Goal: Task Accomplishment & Management: Manage account settings

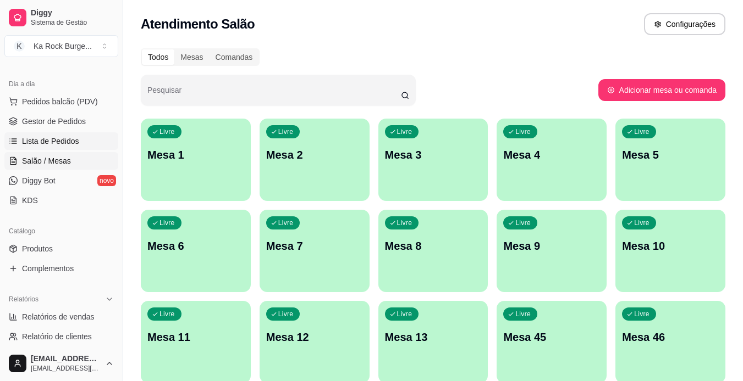
scroll to position [110, 0]
click at [68, 125] on span "Gestor de Pedidos" at bounding box center [54, 122] width 64 height 11
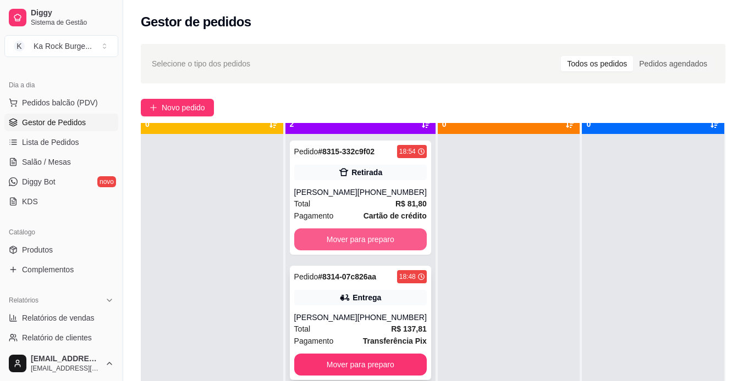
scroll to position [31, 0]
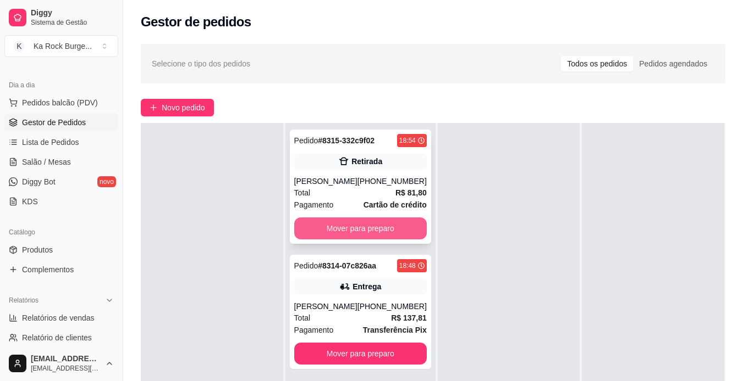
click at [381, 222] on button "Mover para preparo" at bounding box center [360, 229] width 132 height 22
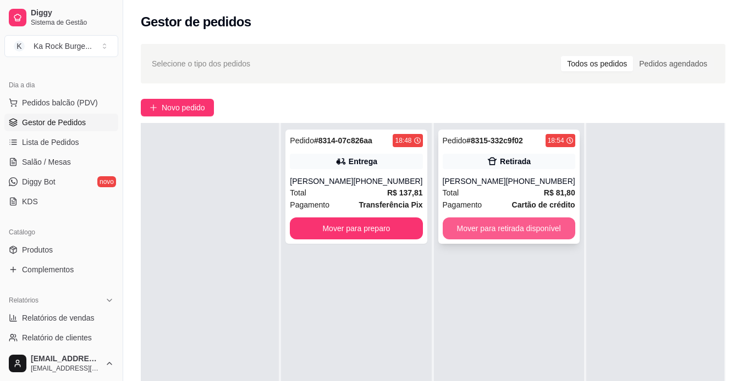
click at [522, 223] on button "Mover para retirada disponível" at bounding box center [508, 229] width 132 height 22
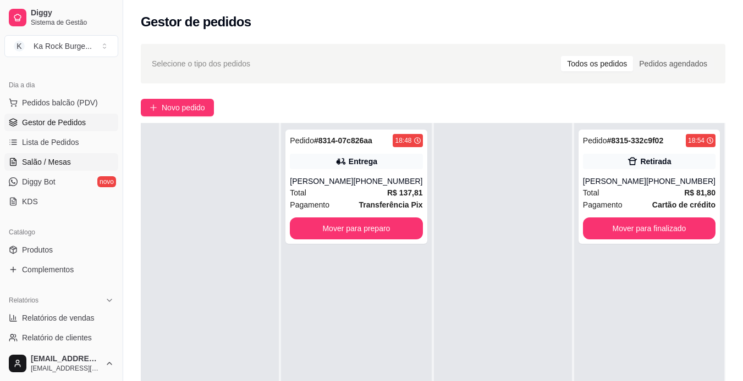
click at [67, 162] on span "Salão / Mesas" at bounding box center [46, 162] width 49 height 11
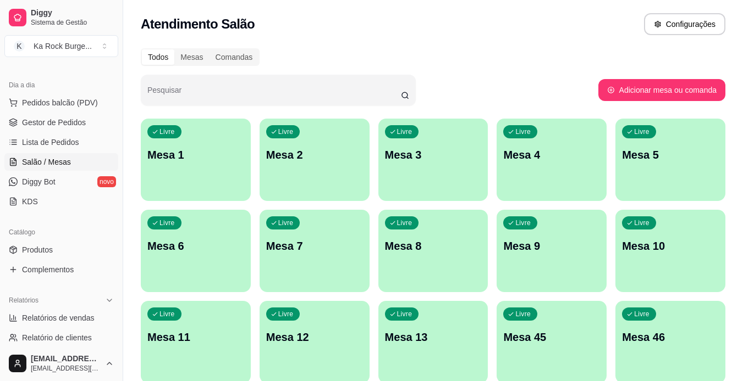
click at [452, 78] on div "Pesquisar" at bounding box center [369, 90] width 457 height 31
click at [235, 170] on div "Livre Mesa 1" at bounding box center [195, 153] width 107 height 67
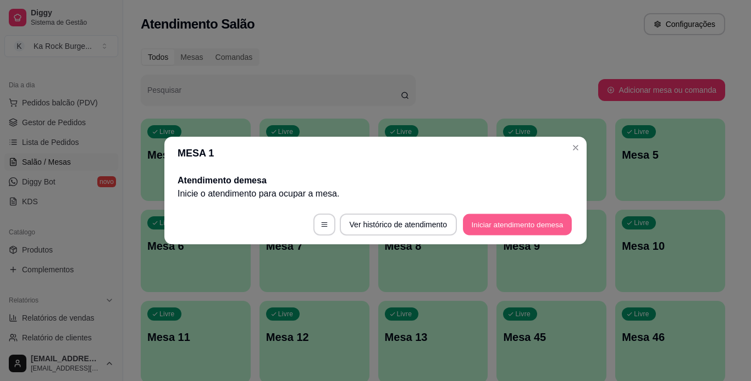
click at [538, 226] on button "Iniciar atendimento de mesa" at bounding box center [517, 224] width 109 height 21
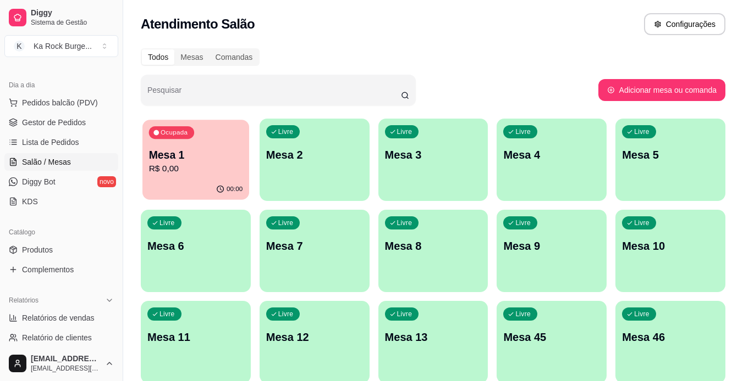
click at [229, 154] on p "Mesa 1" at bounding box center [196, 155] width 94 height 15
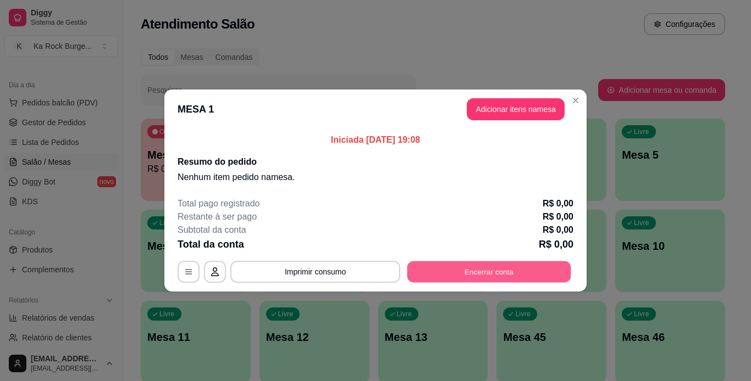
click at [495, 271] on button "Encerrar conta" at bounding box center [489, 272] width 164 height 21
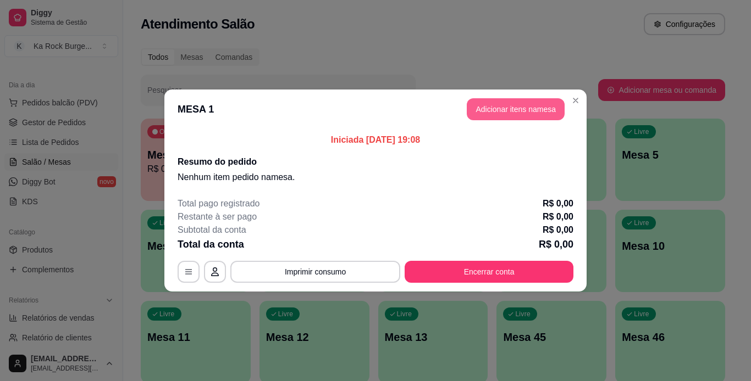
click at [535, 114] on button "Adicionar itens na mesa" at bounding box center [516, 109] width 98 height 22
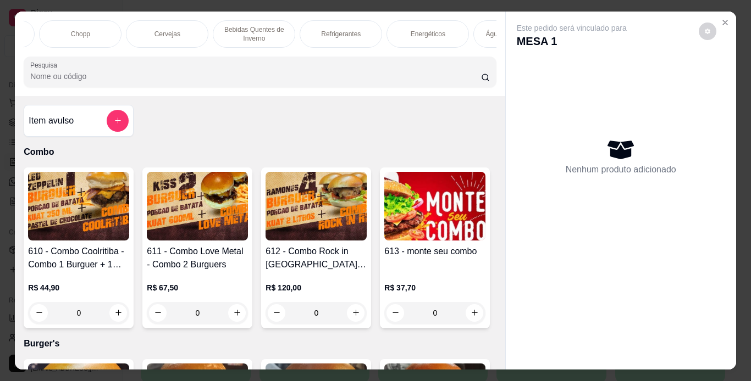
scroll to position [0, 761]
click at [107, 34] on div "Chopp" at bounding box center [86, 33] width 82 height 27
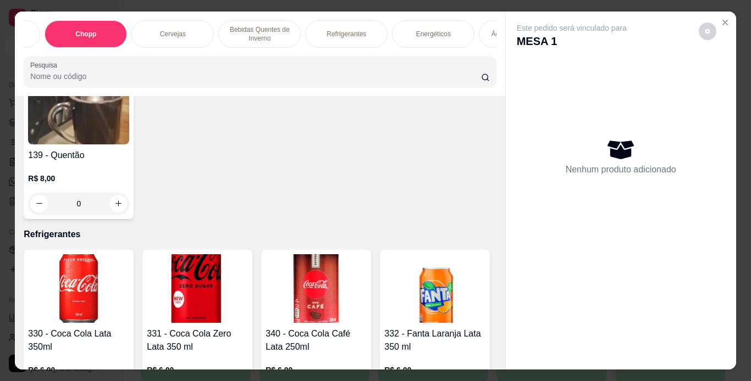
scroll to position [28, 0]
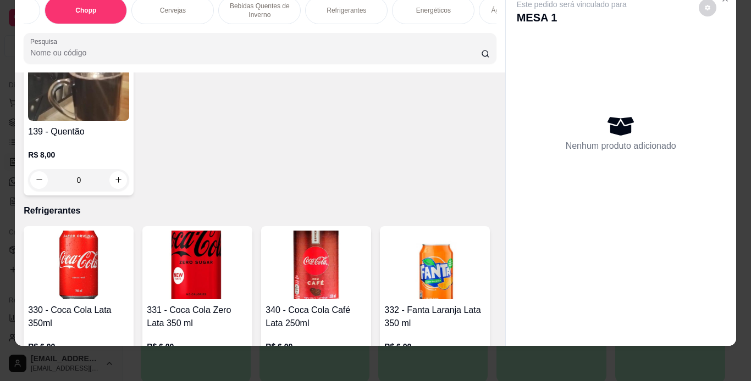
type input "1"
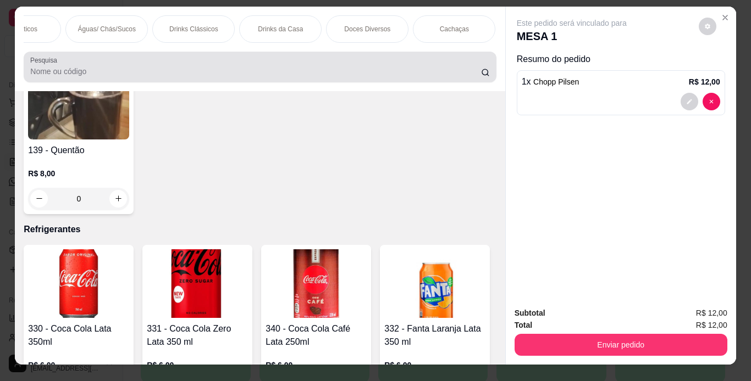
scroll to position [0, 0]
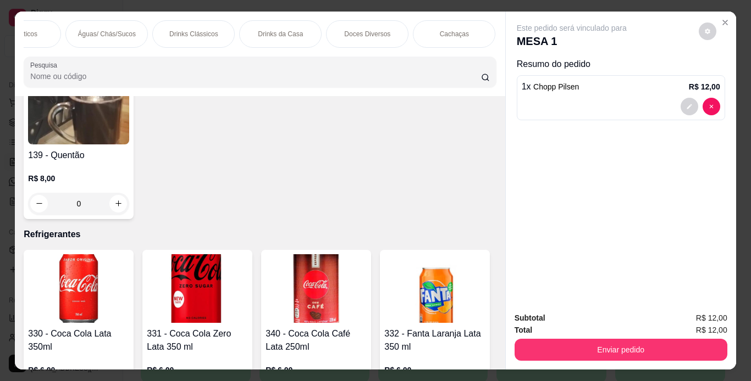
drag, startPoint x: 286, startPoint y: 31, endPoint x: 279, endPoint y: 160, distance: 129.9
click at [287, 30] on p "Drinks da Casa" at bounding box center [280, 34] width 45 height 9
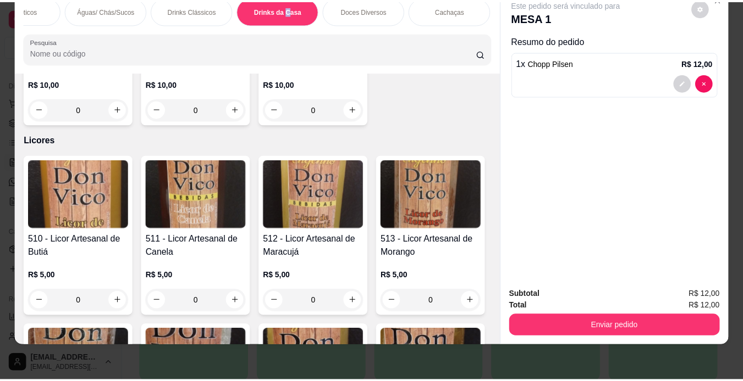
scroll to position [7675, 0]
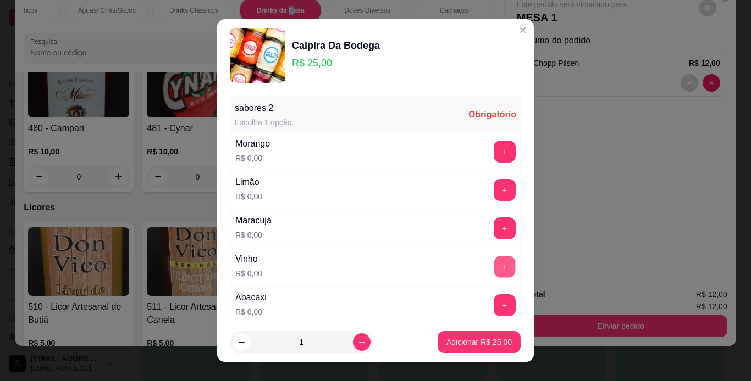
click at [494, 263] on button "+" at bounding box center [504, 266] width 21 height 21
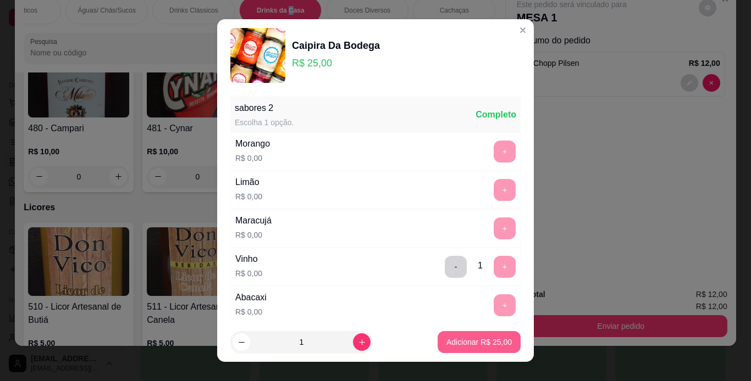
click at [490, 346] on p "Adicionar R$ 25,00" at bounding box center [478, 342] width 65 height 11
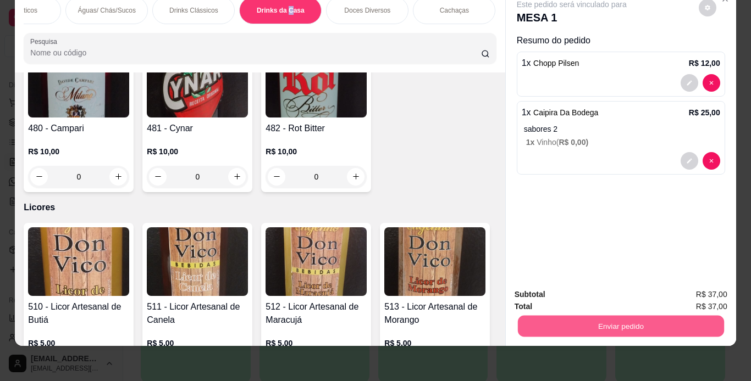
click at [562, 316] on button "Enviar pedido" at bounding box center [620, 326] width 206 height 21
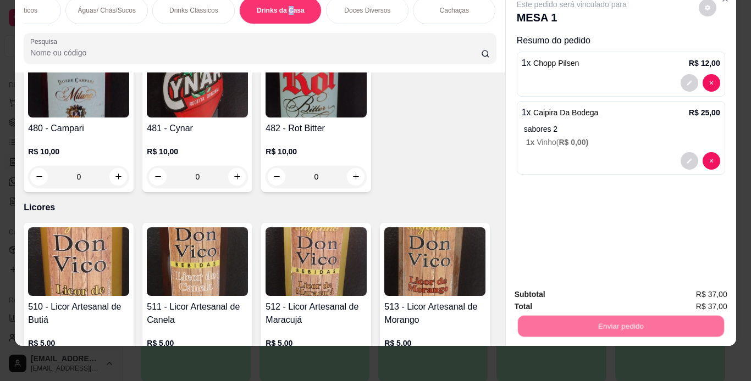
click at [568, 287] on button "Não registrar e enviar pedido" at bounding box center [584, 291] width 111 height 20
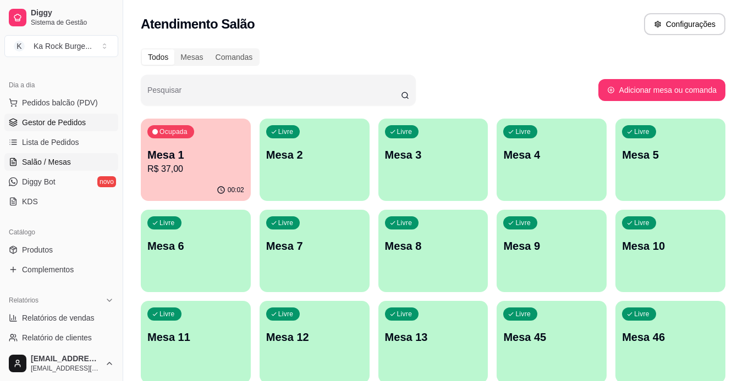
click at [62, 116] on link "Gestor de Pedidos" at bounding box center [61, 123] width 114 height 18
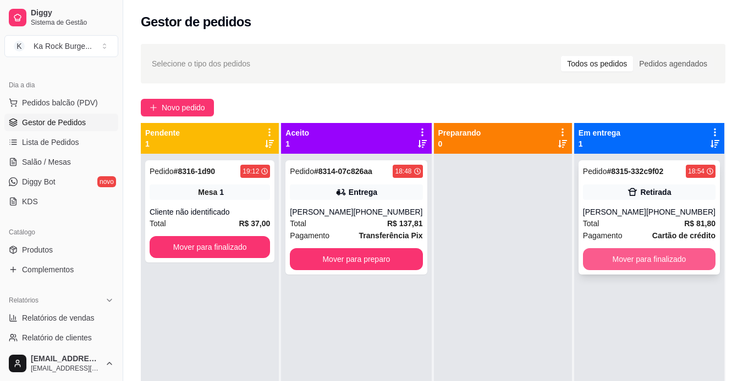
click at [674, 249] on button "Mover para finalizado" at bounding box center [649, 259] width 132 height 22
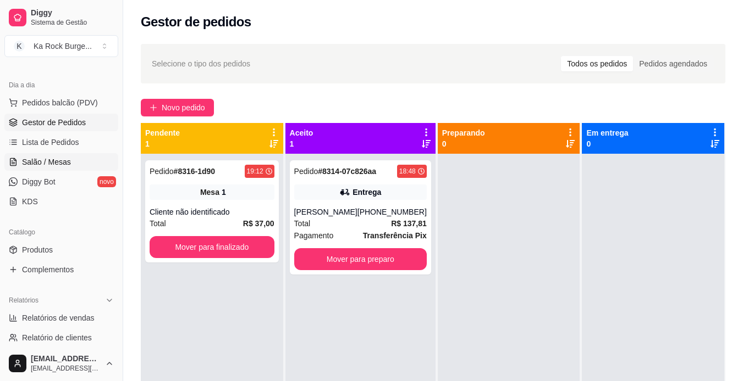
click at [59, 157] on span "Salão / Mesas" at bounding box center [46, 162] width 49 height 11
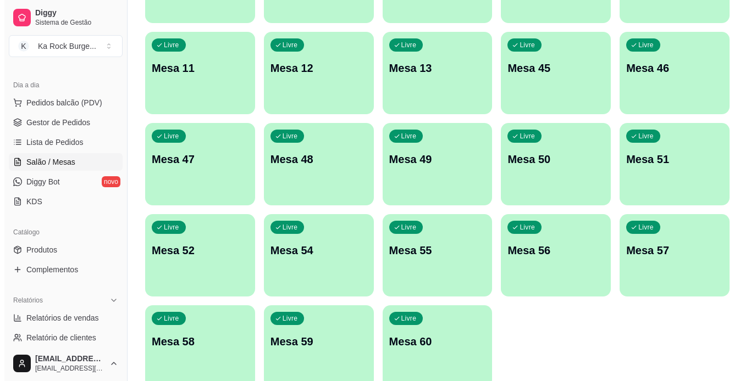
scroll to position [320, 0]
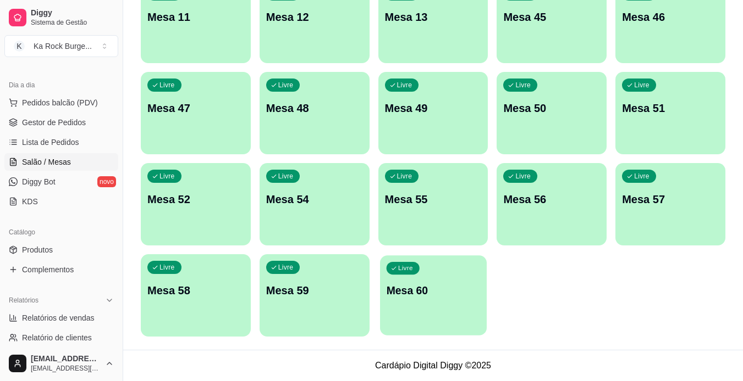
click at [435, 298] on div "Livre Mesa 60" at bounding box center [433, 289] width 107 height 67
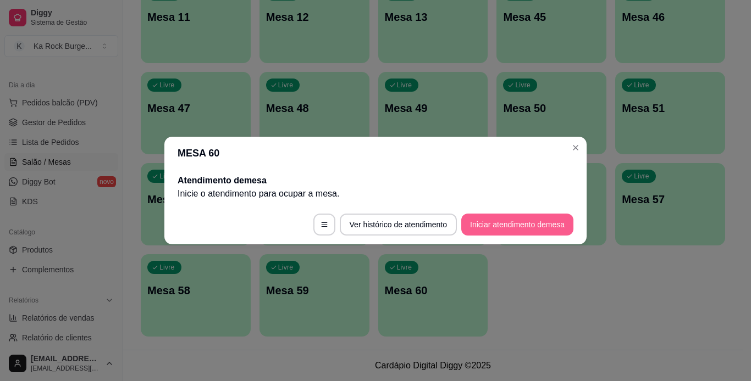
click at [495, 217] on button "Iniciar atendimento de mesa" at bounding box center [517, 225] width 112 height 22
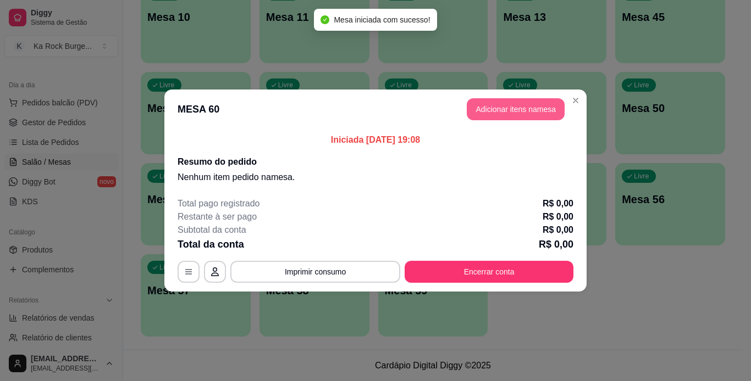
click at [514, 103] on button "Adicionar itens na mesa" at bounding box center [516, 109] width 98 height 22
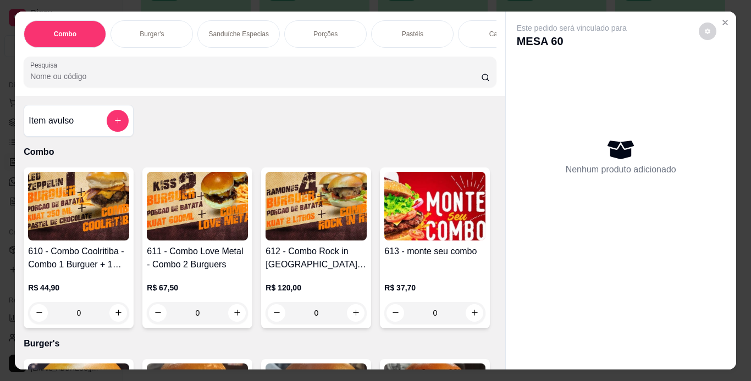
click at [316, 35] on div "Porções" at bounding box center [325, 33] width 82 height 27
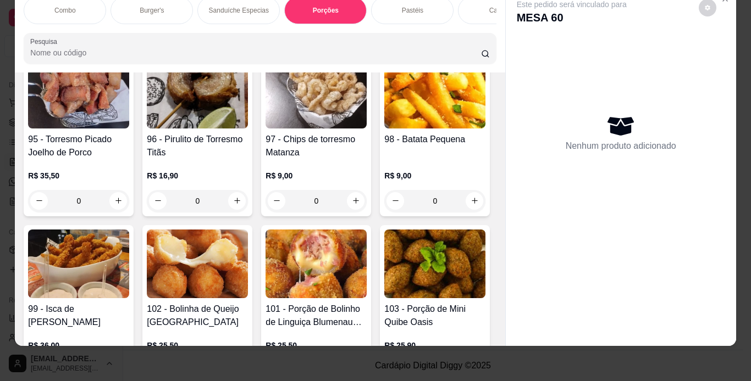
scroll to position [2323, 0]
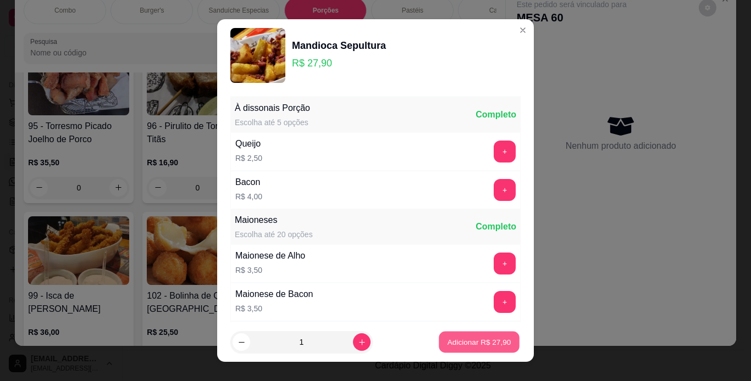
click at [469, 348] on button "Adicionar R$ 27,90" at bounding box center [479, 342] width 81 height 21
type input "1"
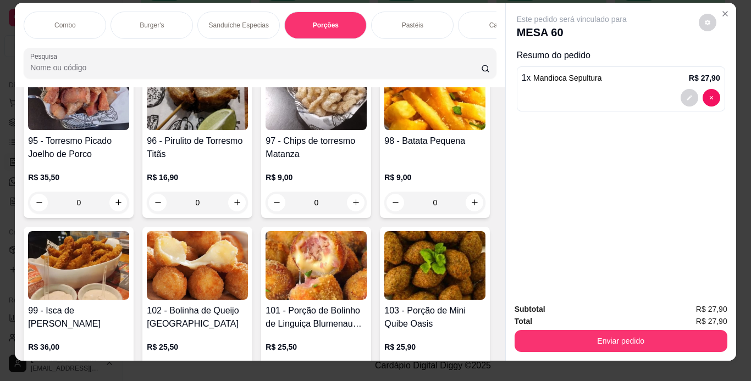
scroll to position [0, 0]
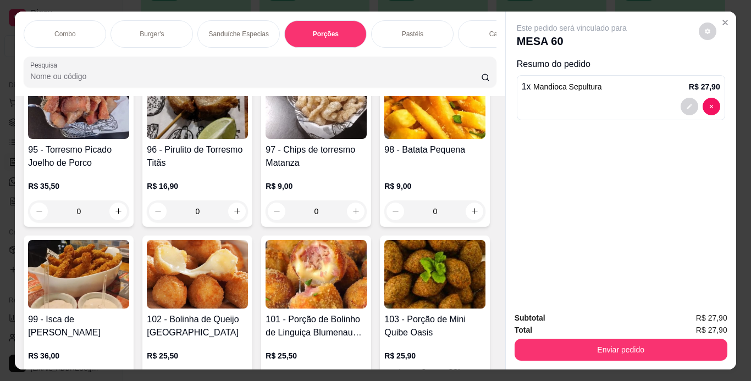
click at [486, 52] on div "Combo Burger's Sanduíche Especias Porções Pastéis Caldos Sobremesas Burger's Do…" at bounding box center [260, 54] width 490 height 85
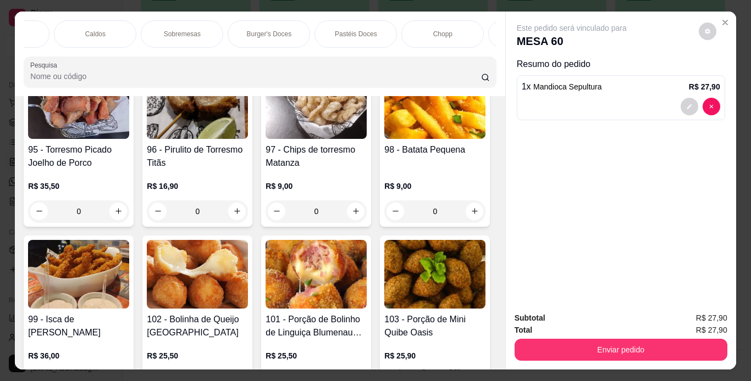
scroll to position [0, 418]
click at [438, 25] on div "Chopp" at bounding box center [429, 33] width 82 height 27
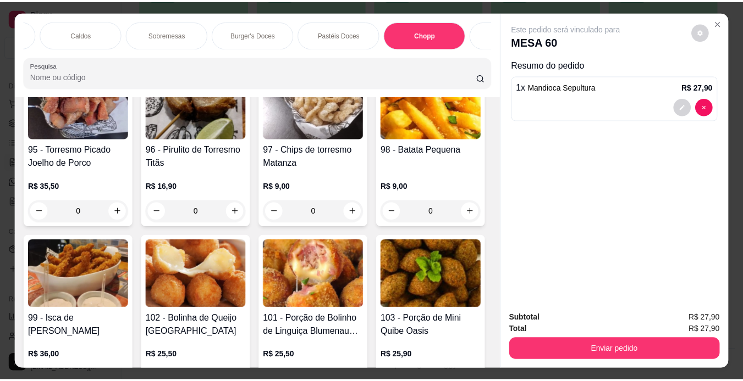
scroll to position [28, 0]
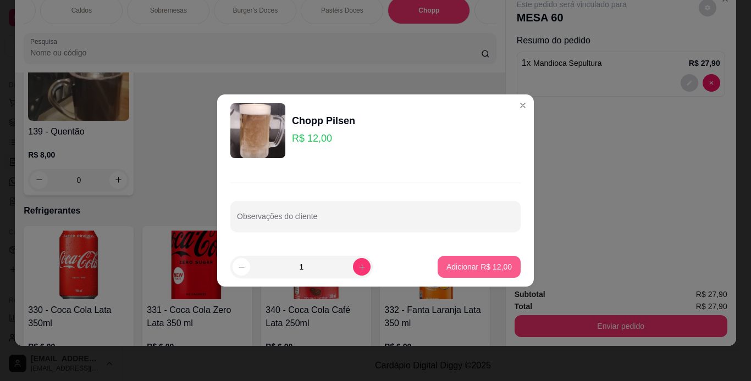
click at [485, 262] on p "Adicionar R$ 12,00" at bounding box center [478, 267] width 65 height 11
type input "1"
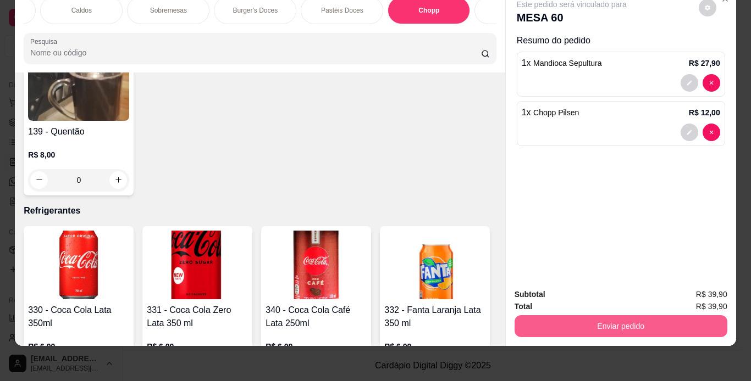
click at [549, 319] on button "Enviar pedido" at bounding box center [620, 326] width 213 height 22
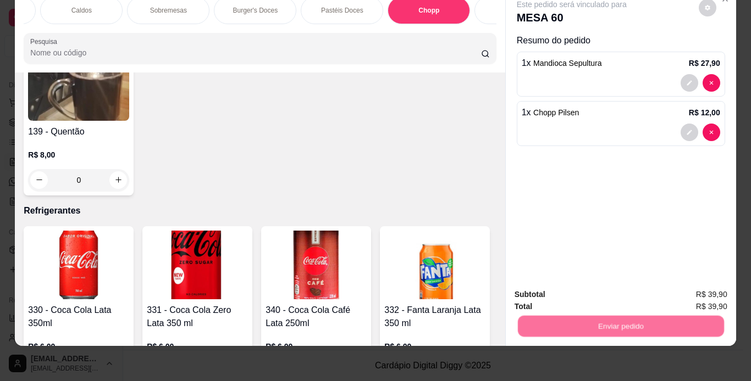
click at [546, 283] on button "Não registrar e enviar pedido" at bounding box center [584, 291] width 114 height 21
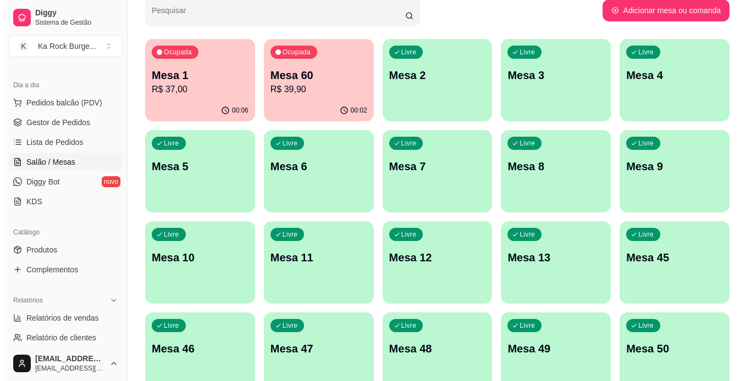
scroll to position [46, 0]
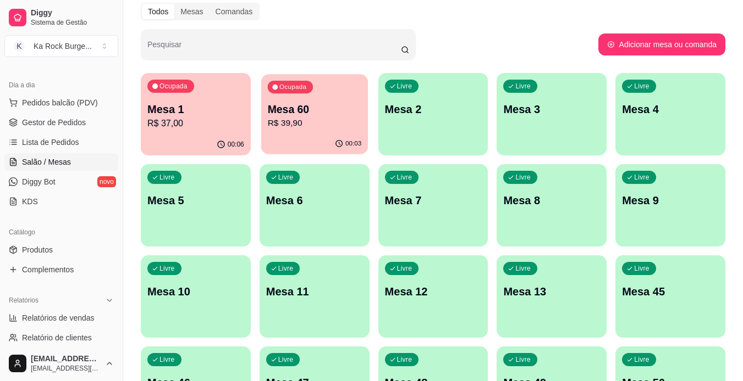
click at [335, 127] on p "R$ 39,90" at bounding box center [314, 123] width 94 height 13
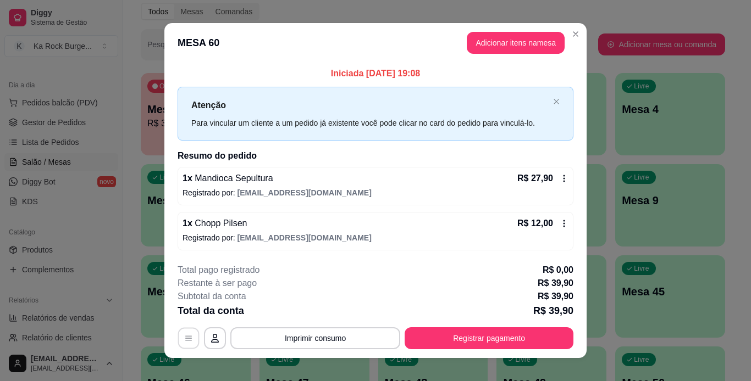
click at [178, 336] on button "button" at bounding box center [188, 338] width 21 height 21
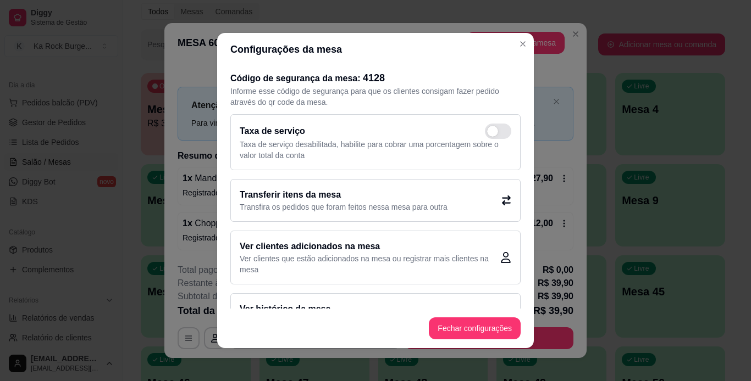
click at [289, 203] on p "Transfira os pedidos que foram feitos nessa mesa para outra" at bounding box center [344, 207] width 208 height 11
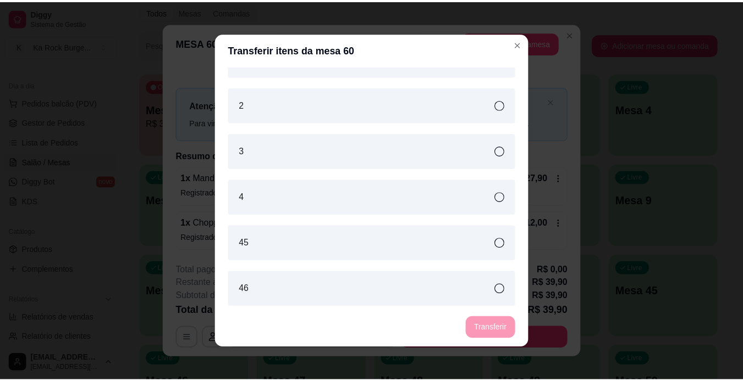
scroll to position [165, 0]
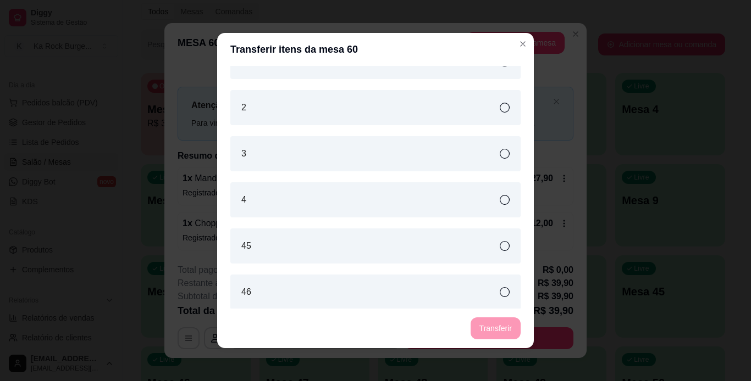
click at [500, 108] on icon at bounding box center [505, 108] width 10 height 10
click at [498, 326] on button "Transferir" at bounding box center [495, 328] width 49 height 21
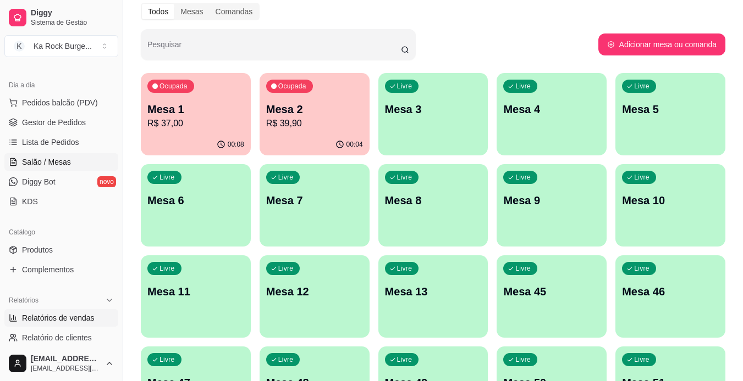
click at [70, 314] on span "Relatórios de vendas" at bounding box center [58, 318] width 73 height 11
select select "ALL"
select select "0"
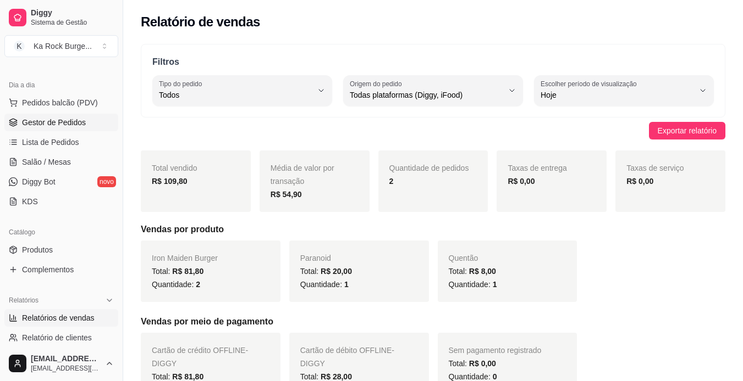
click at [61, 120] on span "Gestor de Pedidos" at bounding box center [54, 122] width 64 height 11
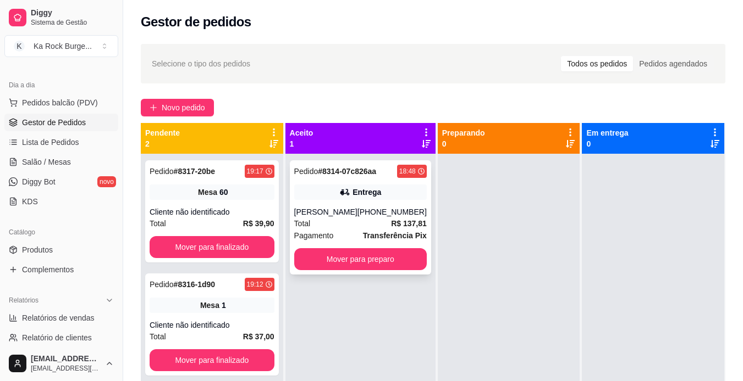
click at [357, 192] on div "Entrega" at bounding box center [366, 192] width 29 height 11
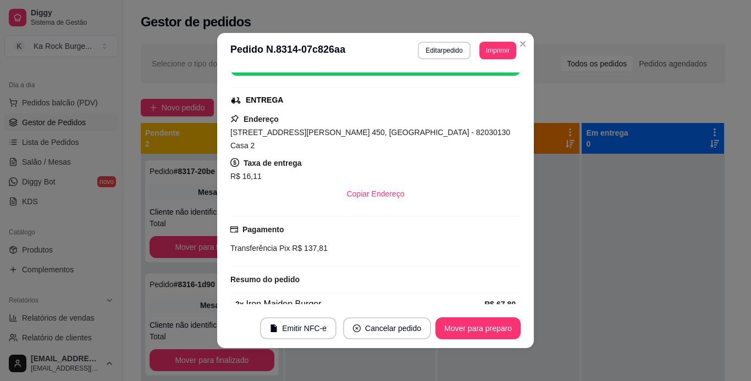
scroll to position [220, 0]
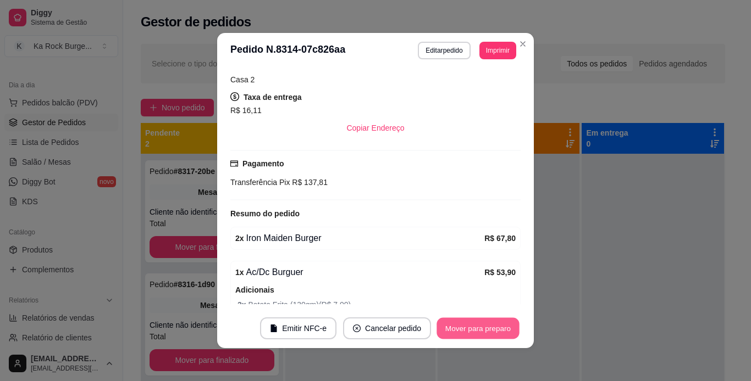
click at [479, 331] on button "Mover para preparo" at bounding box center [477, 328] width 82 height 21
click at [479, 331] on button "Mover para entrega" at bounding box center [478, 328] width 82 height 21
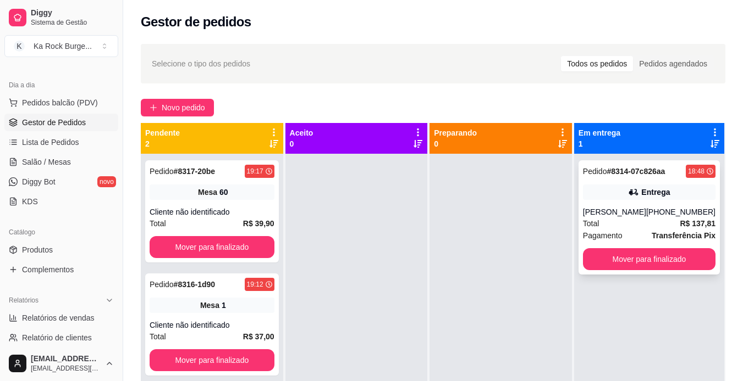
click at [643, 203] on div "Pedido # 8314-07c826aa 18:48 Entrega [PERSON_NAME] [PHONE_NUMBER] Total R$ 137,…" at bounding box center [648, 217] width 141 height 114
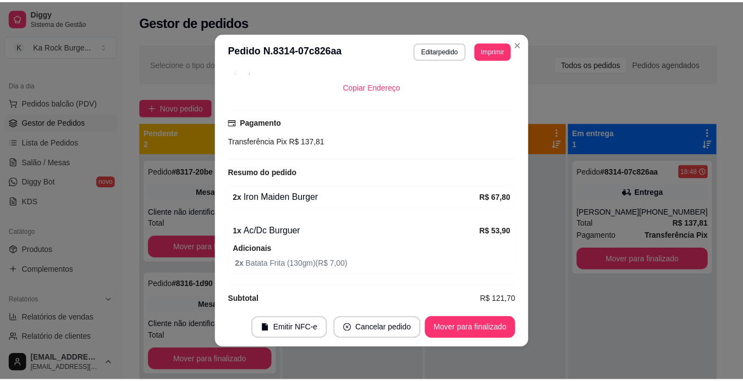
scroll to position [2, 0]
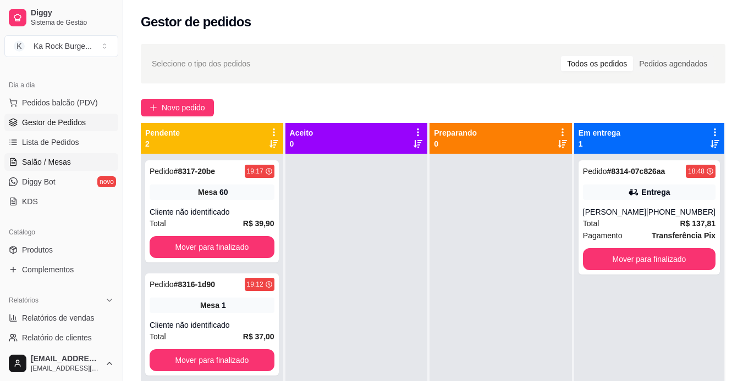
click at [52, 165] on span "Salão / Mesas" at bounding box center [46, 162] width 49 height 11
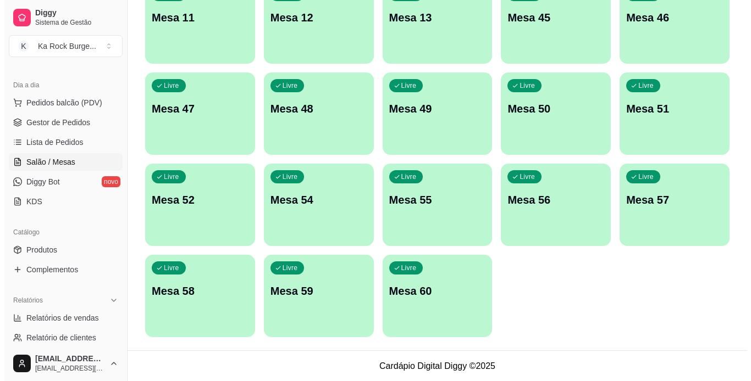
scroll to position [320, 0]
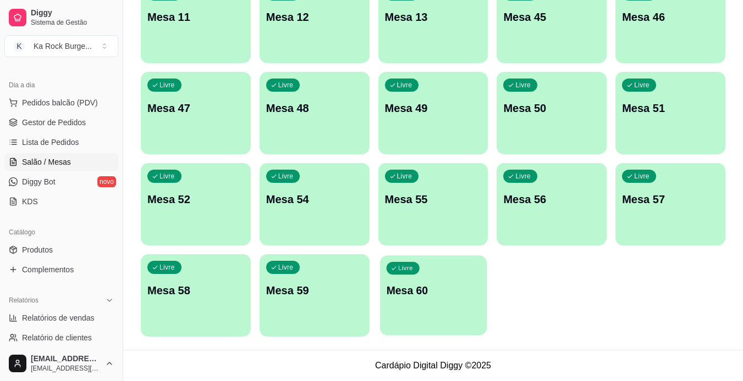
click at [424, 289] on p "Mesa 60" at bounding box center [433, 291] width 94 height 15
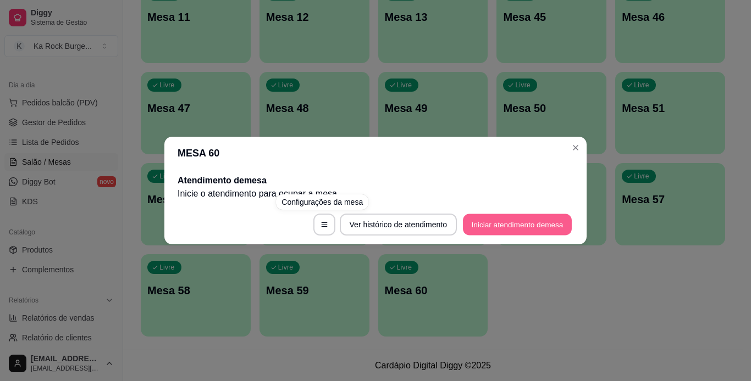
click at [507, 222] on button "Iniciar atendimento de mesa" at bounding box center [517, 224] width 109 height 21
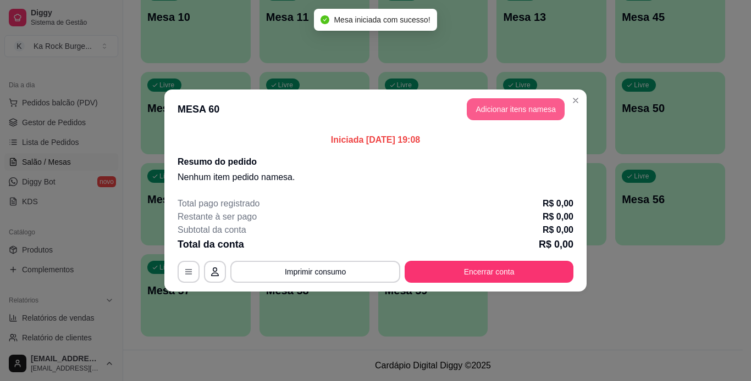
click at [513, 112] on button "Adicionar itens na mesa" at bounding box center [516, 109] width 98 height 22
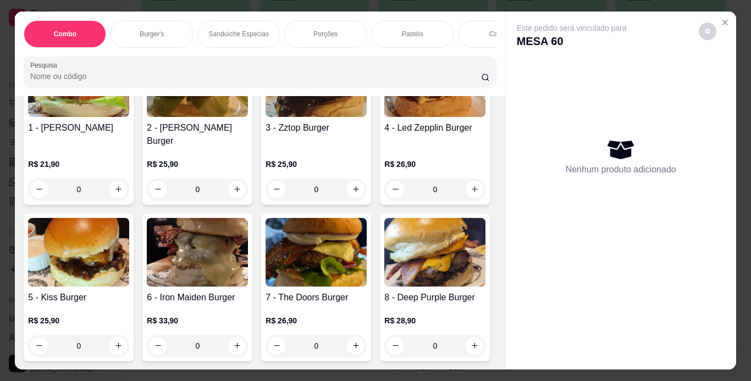
scroll to position [330, 0]
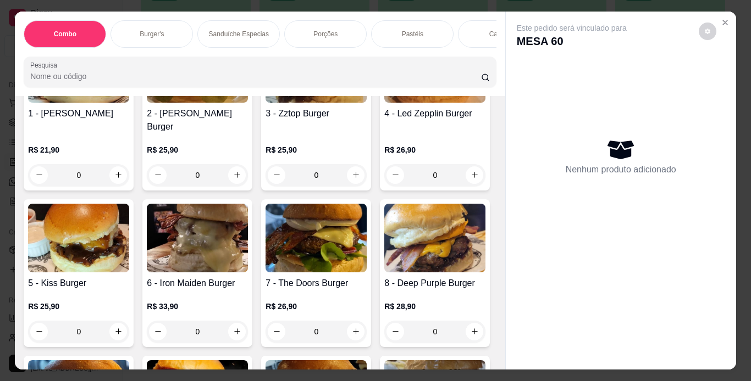
click at [56, 103] on img at bounding box center [78, 68] width 101 height 69
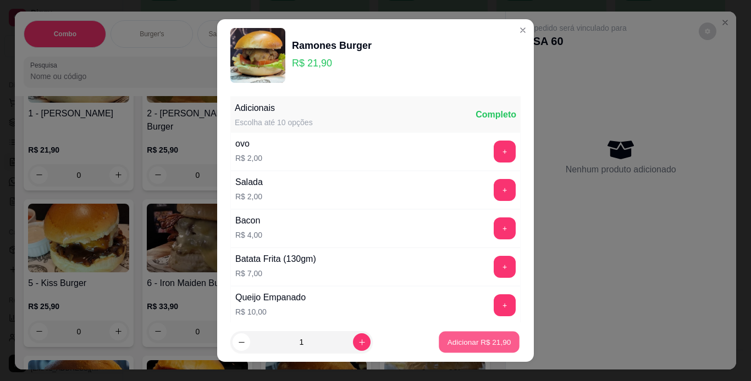
click at [467, 341] on p "Adicionar R$ 21,90" at bounding box center [479, 342] width 64 height 10
type input "1"
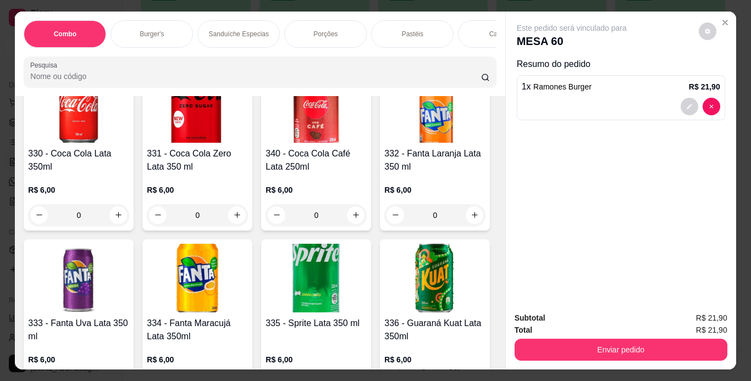
scroll to position [4507, 0]
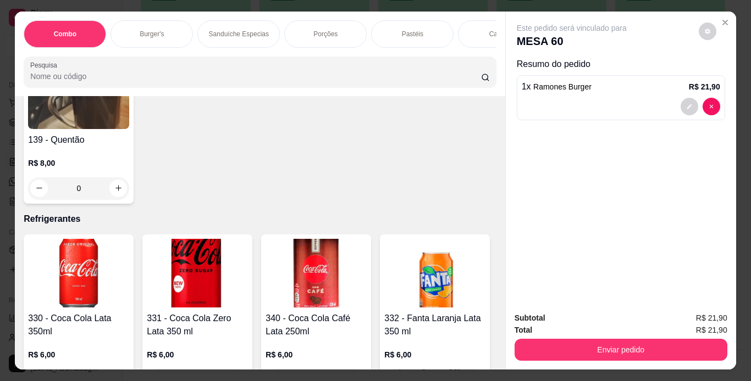
type input "2"
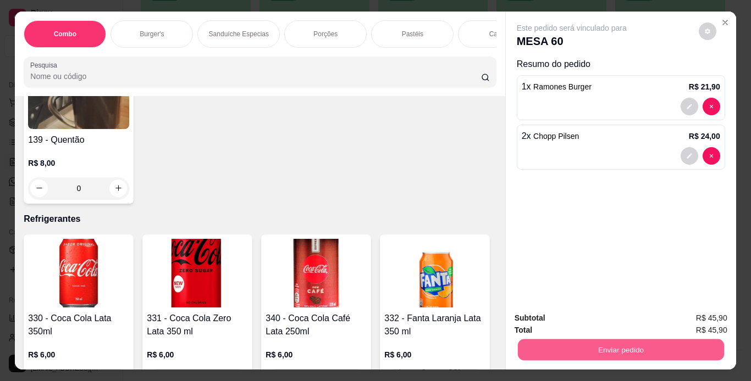
click at [611, 346] on button "Enviar pedido" at bounding box center [620, 350] width 206 height 21
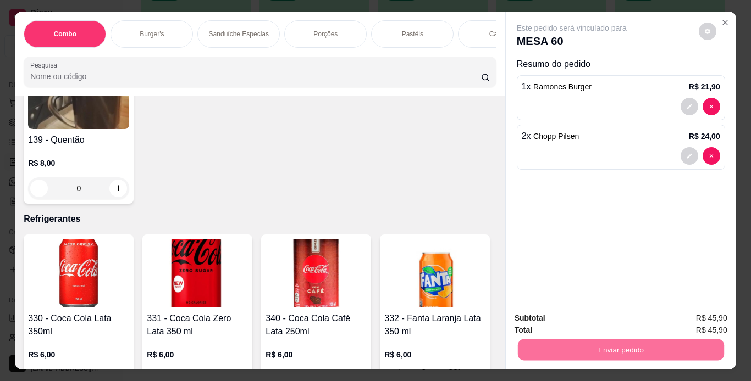
click at [596, 315] on button "Não registrar e enviar pedido" at bounding box center [584, 319] width 111 height 20
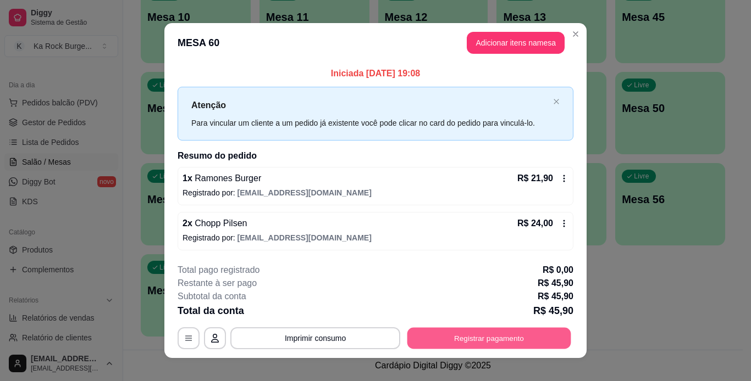
click at [478, 335] on button "Registrar pagamento" at bounding box center [489, 338] width 164 height 21
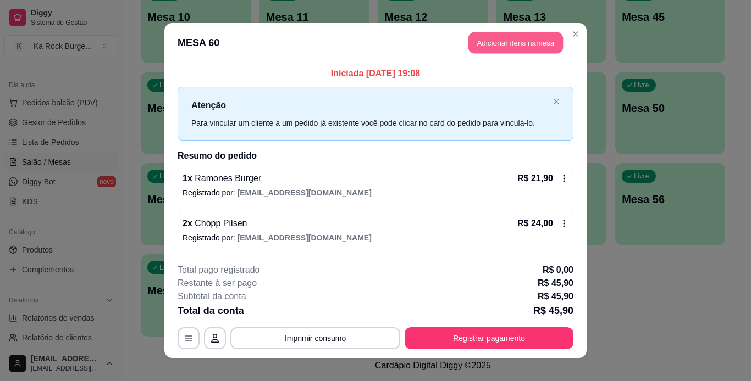
click at [500, 36] on button "Adicionar itens na mesa" at bounding box center [515, 42] width 95 height 21
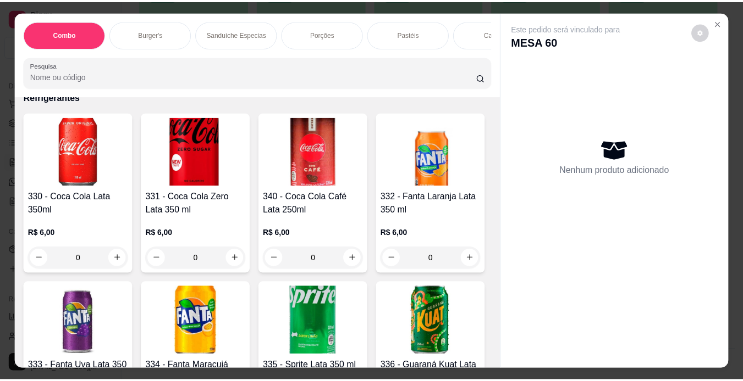
scroll to position [4617, 0]
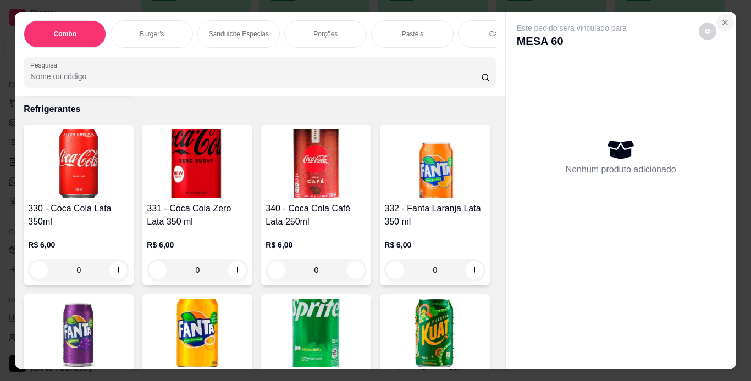
click at [725, 18] on icon "Close" at bounding box center [725, 22] width 9 height 9
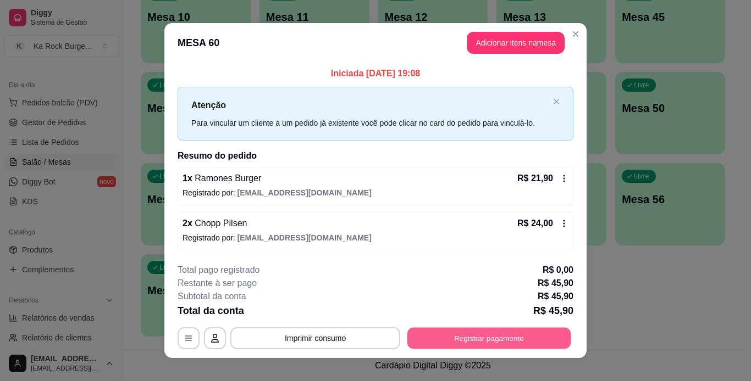
click at [534, 339] on button "Registrar pagamento" at bounding box center [489, 338] width 164 height 21
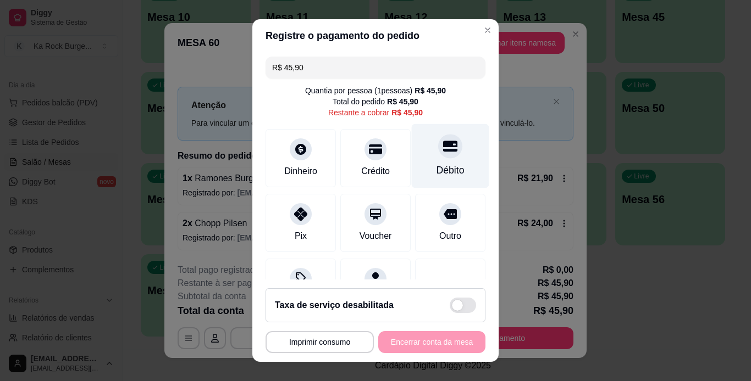
click at [428, 159] on div "Débito" at bounding box center [451, 156] width 78 height 64
type input "R$ 0,00"
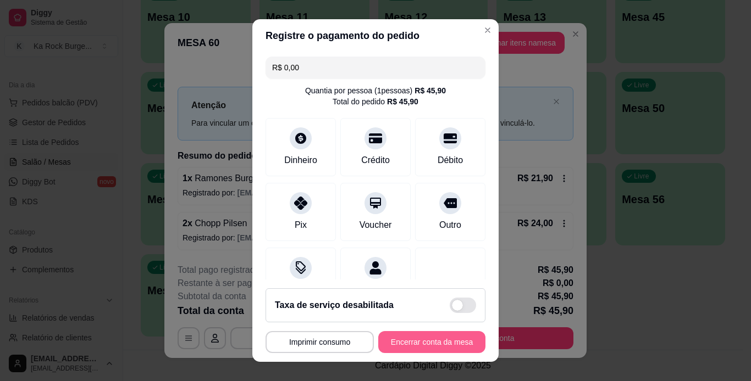
click at [433, 347] on button "Encerrar conta da mesa" at bounding box center [431, 342] width 107 height 22
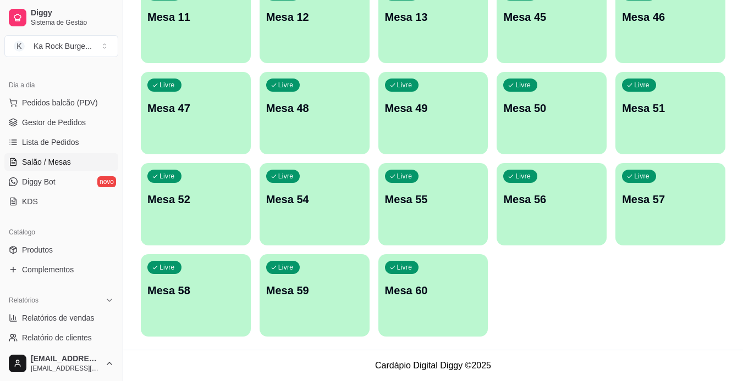
click at [600, 301] on div "Ocupada Mesa 1 R$ 37,00 00:18 Ocupada Mesa 2 R$ 39,90 00:14 Livre Mesa 3 Livre …" at bounding box center [433, 67] width 584 height 539
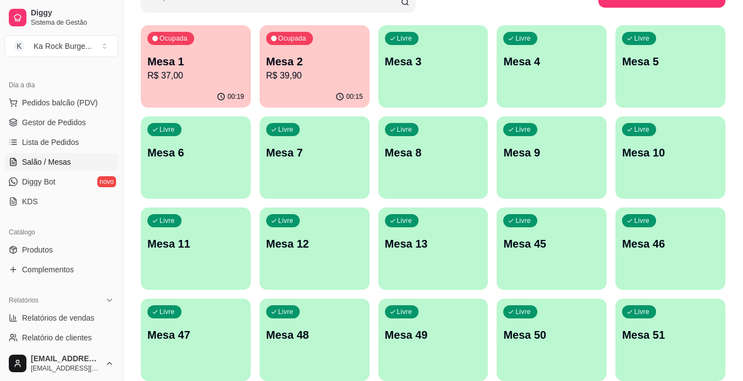
scroll to position [0, 0]
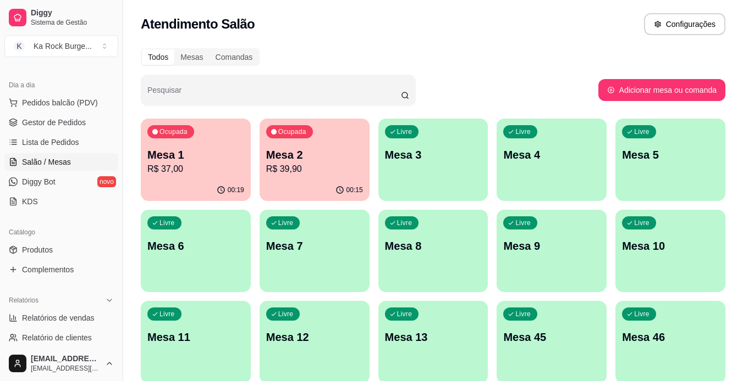
click at [196, 174] on p "R$ 37,00" at bounding box center [195, 169] width 97 height 13
click at [346, 160] on p "Mesa 2" at bounding box center [314, 155] width 94 height 15
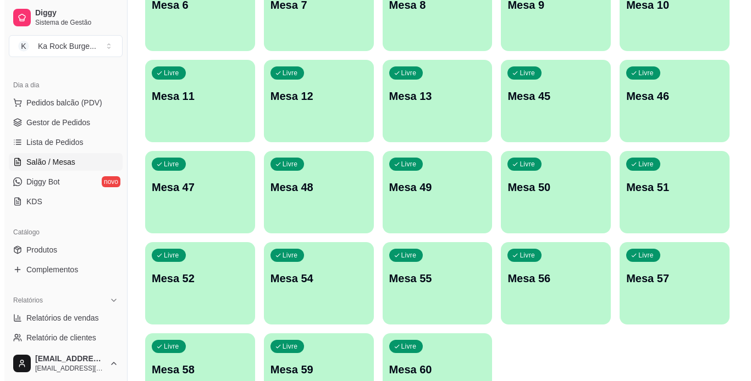
scroll to position [320, 0]
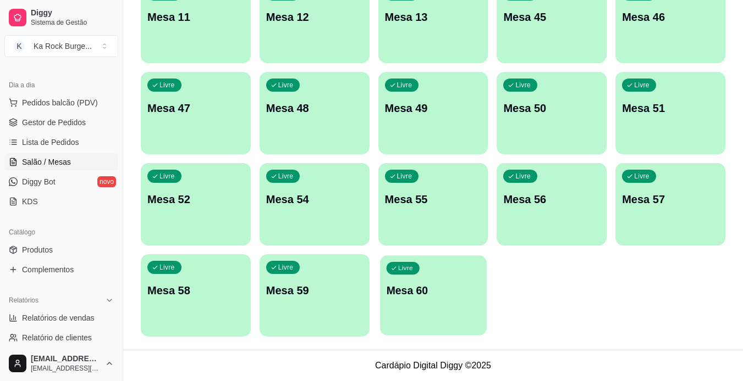
click at [463, 302] on div "Livre Mesa 60" at bounding box center [433, 289] width 107 height 67
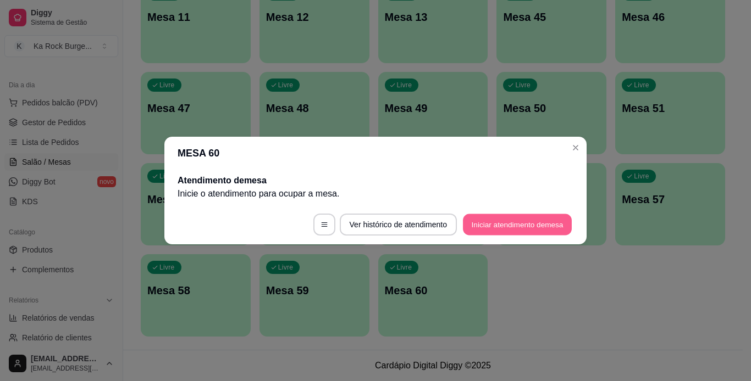
click at [526, 226] on button "Iniciar atendimento de mesa" at bounding box center [517, 224] width 109 height 21
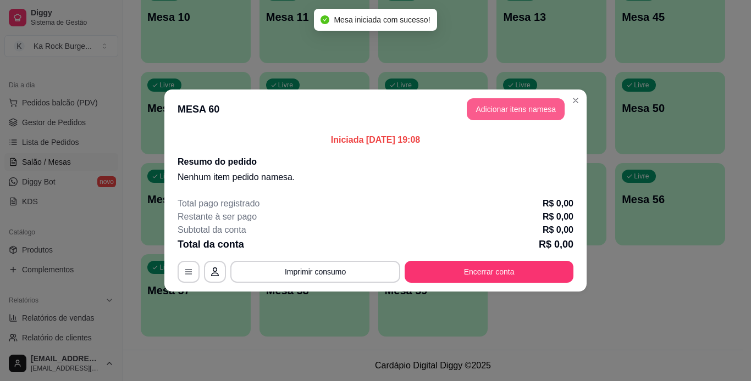
click at [492, 108] on button "Adicionar itens na mesa" at bounding box center [516, 109] width 98 height 22
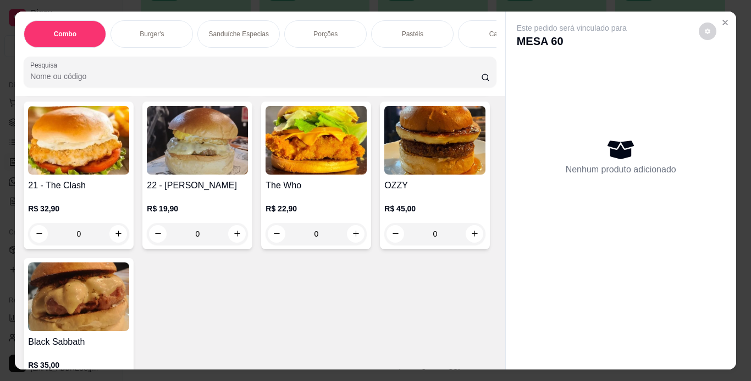
scroll to position [989, 0]
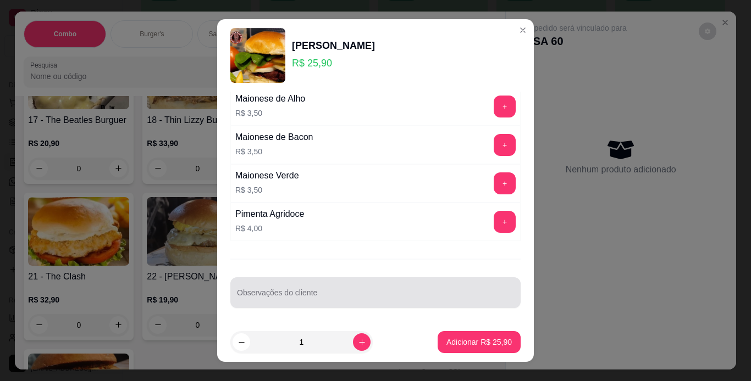
scroll to position [462, 0]
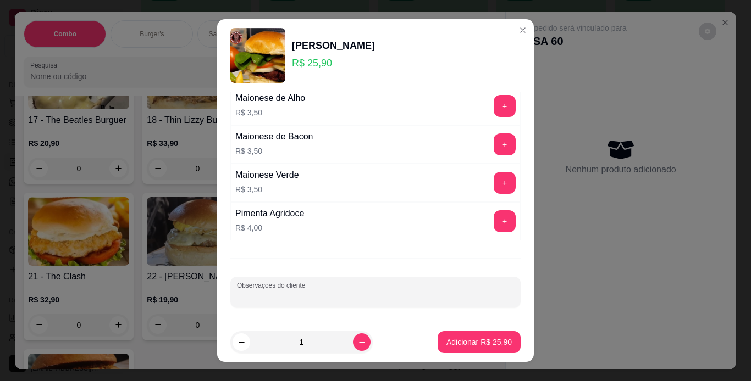
click at [294, 296] on input "Observações do cliente" at bounding box center [375, 296] width 277 height 11
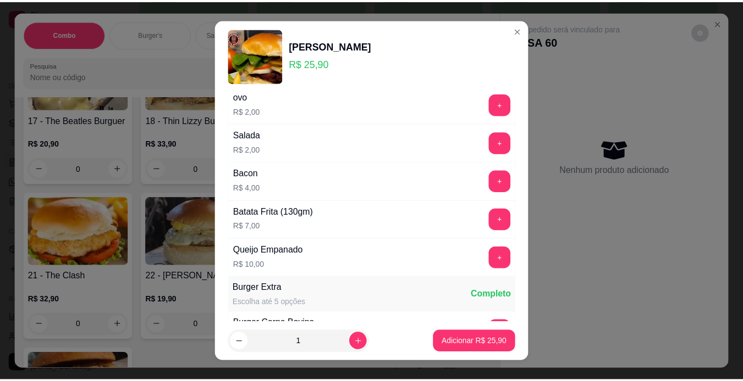
scroll to position [23, 0]
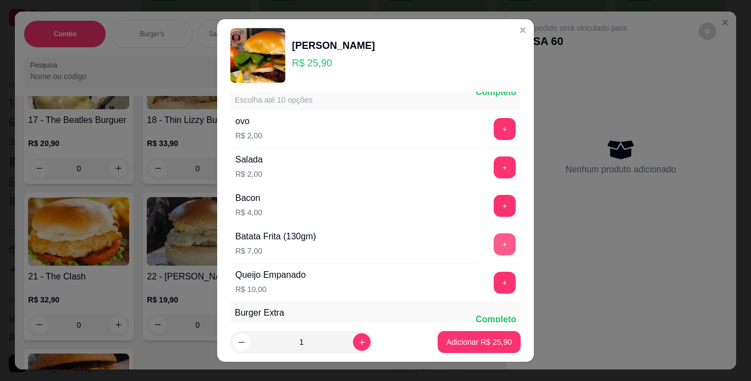
type input "frango empanado"
click at [494, 249] on button "+" at bounding box center [504, 244] width 21 height 21
click at [494, 168] on button "+" at bounding box center [505, 168] width 22 height 22
click at [445, 172] on button "-" at bounding box center [456, 168] width 22 height 22
click at [494, 165] on button "+" at bounding box center [504, 167] width 21 height 21
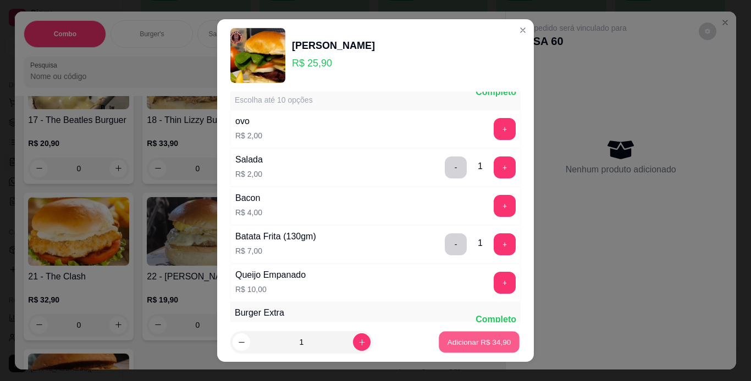
click at [453, 335] on button "Adicionar R$ 34,90" at bounding box center [479, 342] width 81 height 21
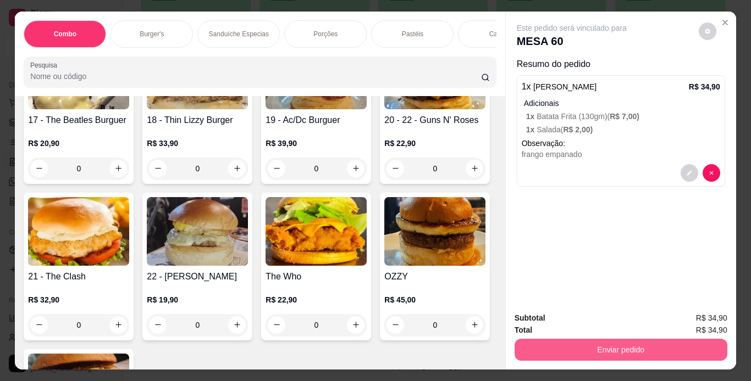
click at [551, 354] on button "Enviar pedido" at bounding box center [620, 350] width 213 height 22
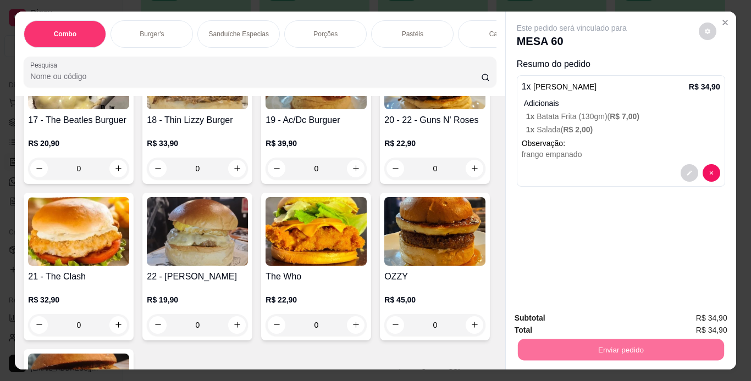
click at [567, 316] on button "Não registrar e enviar pedido" at bounding box center [584, 319] width 114 height 21
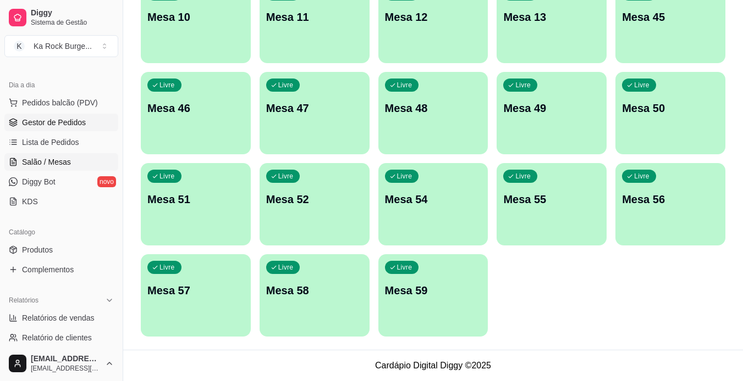
click at [58, 116] on link "Gestor de Pedidos" at bounding box center [61, 123] width 114 height 18
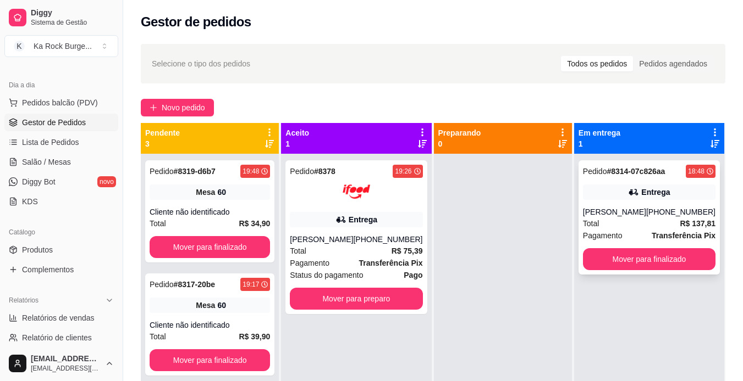
click at [656, 192] on div "Entrega" at bounding box center [655, 192] width 29 height 11
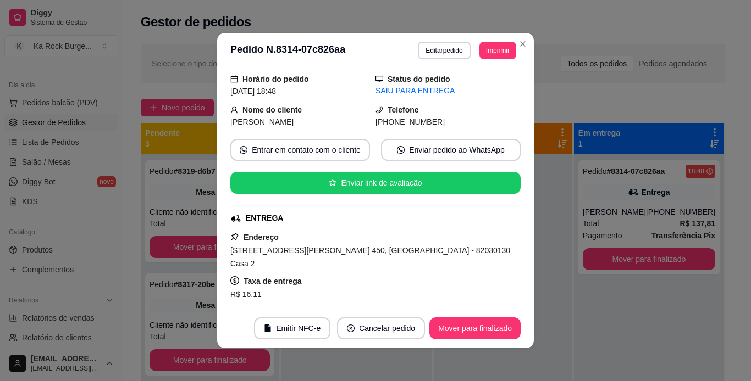
scroll to position [55, 0]
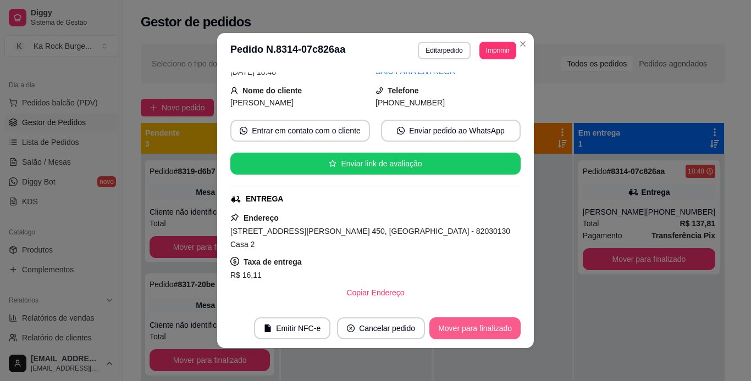
click at [491, 319] on button "Mover para finalizado" at bounding box center [474, 329] width 91 height 22
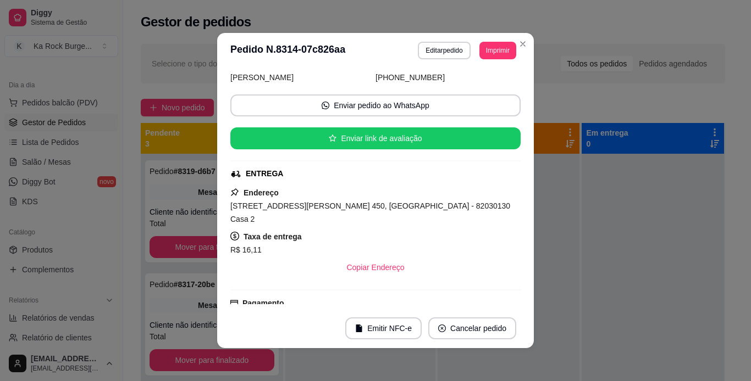
scroll to position [30, 0]
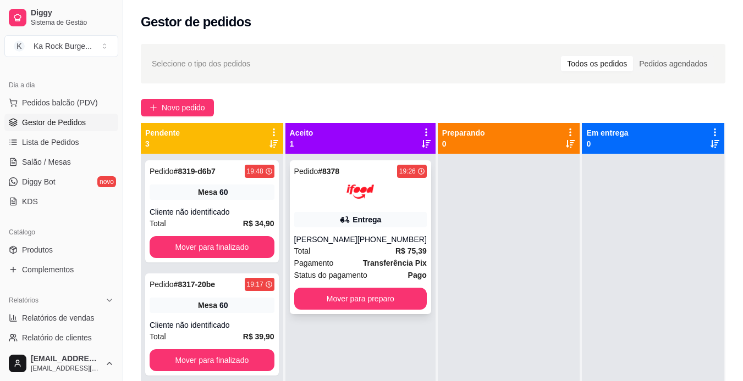
click at [364, 206] on div "Pedido # 8378 19:26 Entrega [PERSON_NAME] [PHONE_NUMBER] Total R$ 75,39 Pagamen…" at bounding box center [360, 237] width 141 height 154
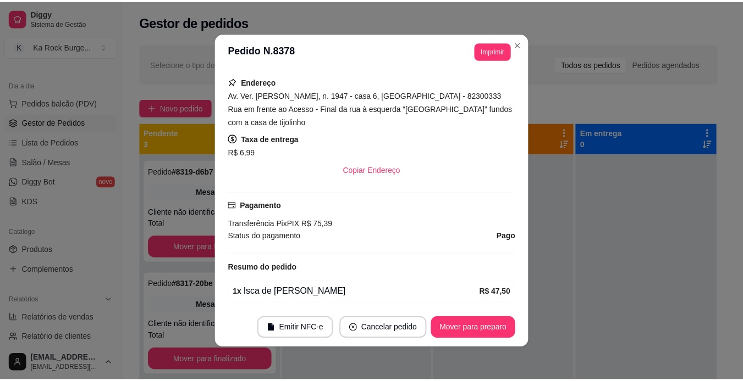
scroll to position [330, 0]
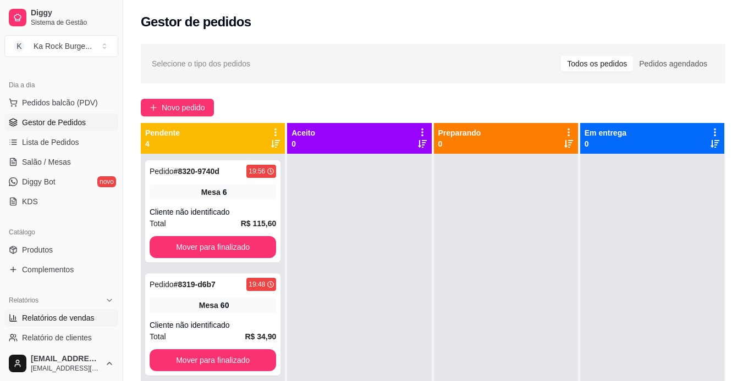
click at [67, 324] on link "Relatórios de vendas" at bounding box center [61, 318] width 114 height 18
select select "ALL"
select select "0"
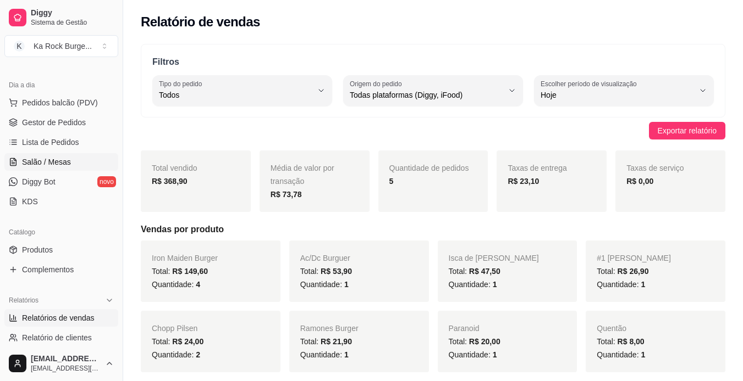
click at [62, 161] on span "Salão / Mesas" at bounding box center [46, 162] width 49 height 11
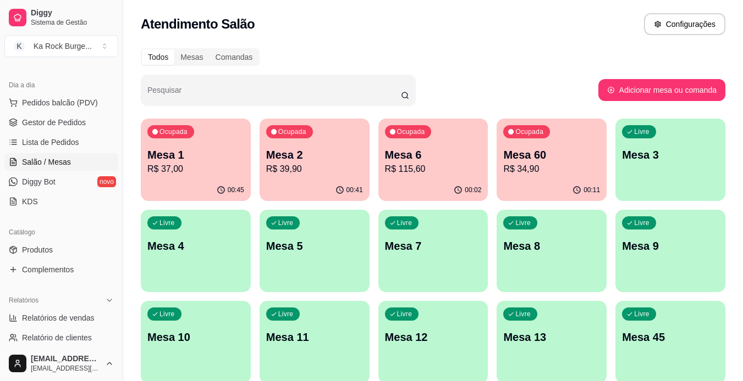
click at [555, 172] on p "R$ 34,90" at bounding box center [551, 169] width 97 height 13
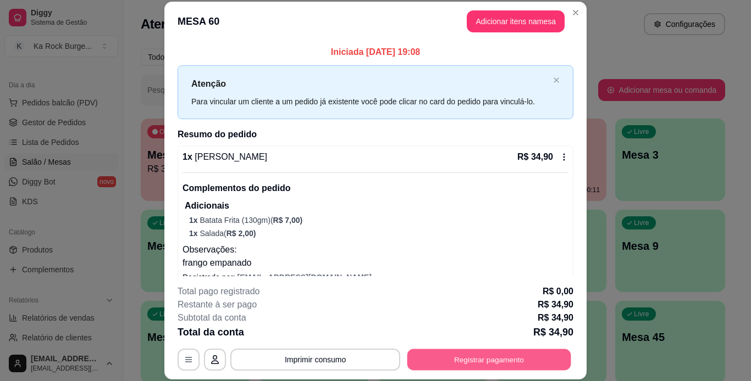
click at [471, 356] on button "Registrar pagamento" at bounding box center [489, 359] width 164 height 21
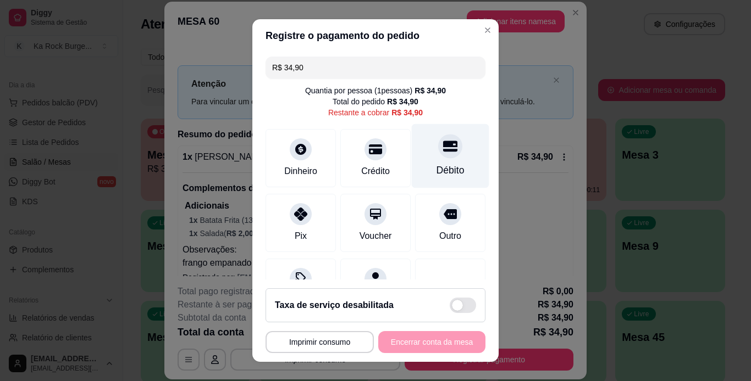
click at [439, 170] on div "Débito" at bounding box center [450, 170] width 28 height 14
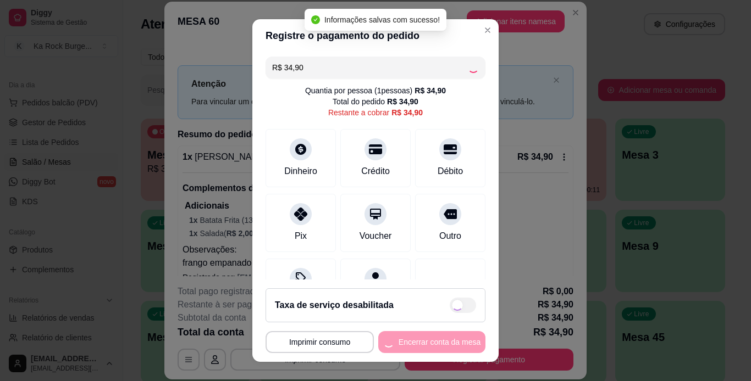
type input "R$ 0,00"
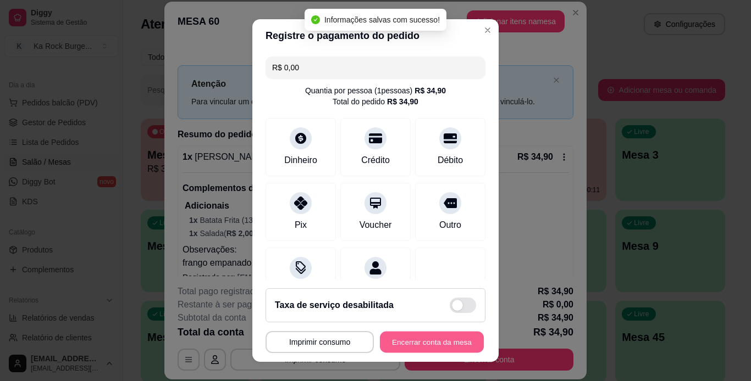
click at [436, 344] on button "Encerrar conta da mesa" at bounding box center [432, 342] width 104 height 21
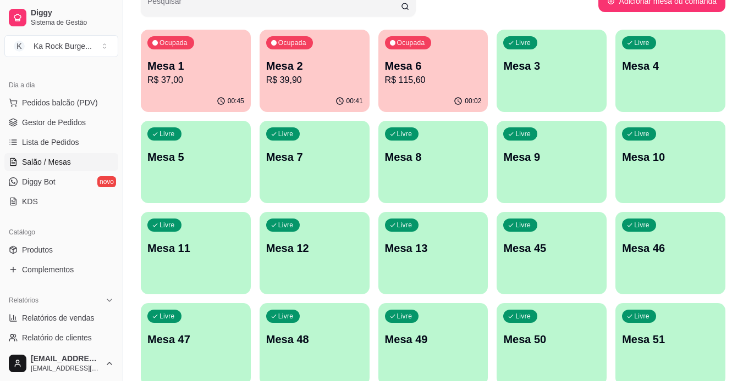
scroll to position [275, 0]
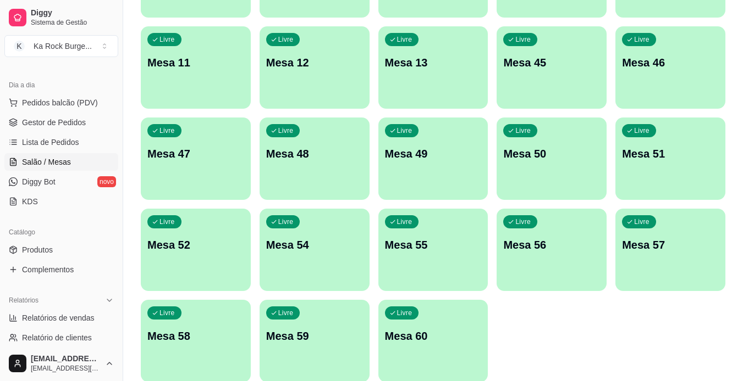
click at [522, 351] on div "Ocupada Mesa 1 R$ 37,00 00:45 Ocupada Mesa 2 R$ 39,90 00:41 Ocupada Mesa 6 R$ 1…" at bounding box center [433, 113] width 584 height 539
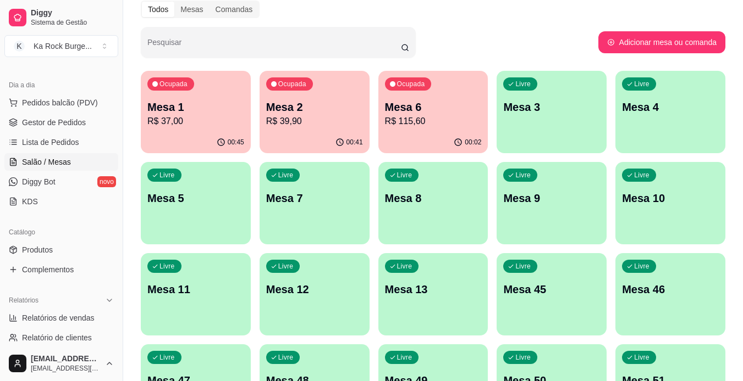
scroll to position [0, 0]
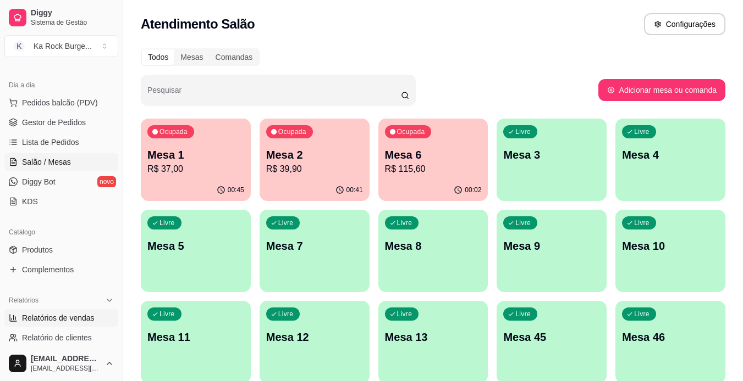
click at [43, 318] on span "Relatórios de vendas" at bounding box center [58, 318] width 73 height 11
select select "ALL"
select select "0"
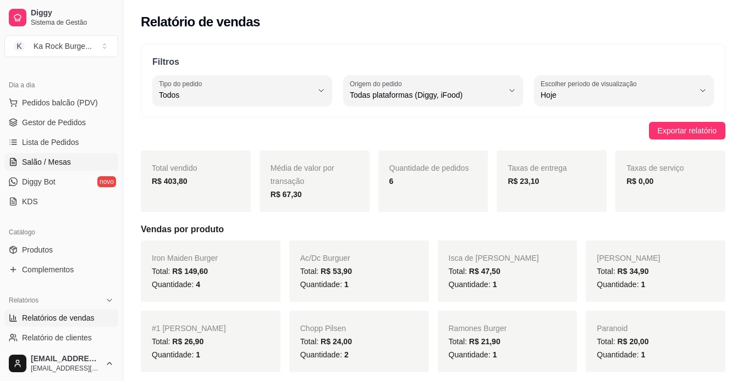
click at [55, 167] on span "Salão / Mesas" at bounding box center [46, 162] width 49 height 11
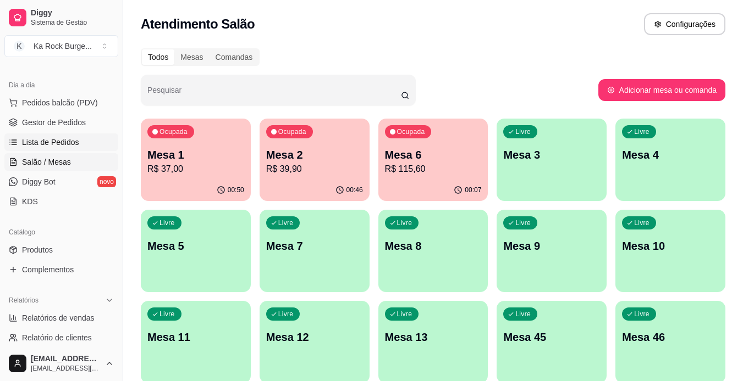
click at [56, 140] on span "Lista de Pedidos" at bounding box center [50, 142] width 57 height 11
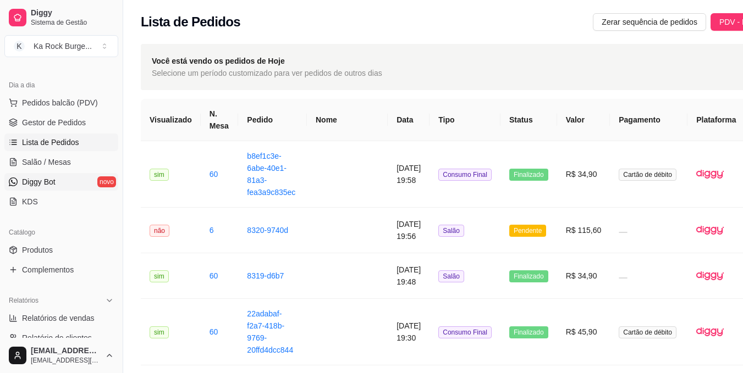
click at [60, 179] on link "Diggy Bot novo" at bounding box center [61, 182] width 114 height 18
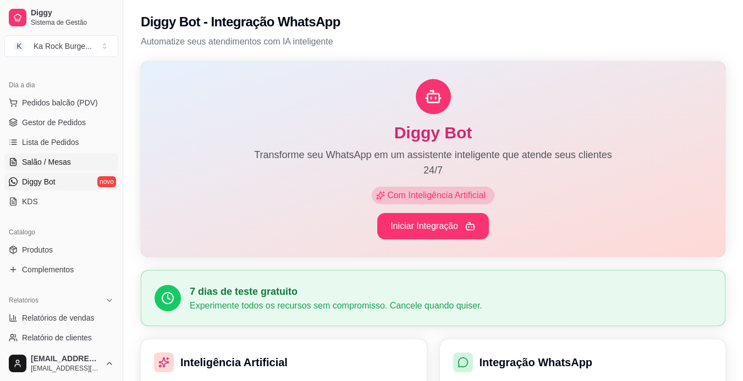
click at [48, 166] on span "Salão / Mesas" at bounding box center [46, 162] width 49 height 11
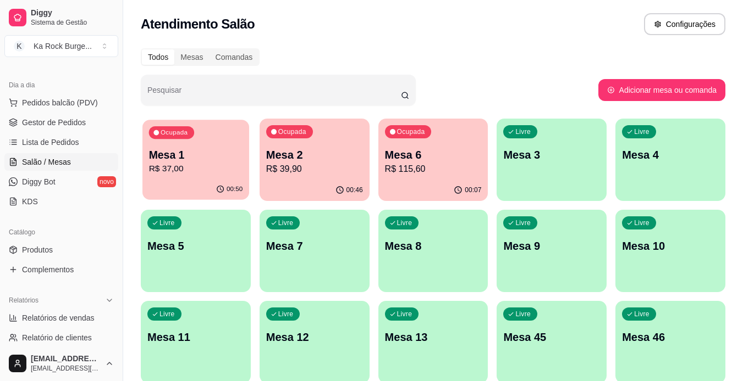
click at [166, 175] on p "R$ 37,00" at bounding box center [196, 169] width 94 height 13
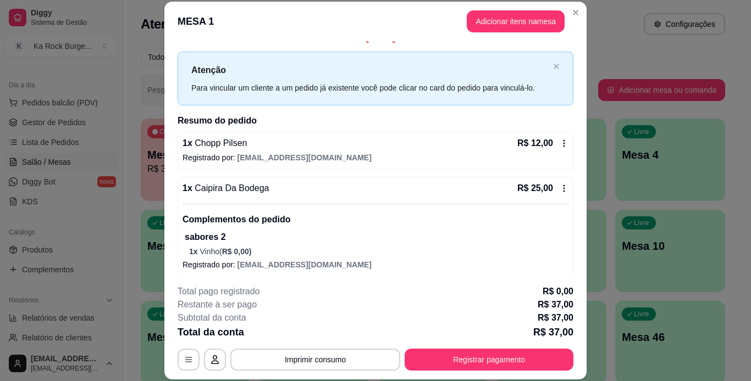
scroll to position [19, 0]
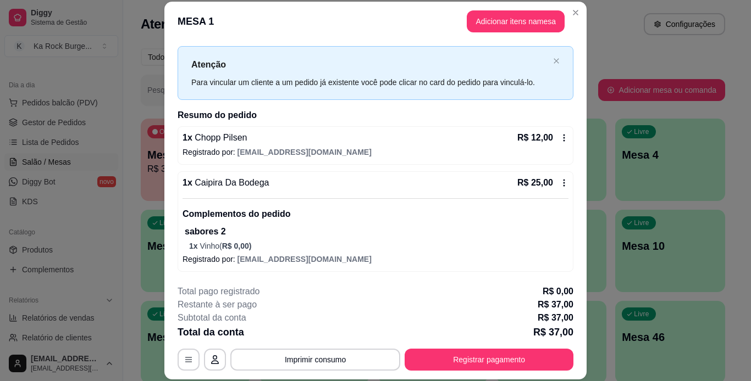
click at [523, 54] on div "Atenção Para vincular um cliente a um pedido já existente você pode clicar no c…" at bounding box center [376, 72] width 396 height 53
click at [521, 24] on button "Adicionar itens na mesa" at bounding box center [516, 21] width 98 height 22
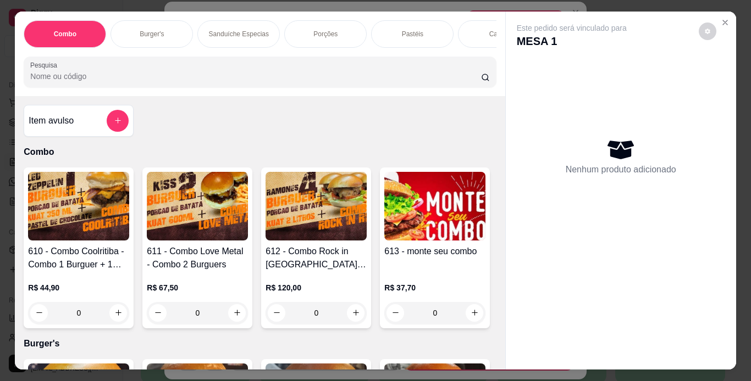
scroll to position [0, 413]
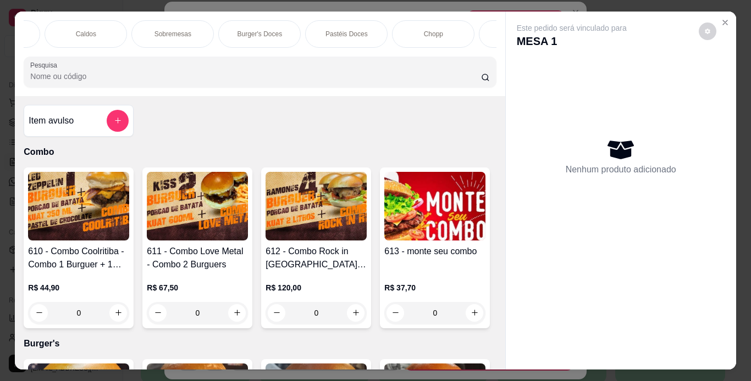
click at [450, 36] on div "Chopp" at bounding box center [433, 33] width 82 height 27
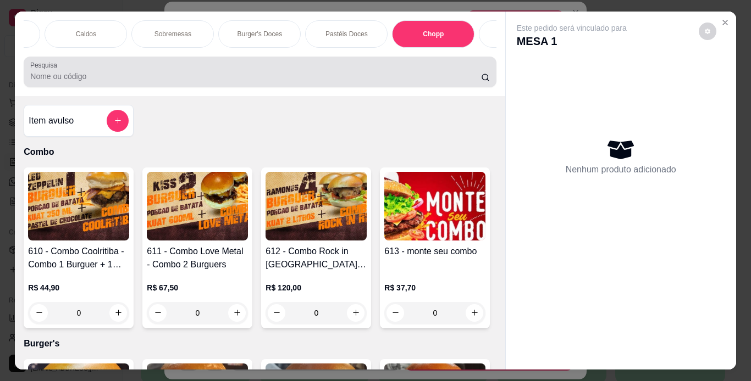
scroll to position [28, 0]
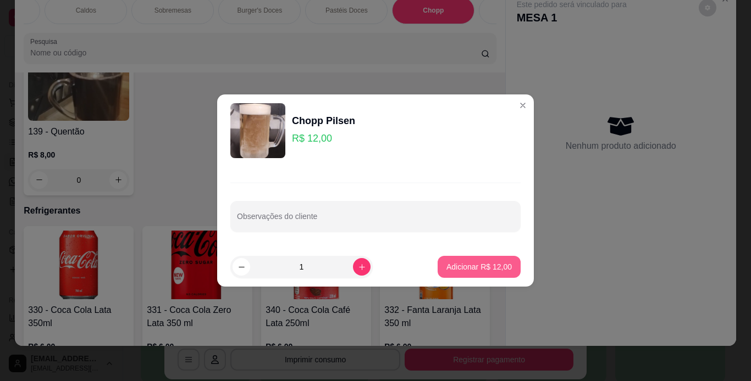
click at [484, 258] on button "Adicionar R$ 12,00" at bounding box center [479, 267] width 83 height 22
type input "1"
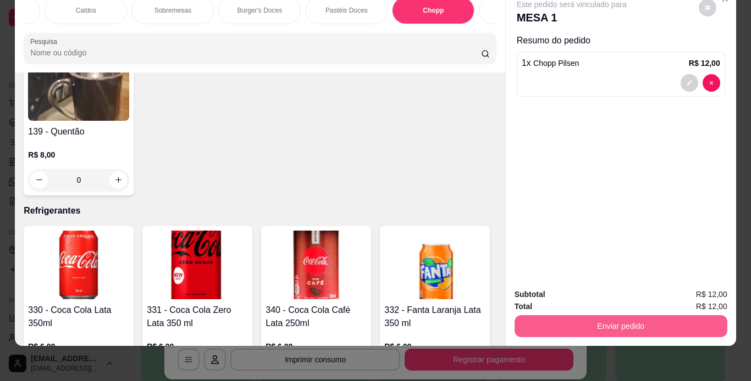
click at [622, 318] on button "Enviar pedido" at bounding box center [620, 326] width 213 height 22
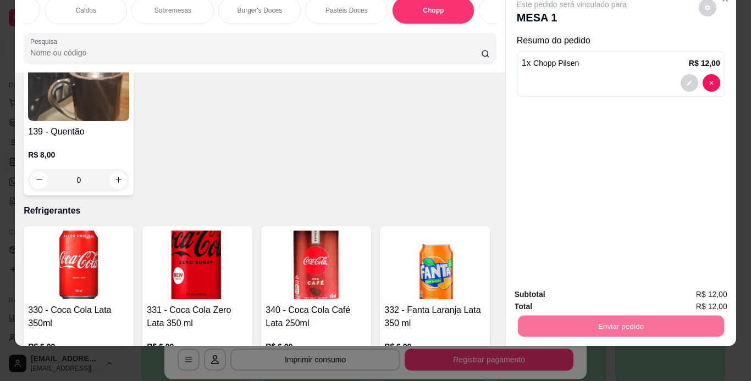
click at [611, 291] on button "Não registrar e enviar pedido" at bounding box center [584, 291] width 111 height 20
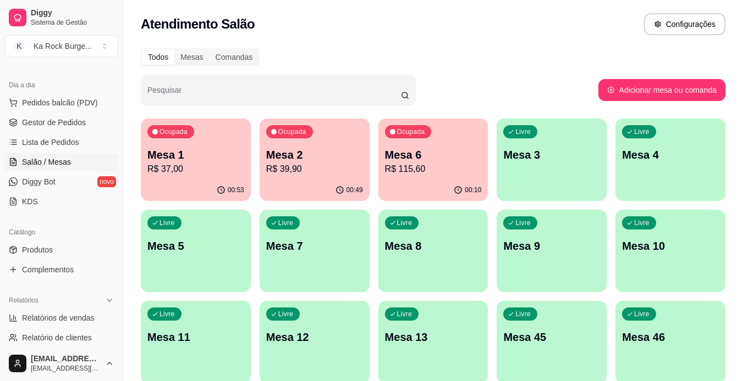
click at [285, 181] on div "00:49" at bounding box center [314, 190] width 110 height 21
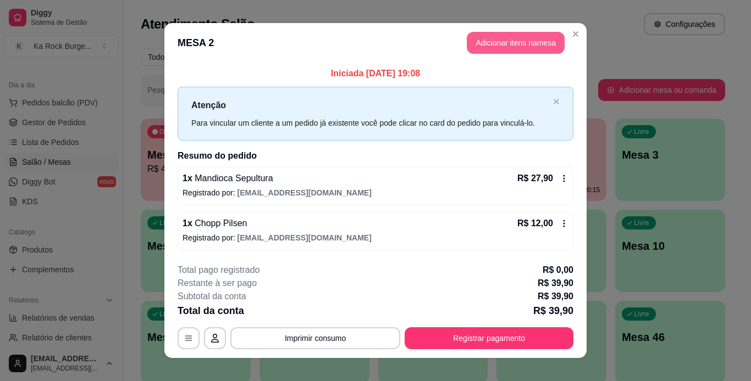
click at [489, 46] on button "Adicionar itens na mesa" at bounding box center [516, 43] width 98 height 22
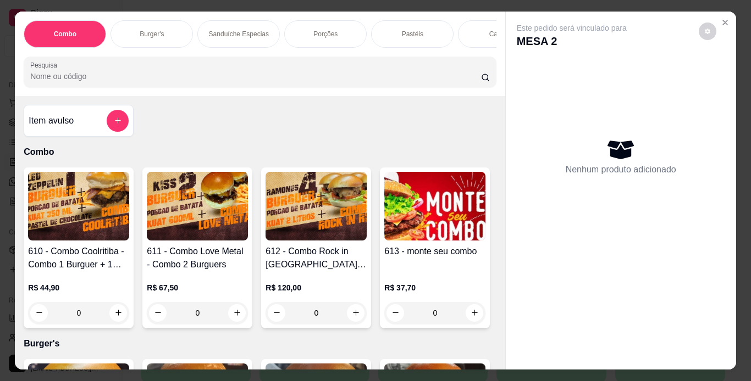
click at [177, 48] on div "Combo Burger's Sanduíche Especias Porções Pastéis Caldos Sobremesas Burger's Do…" at bounding box center [260, 33] width 472 height 27
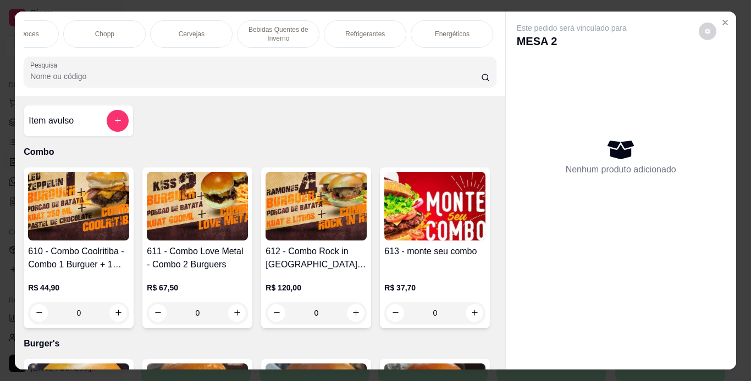
scroll to position [0, 747]
click at [284, 20] on div "Bebidas Quentes de Inverno" at bounding box center [273, 33] width 82 height 27
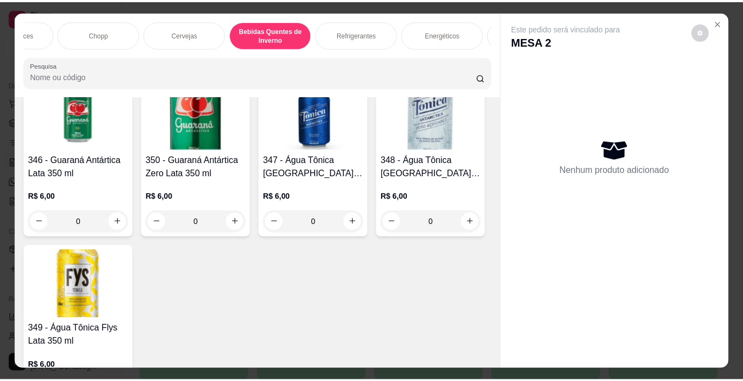
scroll to position [28, 0]
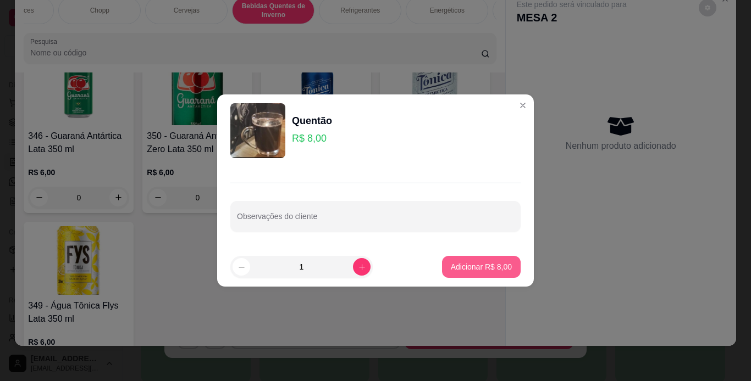
click at [489, 267] on p "Adicionar R$ 8,00" at bounding box center [481, 267] width 61 height 11
type input "1"
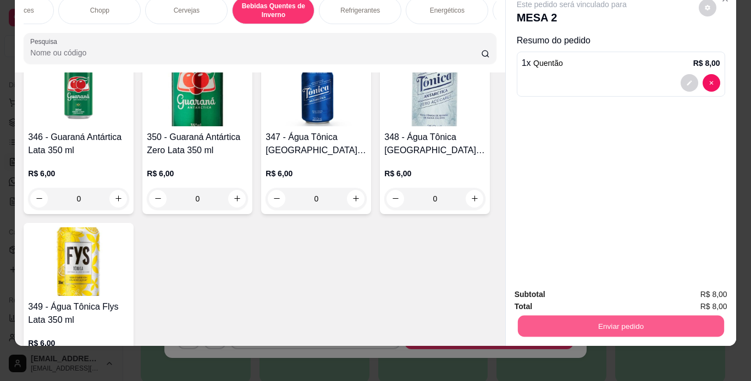
click at [594, 316] on button "Enviar pedido" at bounding box center [620, 326] width 206 height 21
click at [597, 294] on button "Não registrar e enviar pedido" at bounding box center [584, 291] width 111 height 20
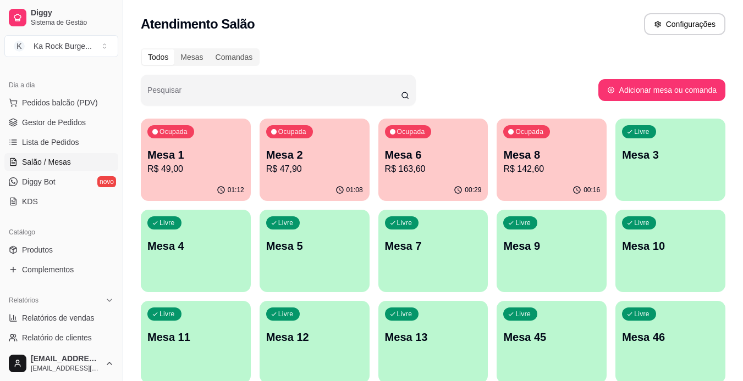
click at [419, 51] on div "Todos Mesas Comandas" at bounding box center [433, 57] width 584 height 18
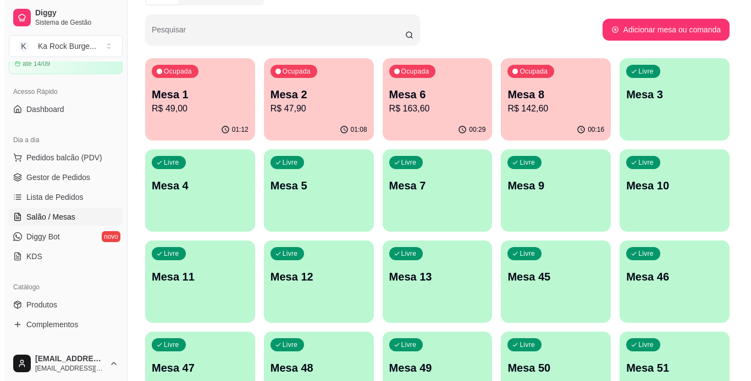
scroll to position [0, 0]
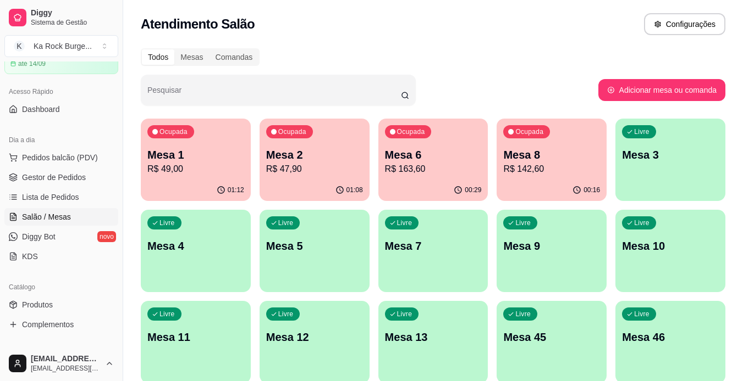
click at [187, 168] on p "R$ 49,00" at bounding box center [195, 169] width 97 height 13
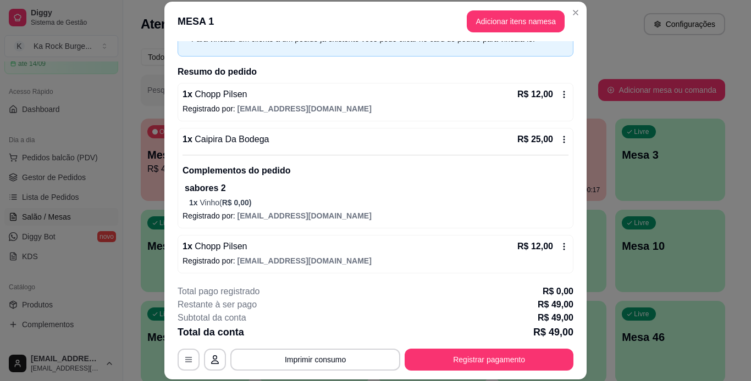
scroll to position [64, 0]
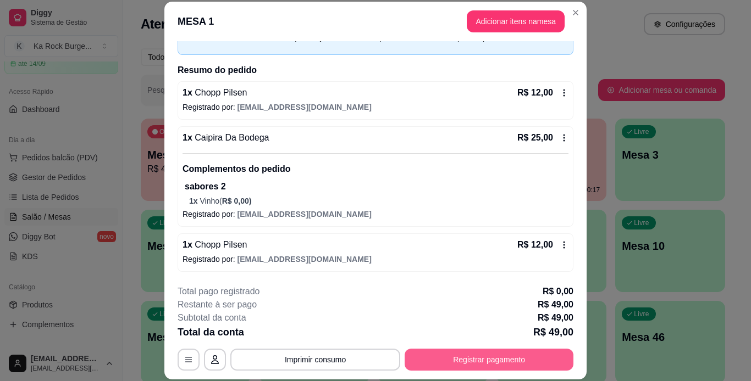
click at [510, 351] on button "Registrar pagamento" at bounding box center [489, 360] width 169 height 22
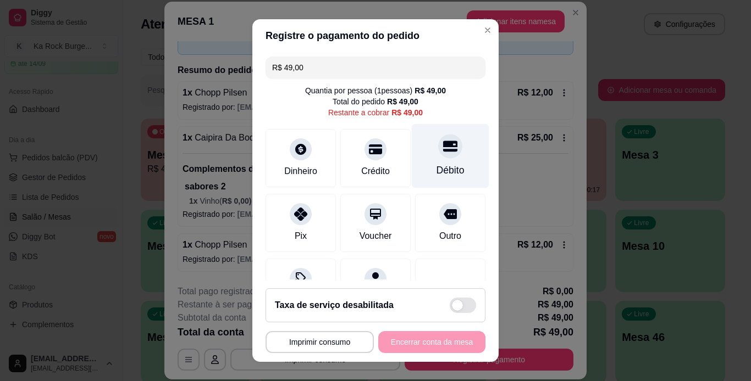
drag, startPoint x: 421, startPoint y: 141, endPoint x: 416, endPoint y: 156, distance: 15.6
click at [418, 141] on div "Débito" at bounding box center [451, 156] width 78 height 64
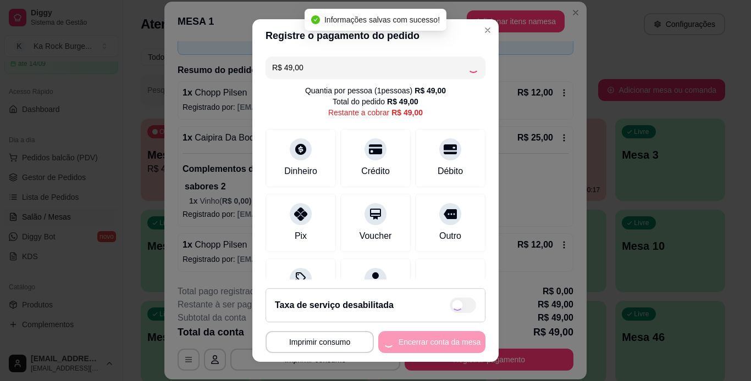
type input "R$ 0,00"
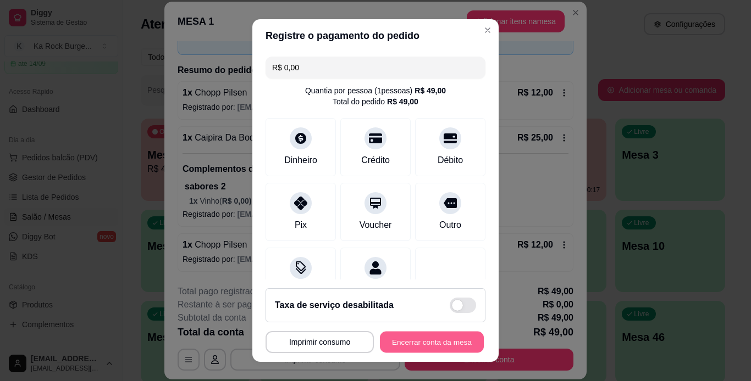
click at [455, 337] on button "Encerrar conta da mesa" at bounding box center [432, 342] width 104 height 21
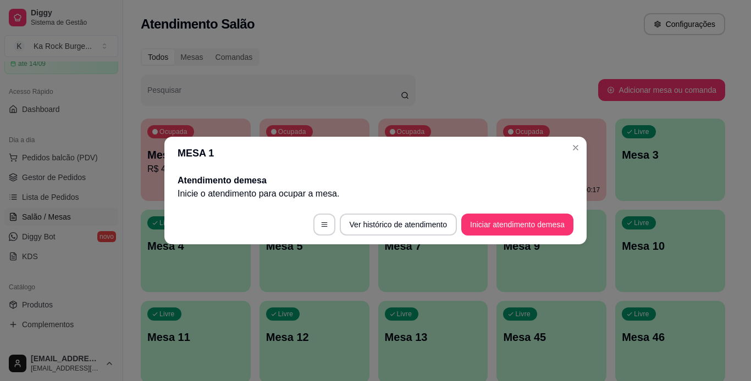
scroll to position [0, 0]
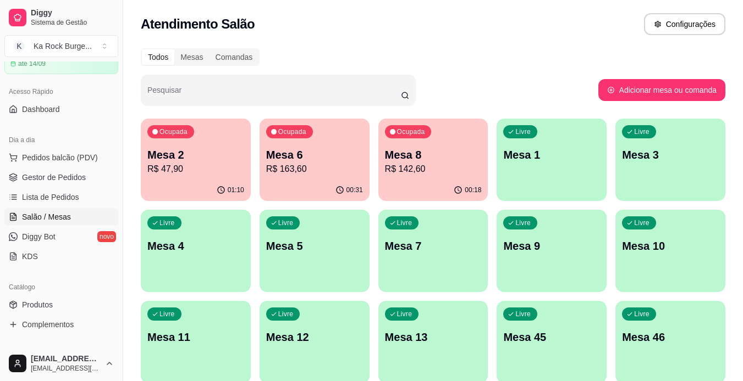
click at [458, 14] on div "Atendimento Salão Configurações" at bounding box center [433, 24] width 584 height 22
click at [450, 58] on div "Todos Mesas Comandas" at bounding box center [433, 57] width 584 height 18
click at [356, 154] on p "Mesa 6" at bounding box center [314, 154] width 97 height 15
click at [433, 156] on p "Mesa 8" at bounding box center [433, 155] width 94 height 15
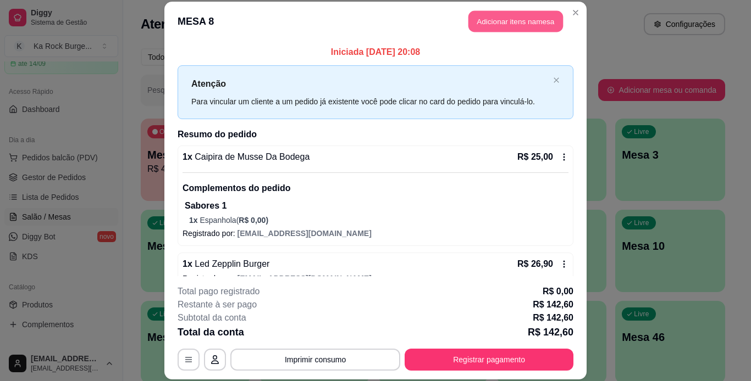
click at [524, 22] on button "Adicionar itens na mesa" at bounding box center [515, 21] width 95 height 21
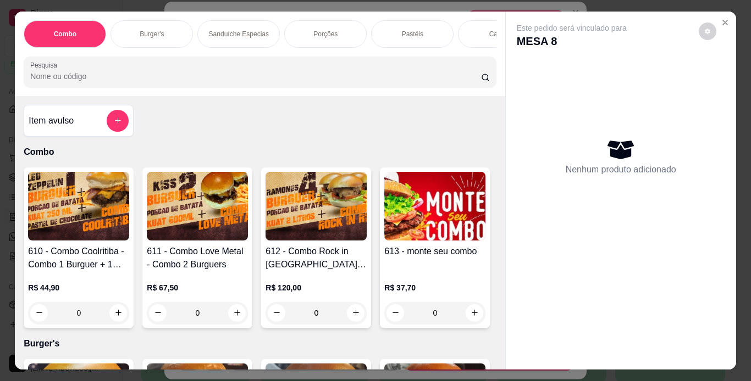
click at [164, 30] on div "Burger's" at bounding box center [151, 33] width 82 height 27
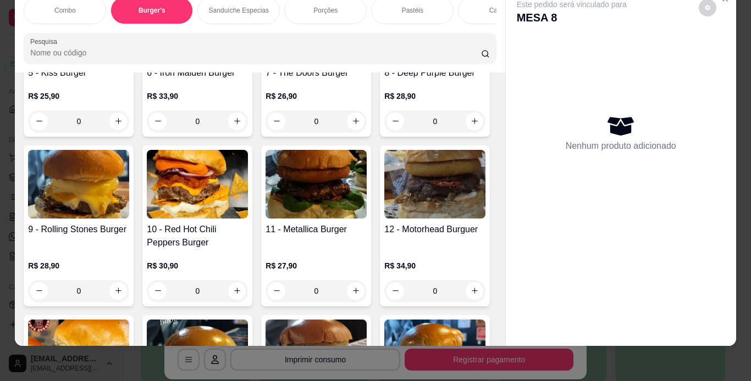
scroll to position [508, 0]
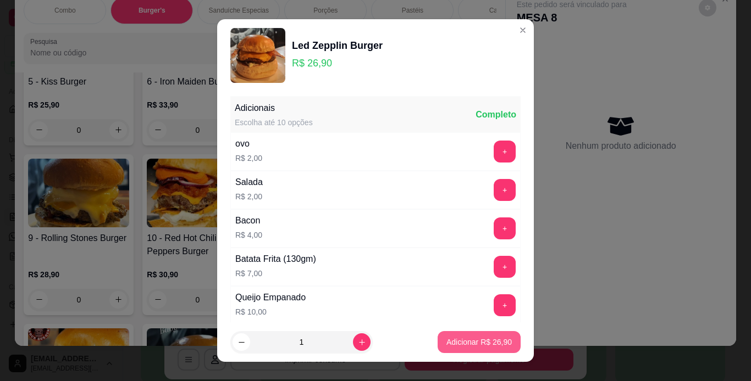
click at [494, 341] on p "Adicionar R$ 26,90" at bounding box center [478, 342] width 65 height 11
type input "1"
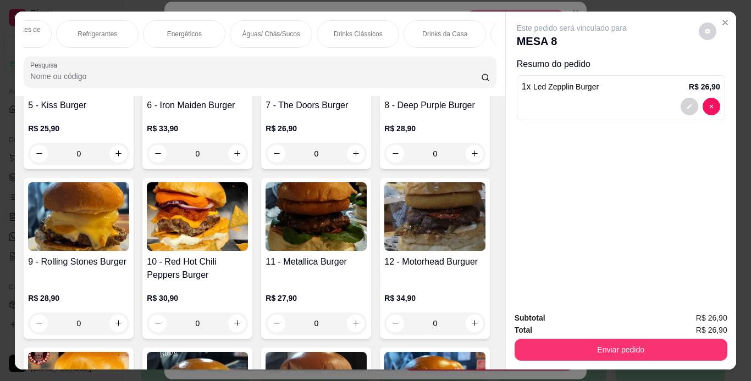
scroll to position [0, 1021]
click at [416, 34] on p "Drinks da Casa" at bounding box center [433, 34] width 45 height 9
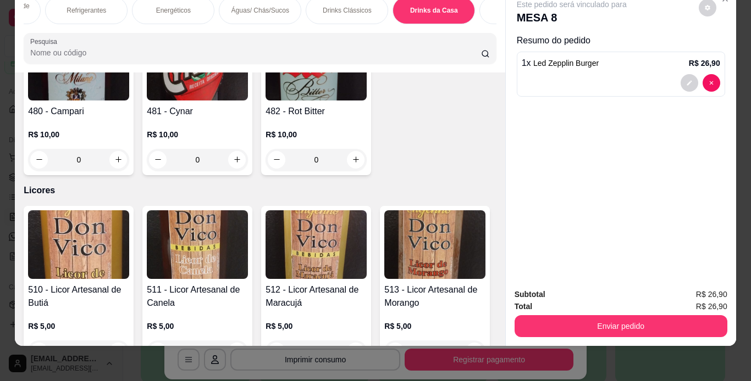
scroll to position [7621, 0]
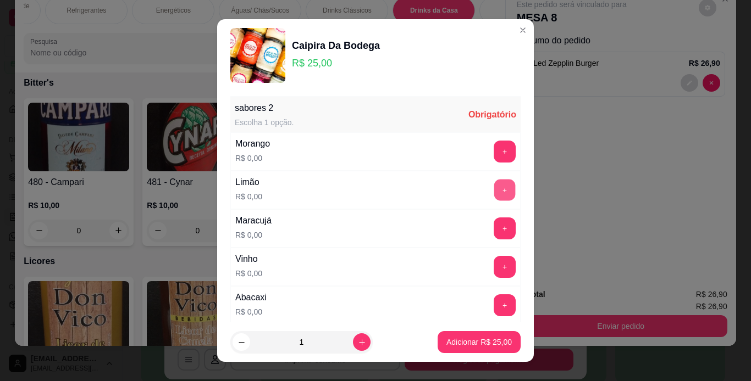
click at [494, 201] on button "+" at bounding box center [504, 189] width 21 height 21
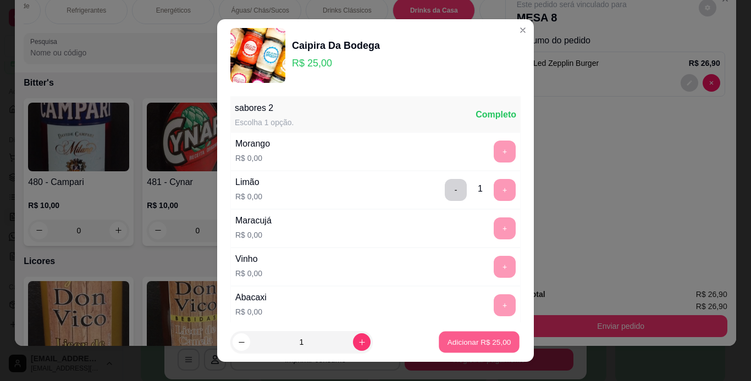
click at [447, 339] on p "Adicionar R$ 25,00" at bounding box center [479, 342] width 64 height 10
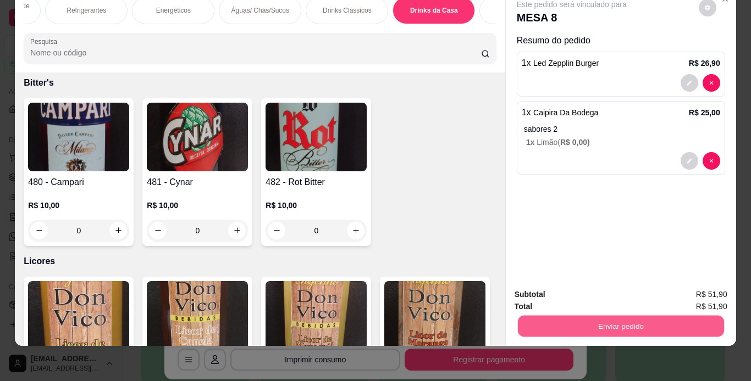
click at [619, 323] on button "Enviar pedido" at bounding box center [620, 326] width 206 height 21
click at [609, 297] on button "Não registrar e enviar pedido" at bounding box center [584, 291] width 111 height 20
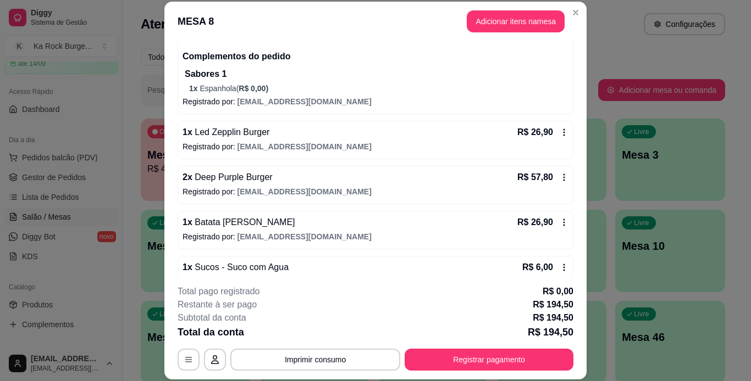
scroll to position [165, 0]
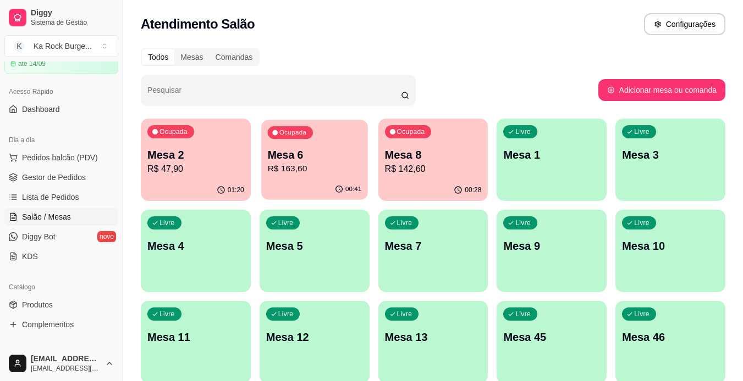
click at [326, 169] on p "R$ 163,60" at bounding box center [314, 169] width 94 height 13
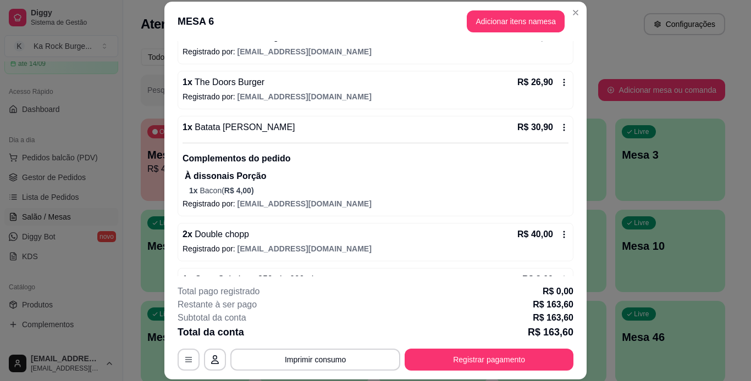
scroll to position [200, 0]
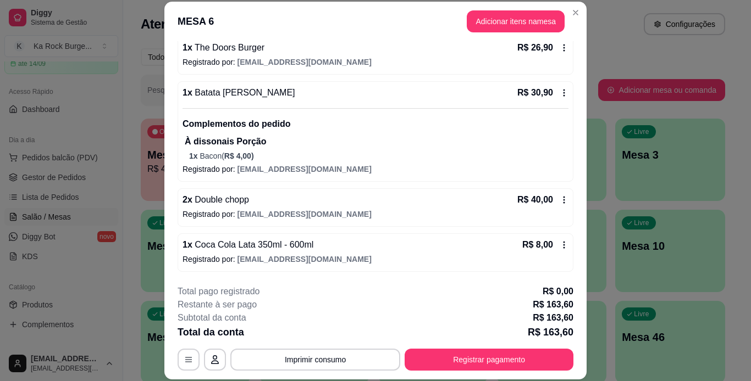
click at [532, 379] on footer "**********" at bounding box center [375, 327] width 422 height 103
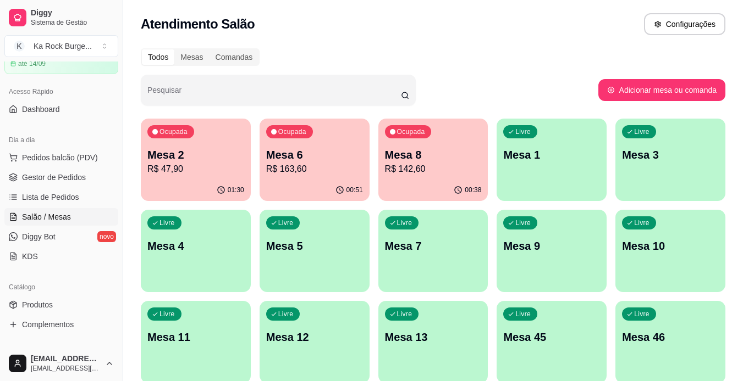
click at [383, 181] on div "00:38" at bounding box center [433, 190] width 110 height 21
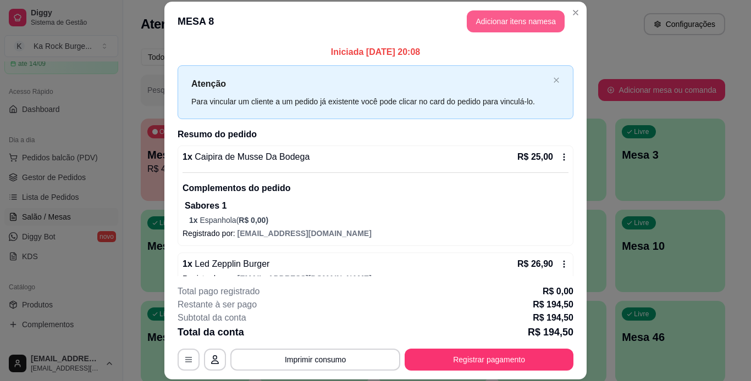
click at [486, 11] on button "Adicionar itens na mesa" at bounding box center [516, 21] width 98 height 22
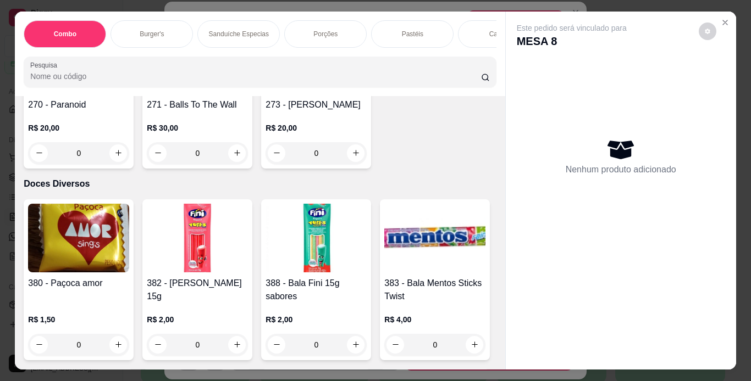
scroll to position [6816, 0]
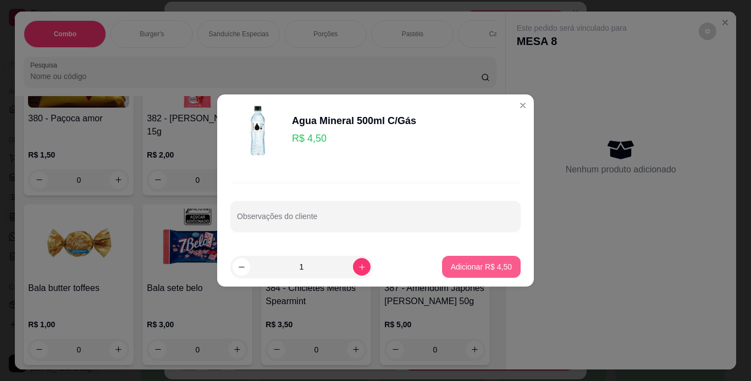
click at [456, 262] on p "Adicionar R$ 4,50" at bounding box center [481, 267] width 61 height 11
type input "1"
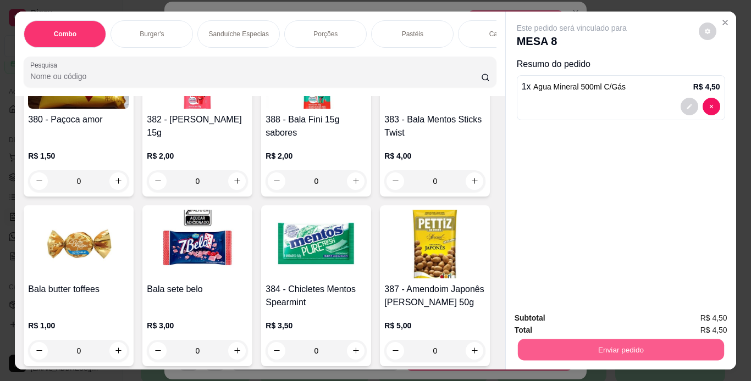
click at [583, 352] on button "Enviar pedido" at bounding box center [620, 350] width 206 height 21
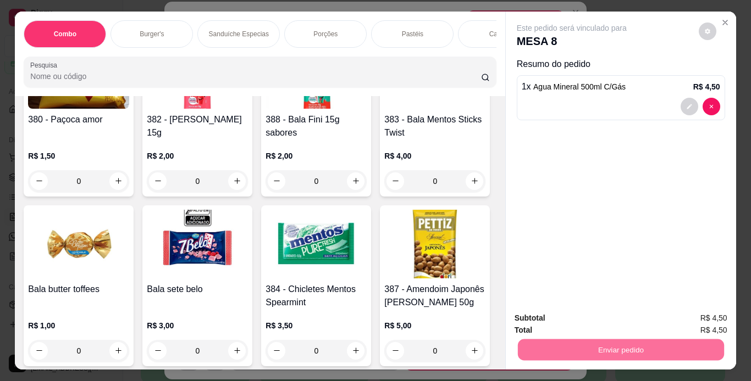
click at [575, 313] on button "Não registrar e enviar pedido" at bounding box center [584, 319] width 114 height 21
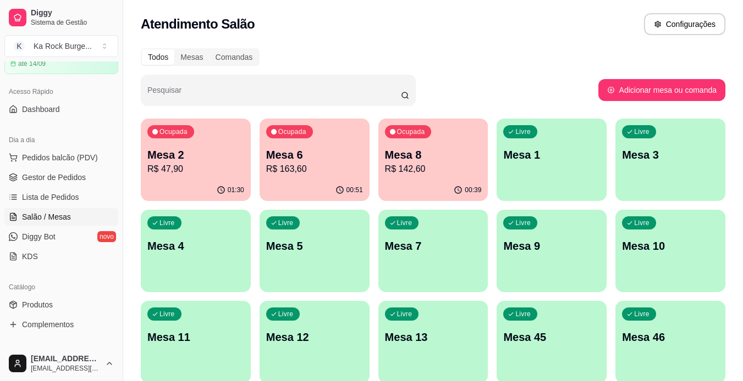
click at [433, 176] on div "Ocupada Mesa 8 R$ 142,60" at bounding box center [433, 149] width 110 height 61
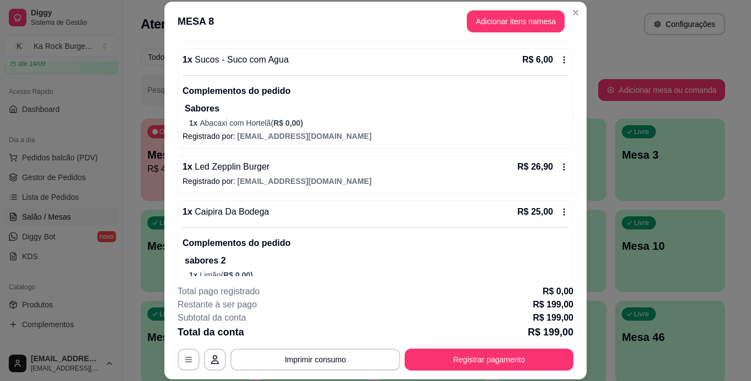
scroll to position [359, 0]
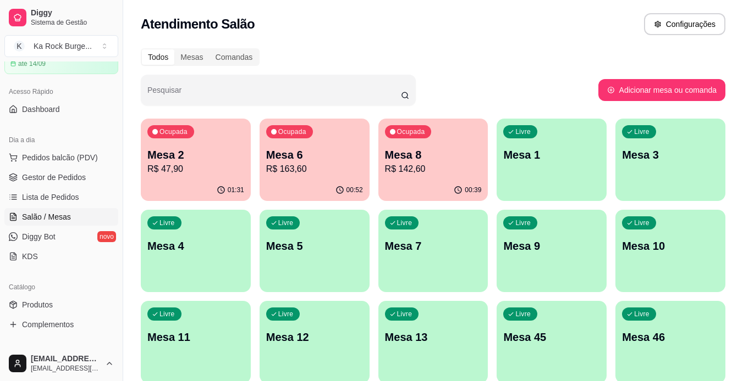
click at [302, 200] on div "00:52" at bounding box center [314, 190] width 110 height 21
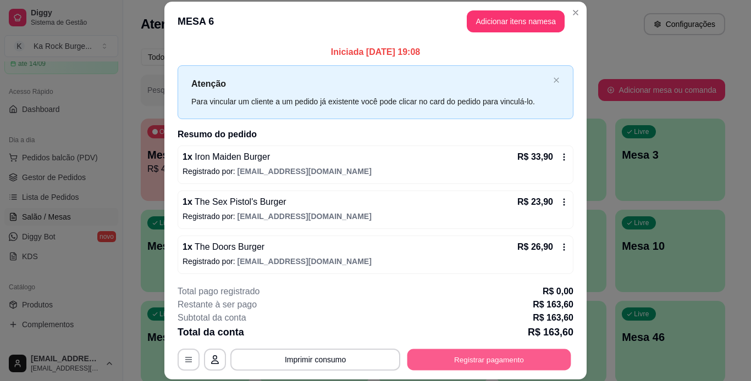
click at [489, 357] on button "Registrar pagamento" at bounding box center [489, 359] width 164 height 21
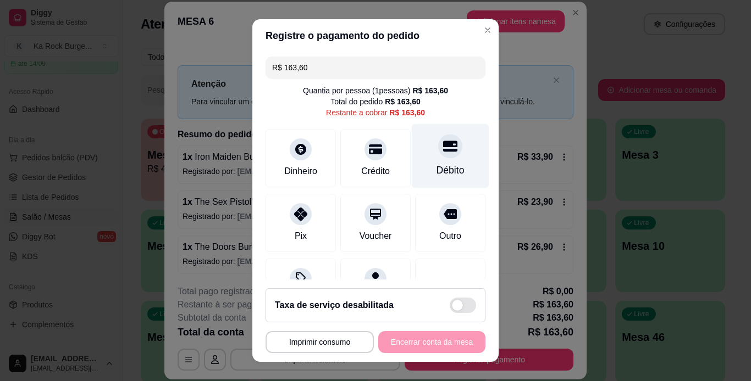
click at [417, 173] on div "Débito" at bounding box center [451, 156] width 78 height 64
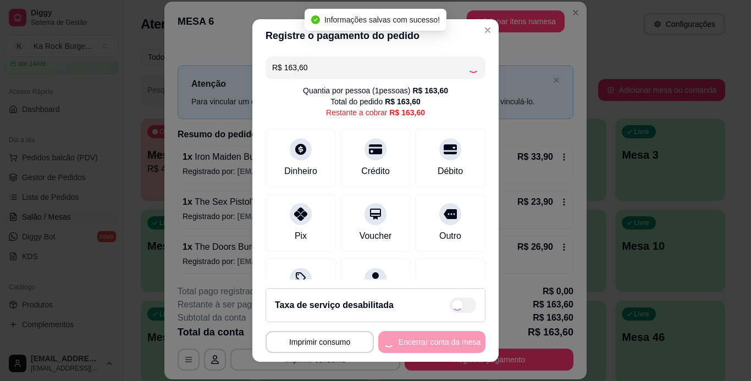
type input "R$ 0,00"
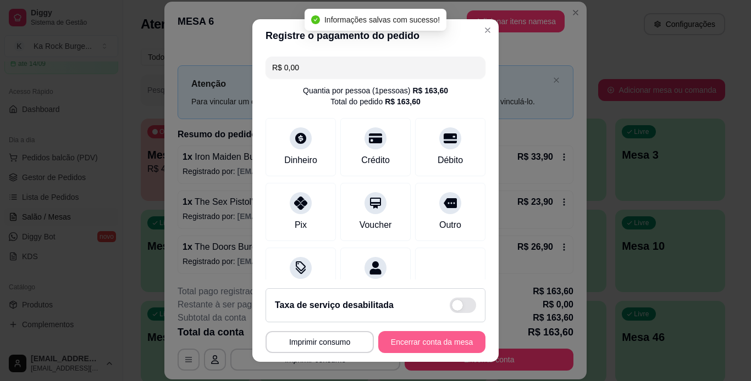
click at [411, 341] on button "Encerrar conta da mesa" at bounding box center [431, 342] width 107 height 22
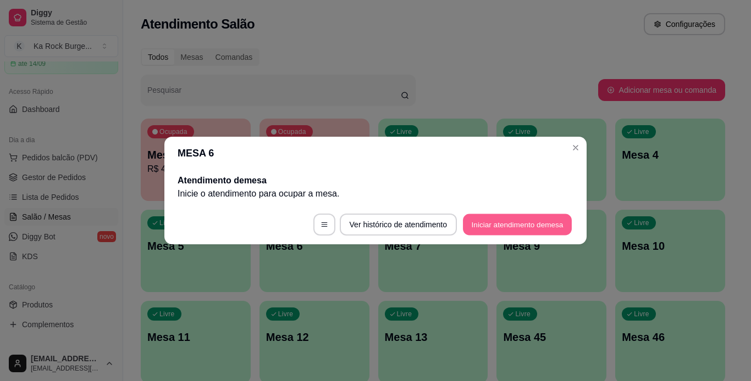
click at [494, 229] on button "Iniciar atendimento de mesa" at bounding box center [517, 224] width 109 height 21
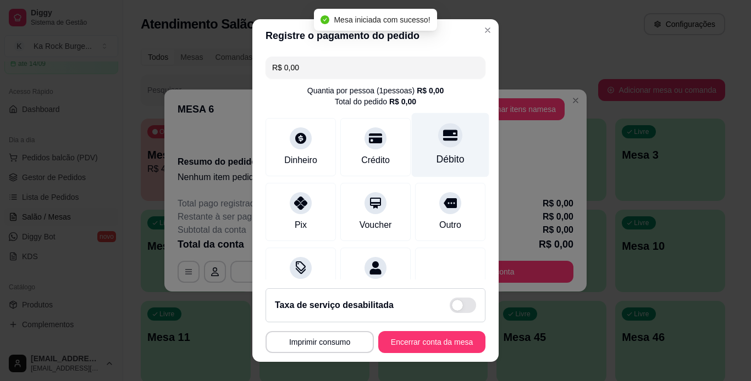
click at [443, 135] on icon at bounding box center [450, 135] width 14 height 11
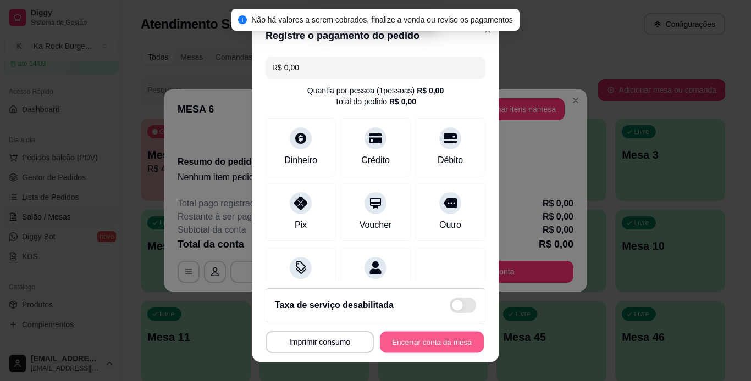
click at [420, 350] on button "Encerrar conta da mesa" at bounding box center [432, 342] width 104 height 21
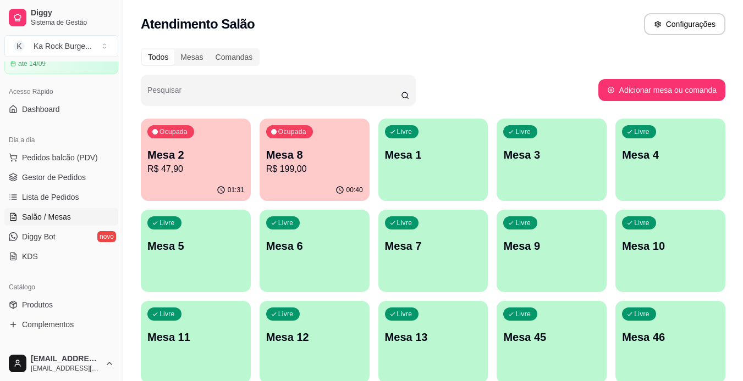
click at [186, 160] on p "Mesa 2" at bounding box center [195, 154] width 97 height 15
click at [79, 181] on span "Gestor de Pedidos" at bounding box center [54, 177] width 64 height 11
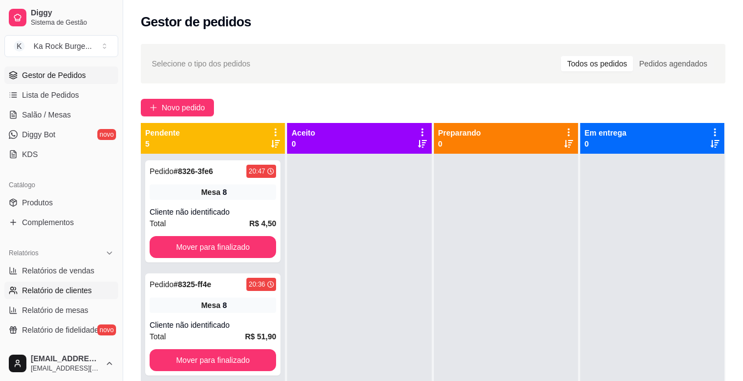
scroll to position [165, 0]
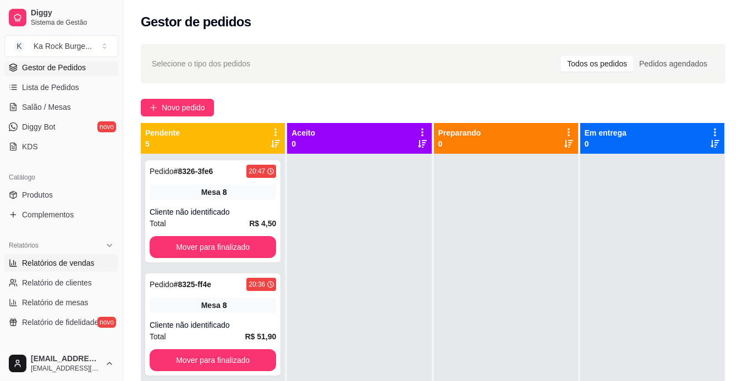
click at [85, 266] on span "Relatórios de vendas" at bounding box center [58, 263] width 73 height 11
select select "ALL"
select select "0"
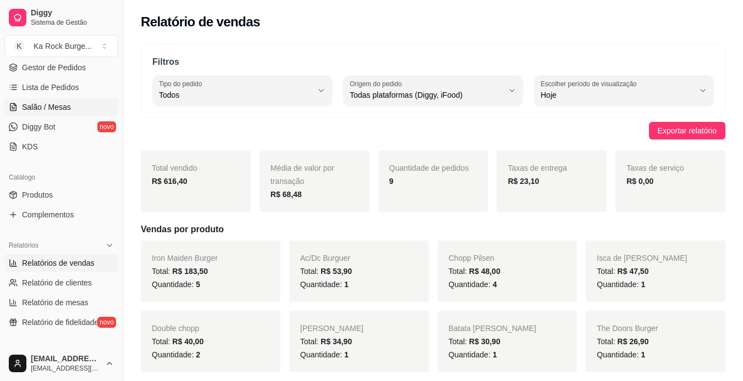
click at [49, 107] on span "Salão / Mesas" at bounding box center [46, 107] width 49 height 11
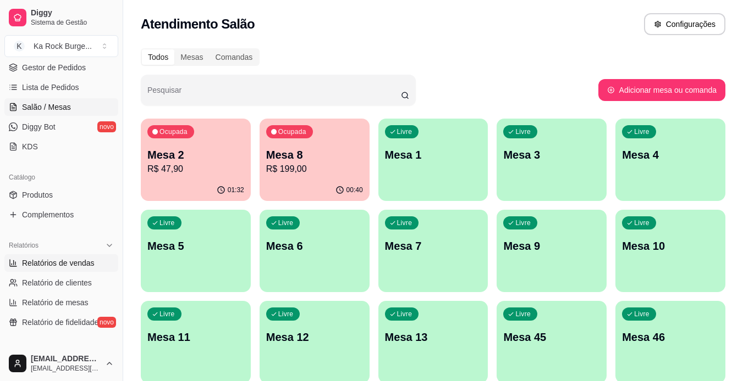
click at [93, 265] on link "Relatórios de vendas" at bounding box center [61, 263] width 114 height 18
select select "ALL"
select select "0"
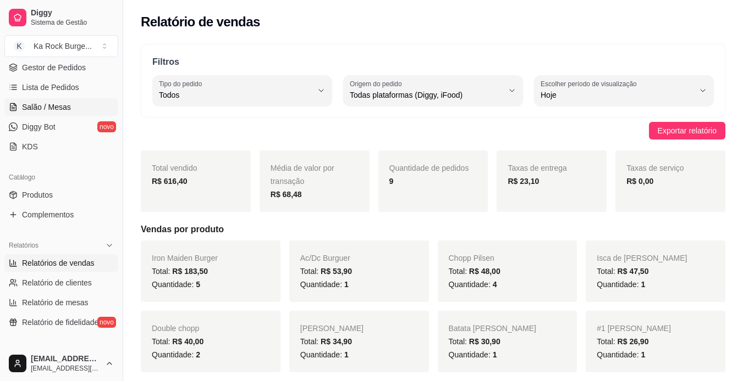
click at [35, 107] on span "Salão / Mesas" at bounding box center [46, 107] width 49 height 11
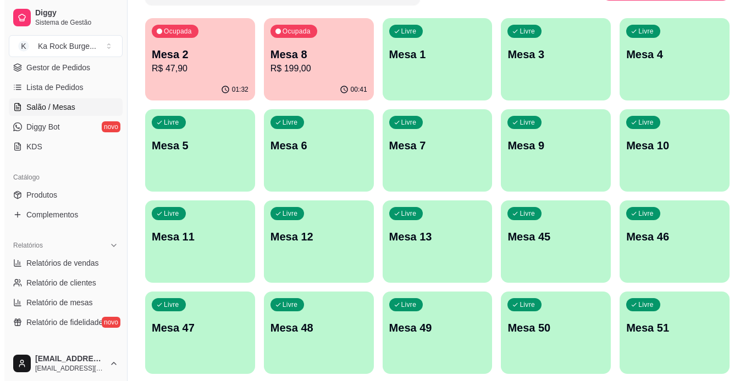
scroll to position [46, 0]
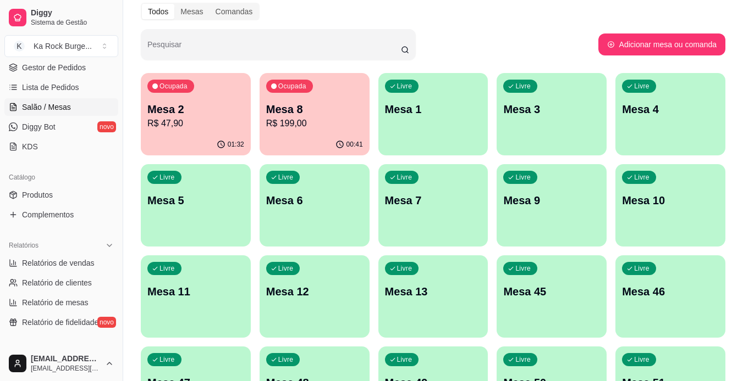
click at [183, 127] on p "R$ 47,90" at bounding box center [195, 123] width 97 height 13
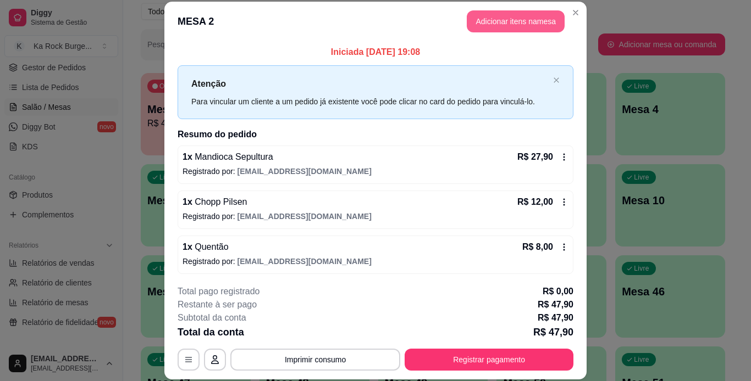
click at [475, 20] on button "Adicionar itens na mesa" at bounding box center [516, 21] width 98 height 22
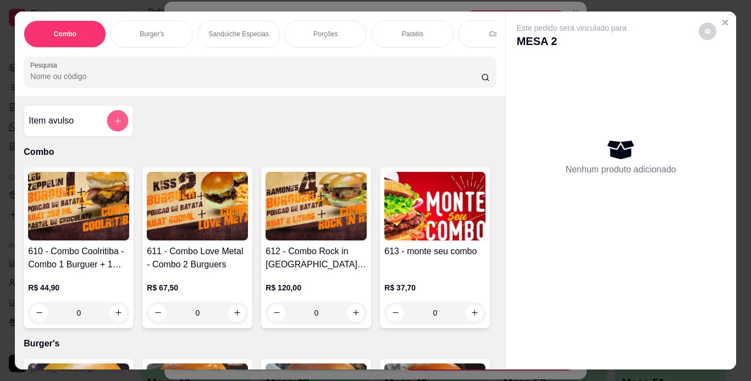
click at [114, 124] on icon "add-separate-item" at bounding box center [118, 121] width 8 height 8
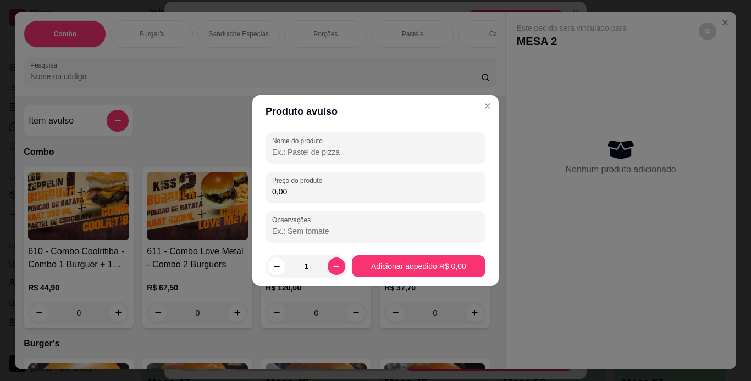
click at [308, 150] on input "Nome do produto" at bounding box center [375, 152] width 207 height 11
click at [353, 152] on input "24,00" at bounding box center [375, 152] width 207 height 11
type input "2"
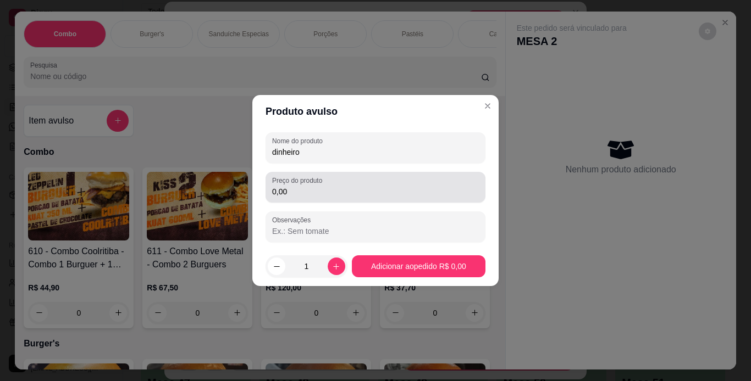
type input "dinheiro"
click at [342, 190] on input "0,00" at bounding box center [375, 191] width 207 height 11
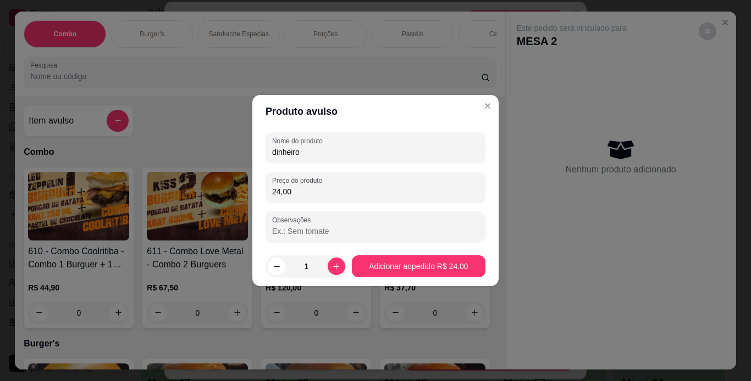
type input "24,00"
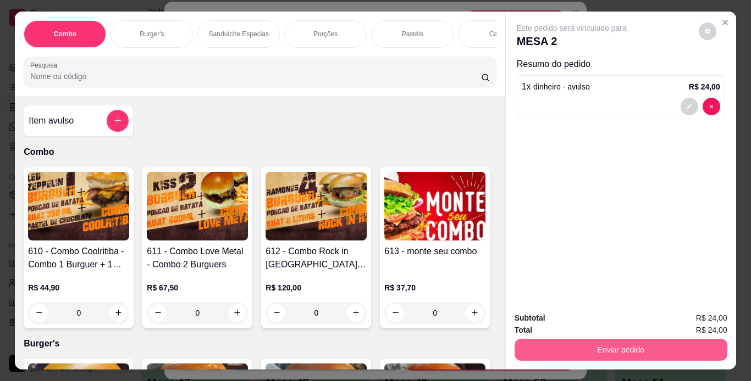
click at [534, 345] on button "Enviar pedido" at bounding box center [620, 350] width 213 height 22
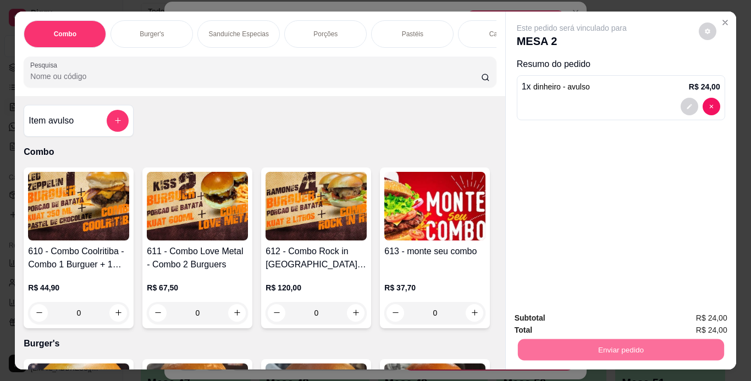
click at [552, 317] on button "Não registrar e enviar pedido" at bounding box center [584, 319] width 114 height 21
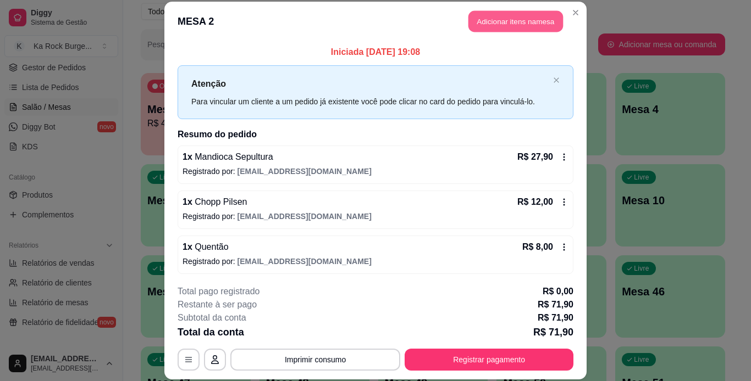
click at [518, 26] on button "Adicionar itens na mesa" at bounding box center [515, 21] width 95 height 21
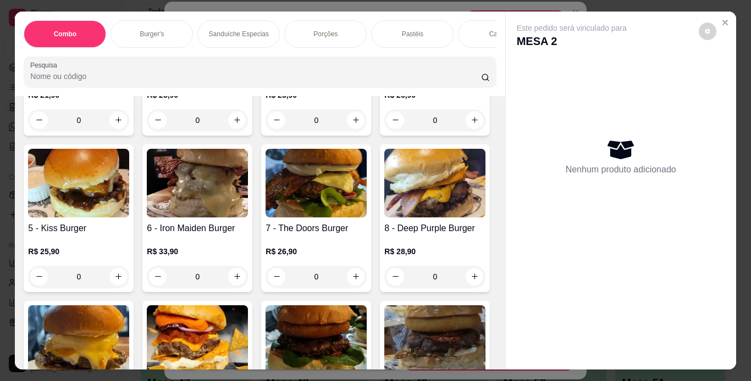
scroll to position [0, 0]
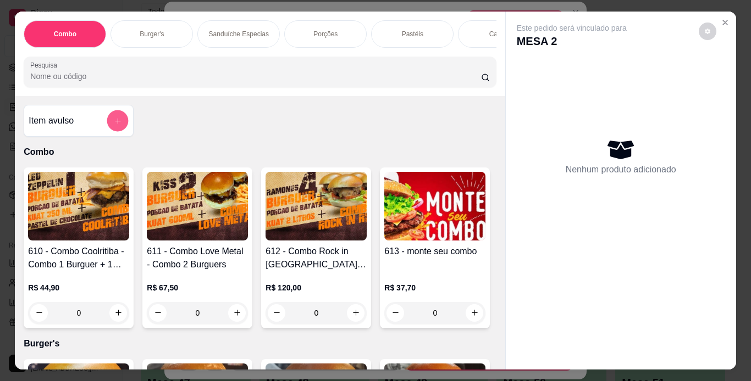
click at [114, 125] on icon "add-separate-item" at bounding box center [118, 121] width 8 height 8
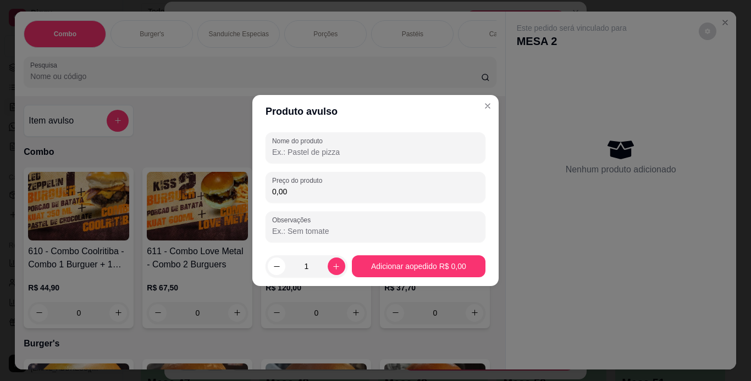
click at [325, 153] on input "Nome do produto" at bounding box center [375, 152] width 207 height 11
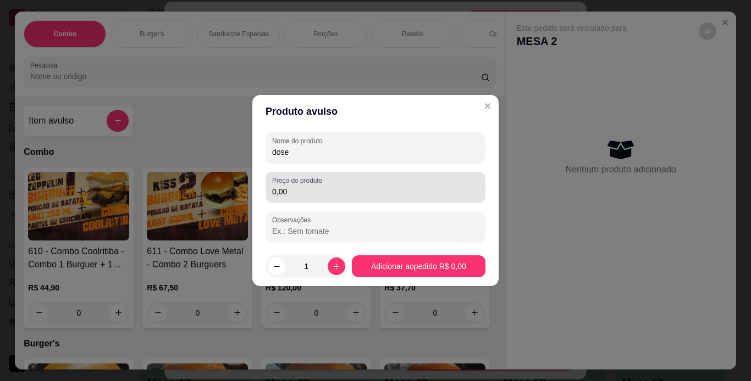
type input "dose"
click at [352, 193] on input "0,00" at bounding box center [375, 191] width 207 height 11
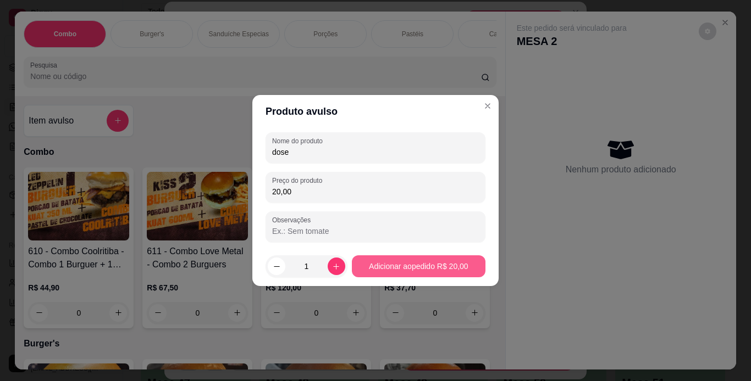
type input "20,00"
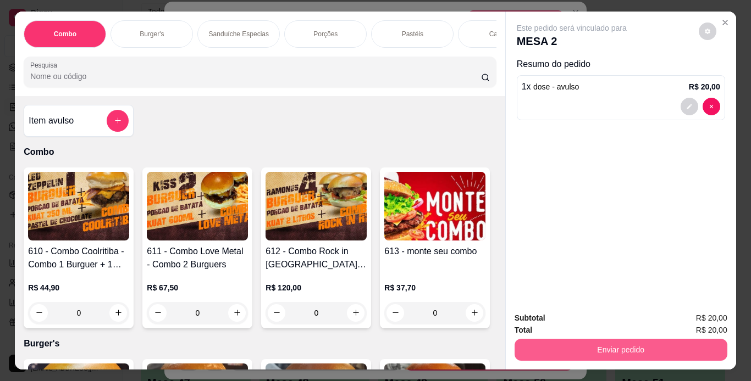
click at [537, 346] on button "Enviar pedido" at bounding box center [620, 350] width 213 height 22
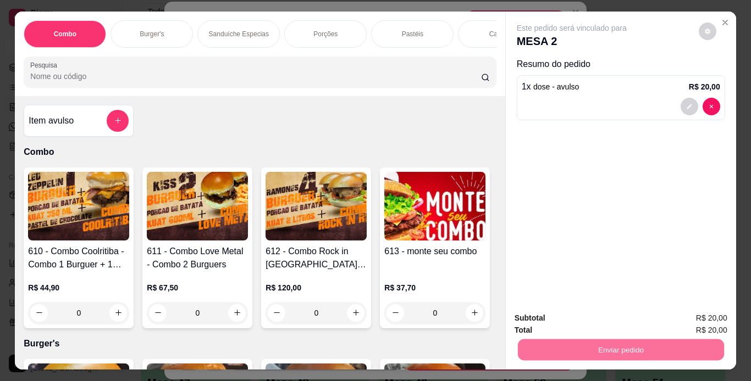
click at [568, 320] on button "Não registrar e enviar pedido" at bounding box center [584, 319] width 114 height 21
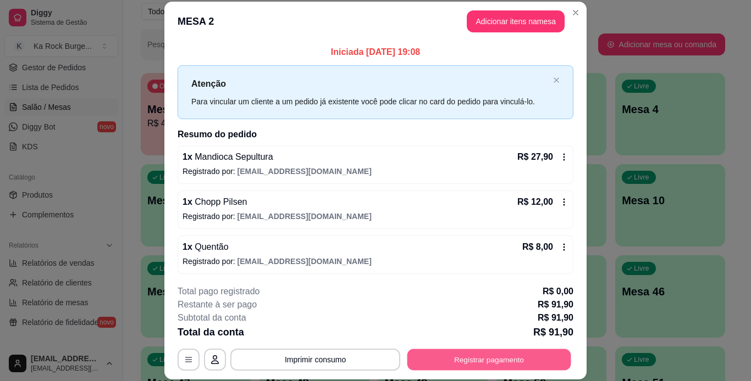
click at [483, 357] on button "Registrar pagamento" at bounding box center [489, 359] width 164 height 21
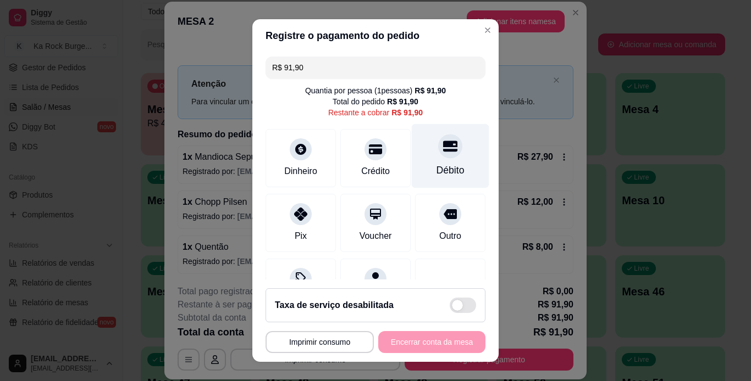
click at [436, 169] on div "Débito" at bounding box center [450, 170] width 28 height 14
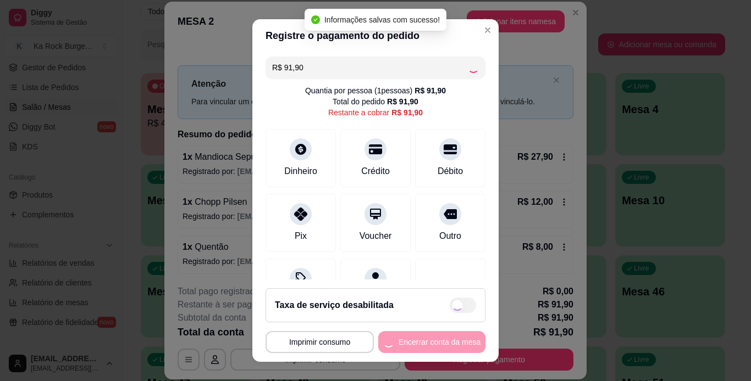
type input "R$ 0,00"
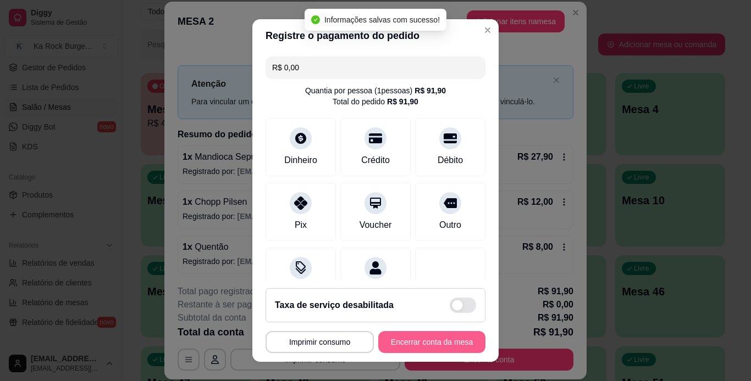
click at [427, 346] on button "Encerrar conta da mesa" at bounding box center [431, 342] width 107 height 22
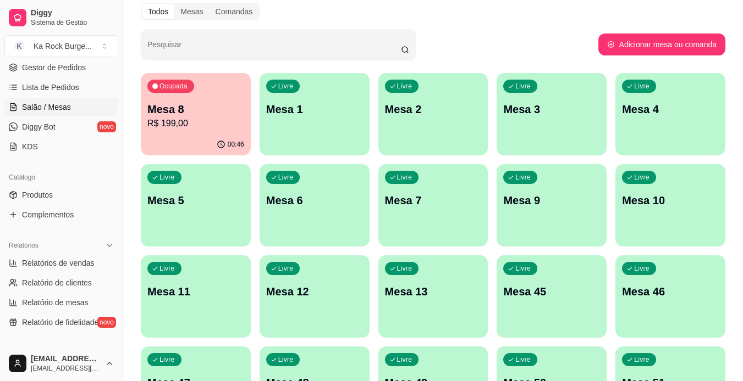
click at [204, 138] on div "00:46" at bounding box center [196, 144] width 110 height 21
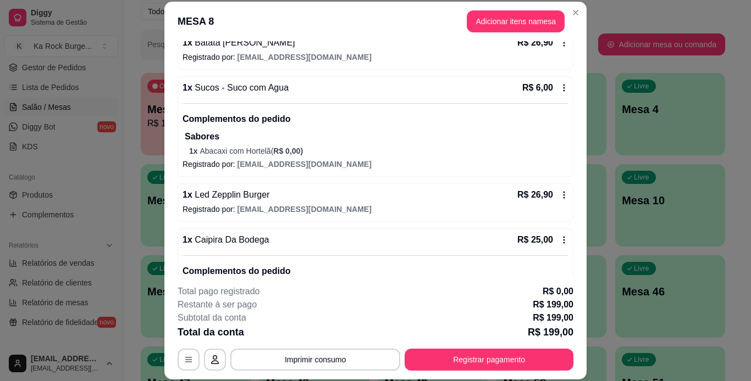
scroll to position [330, 0]
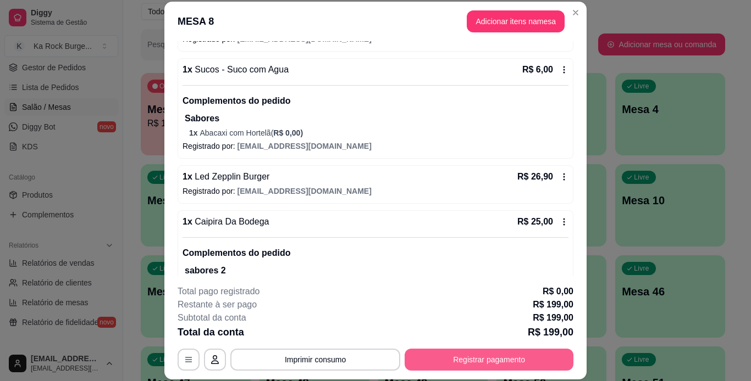
click at [515, 355] on button "Registrar pagamento" at bounding box center [489, 360] width 169 height 22
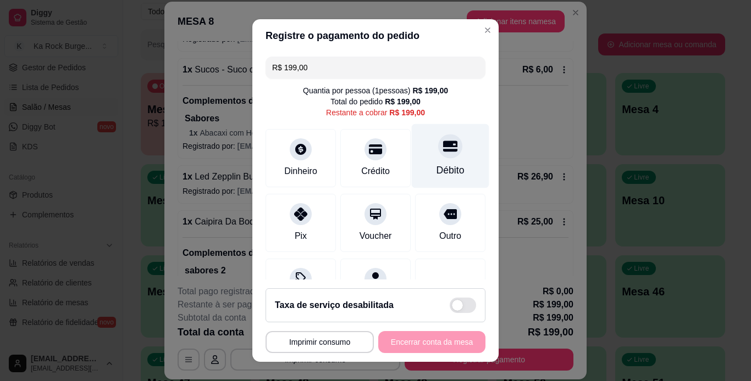
click at [436, 169] on div "Débito" at bounding box center [450, 170] width 28 height 14
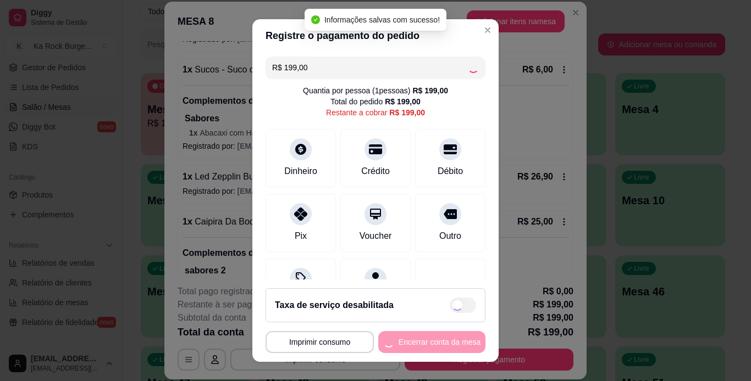
type input "R$ 0,00"
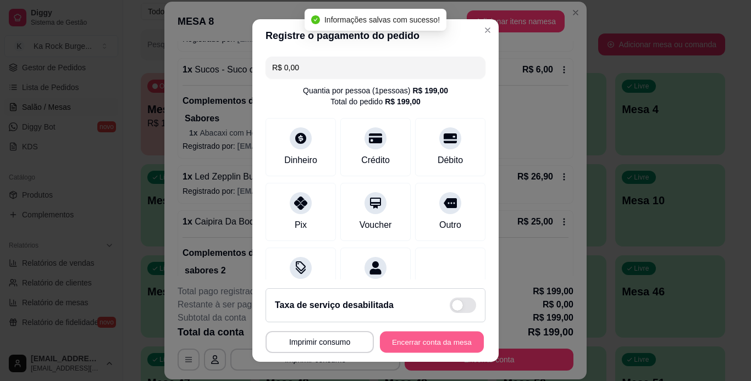
click at [424, 339] on button "Encerrar conta da mesa" at bounding box center [432, 342] width 104 height 21
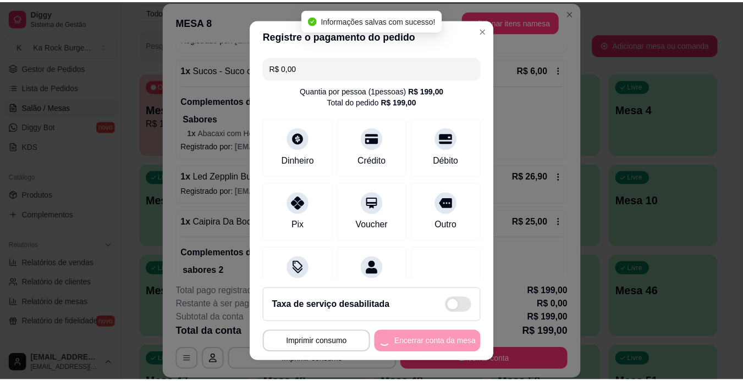
scroll to position [0, 0]
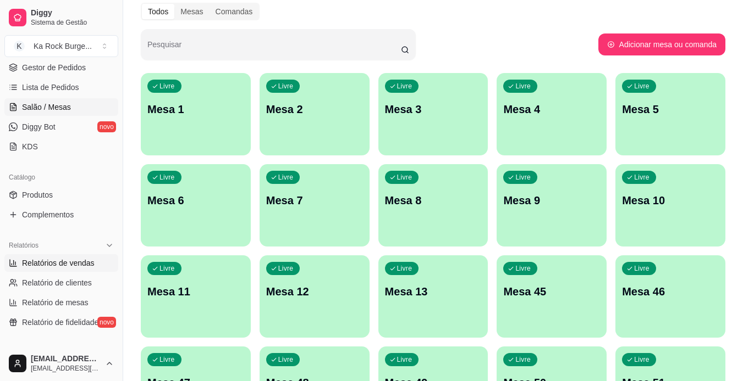
click at [64, 259] on span "Relatórios de vendas" at bounding box center [58, 263] width 73 height 11
select select "ALL"
select select "0"
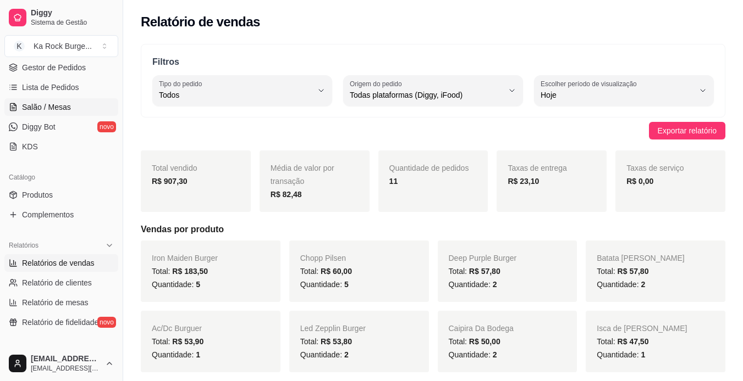
click at [51, 101] on link "Salão / Mesas" at bounding box center [61, 107] width 114 height 18
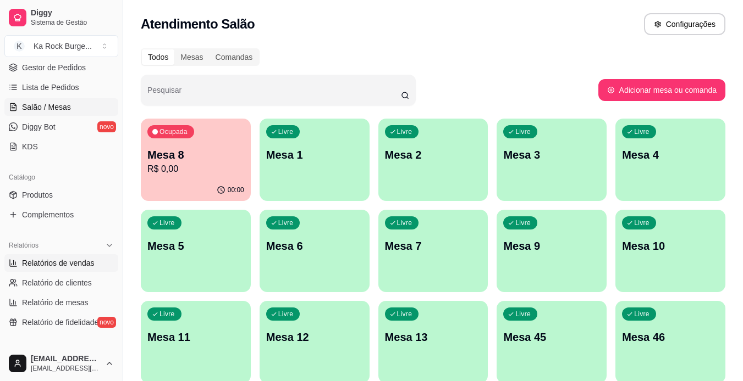
click at [51, 257] on link "Relatórios de vendas" at bounding box center [61, 263] width 114 height 18
select select "ALL"
select select "0"
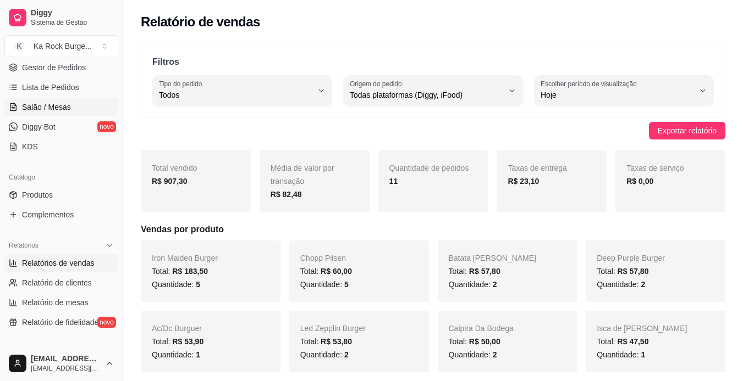
click at [57, 99] on link "Salão / Mesas" at bounding box center [61, 107] width 114 height 18
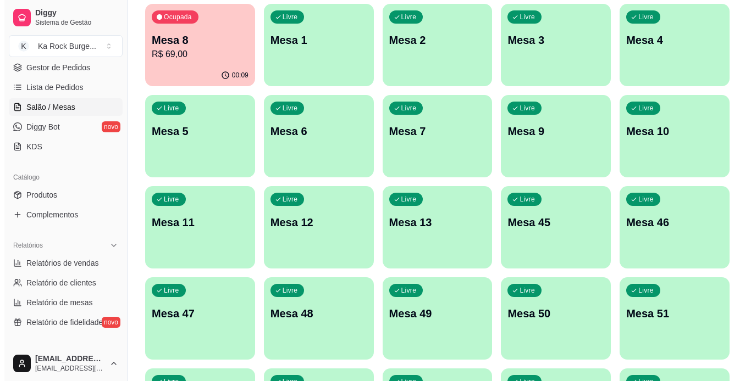
scroll to position [110, 0]
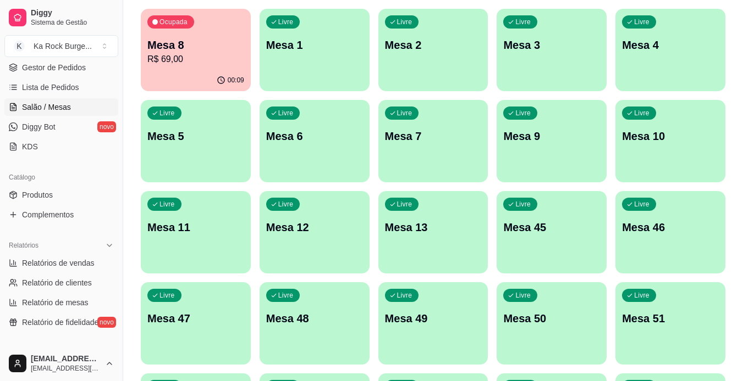
click at [194, 65] on p "R$ 69,00" at bounding box center [195, 59] width 97 height 13
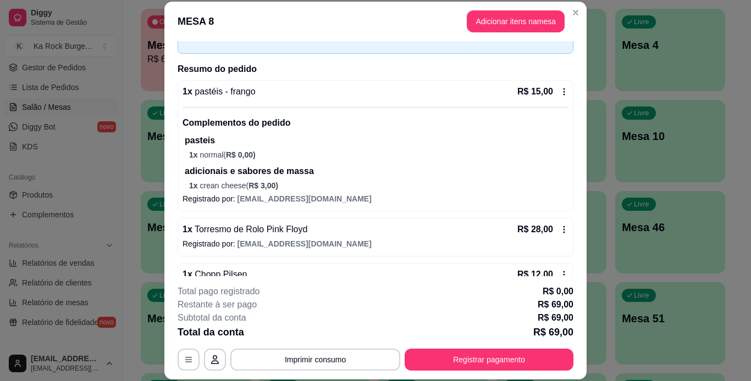
scroll to position [140, 0]
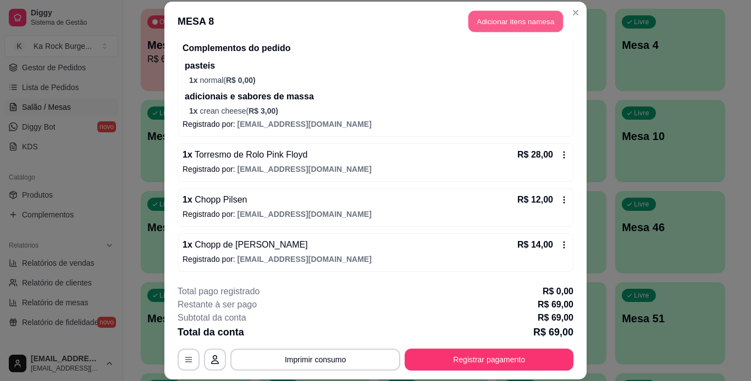
click at [481, 19] on button "Adicionar itens na mesa" at bounding box center [515, 21] width 95 height 21
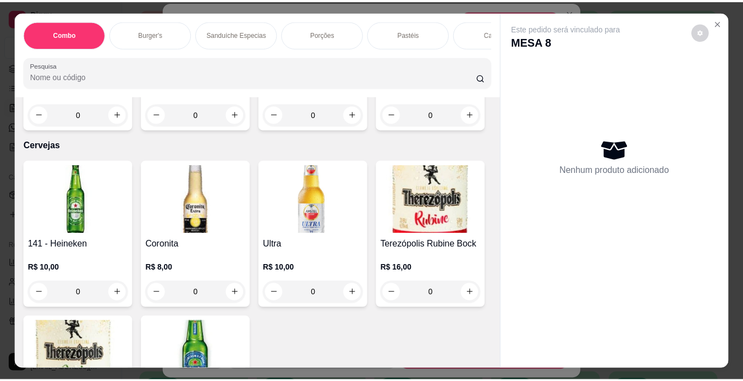
scroll to position [4452, 0]
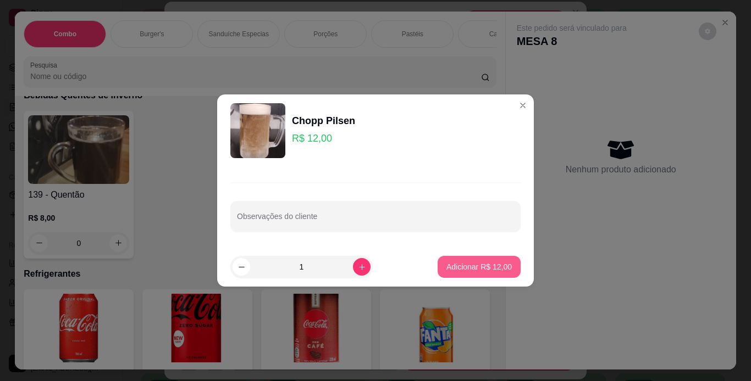
click at [496, 262] on p "Adicionar R$ 12,00" at bounding box center [478, 267] width 65 height 11
type input "1"
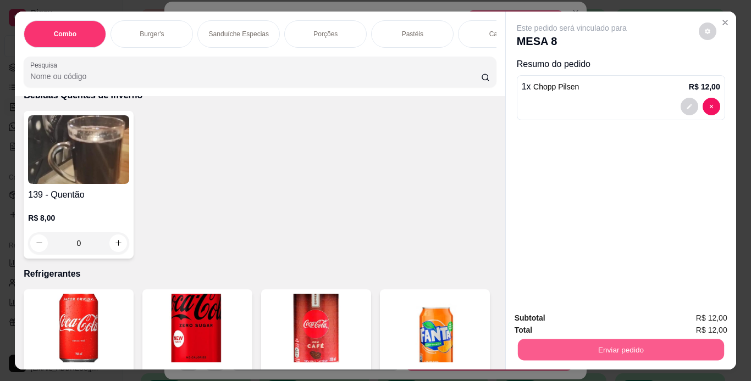
click at [572, 344] on button "Enviar pedido" at bounding box center [620, 350] width 206 height 21
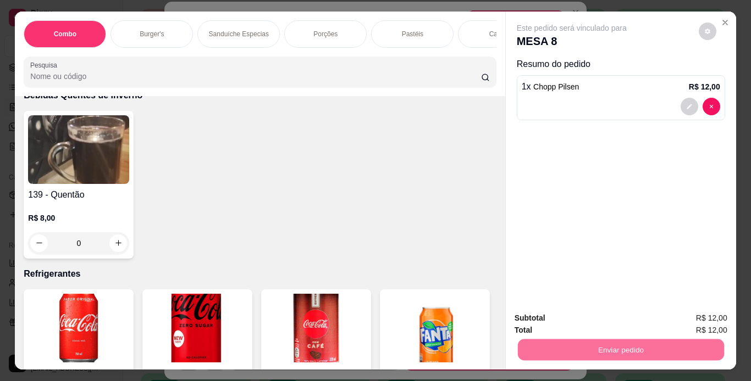
click at [586, 318] on button "Não registrar e enviar pedido" at bounding box center [584, 319] width 114 height 21
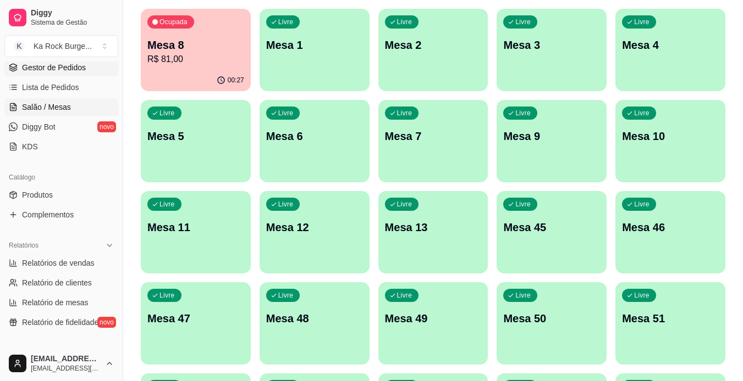
click at [38, 69] on span "Gestor de Pedidos" at bounding box center [54, 67] width 64 height 11
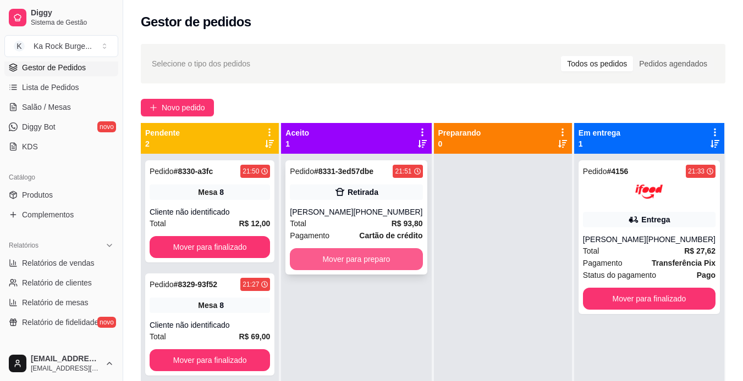
click at [339, 259] on button "Mover para preparo" at bounding box center [356, 259] width 132 height 22
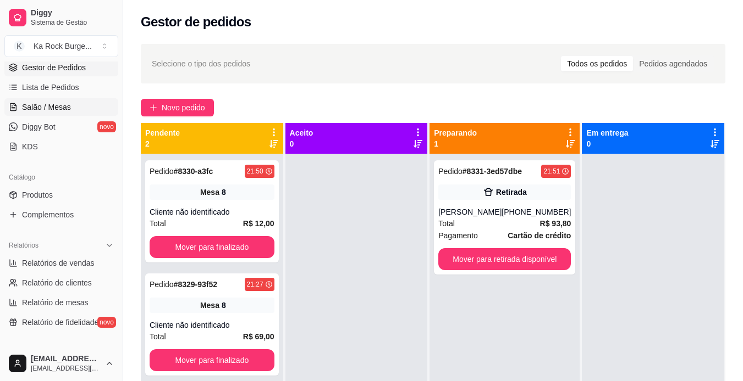
click at [56, 108] on span "Salão / Mesas" at bounding box center [46, 107] width 49 height 11
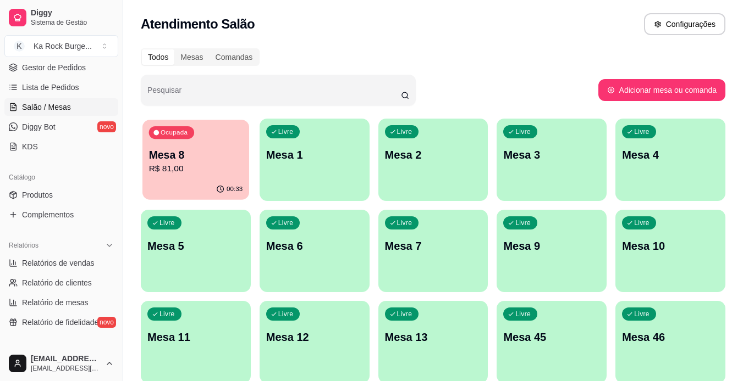
click at [192, 162] on div "Mesa 8 R$ 81,00" at bounding box center [196, 161] width 94 height 27
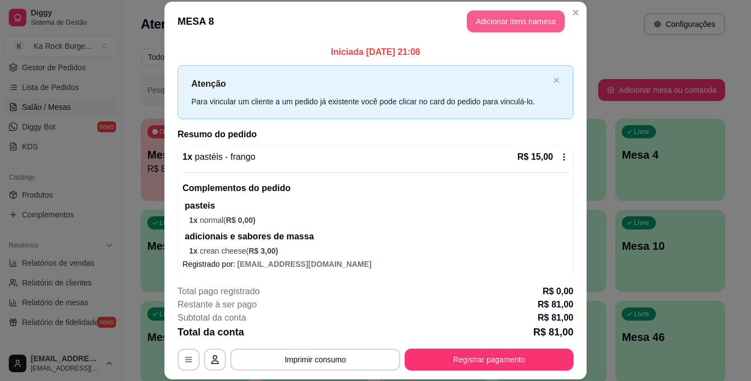
click at [493, 27] on button "Adicionar itens na mesa" at bounding box center [516, 21] width 98 height 22
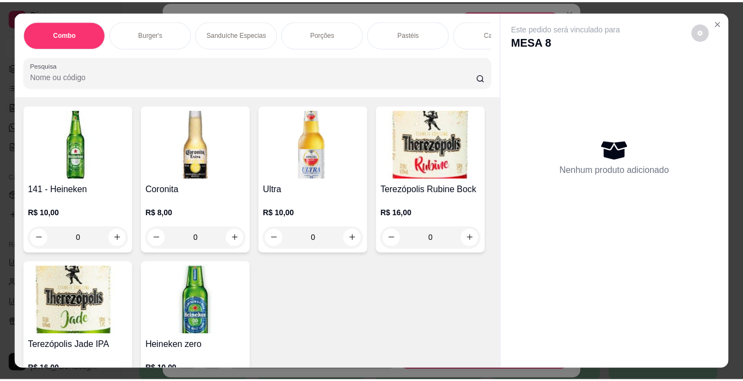
scroll to position [4507, 0]
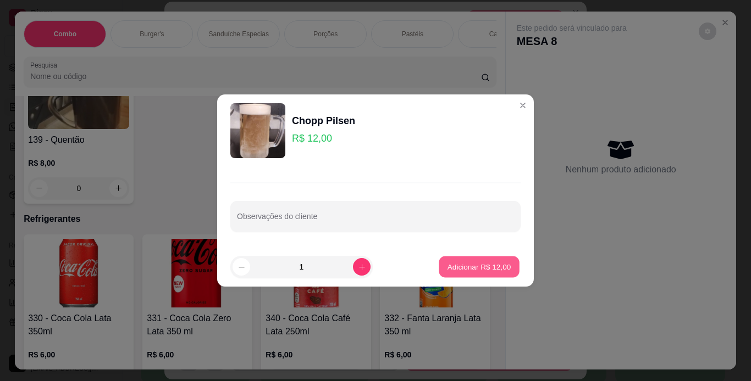
click at [447, 265] on p "Adicionar R$ 12,00" at bounding box center [479, 267] width 64 height 10
type input "1"
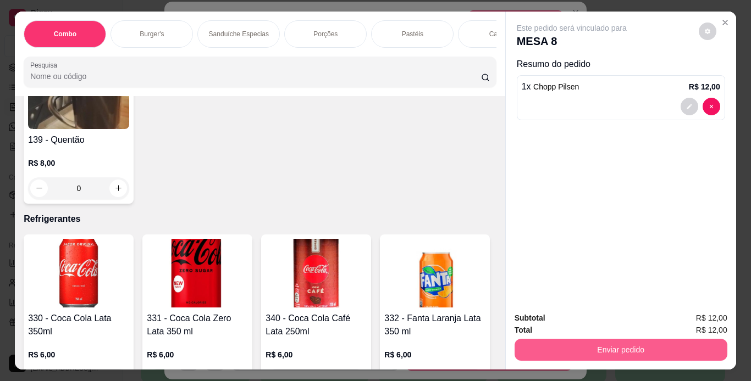
click at [550, 339] on button "Enviar pedido" at bounding box center [620, 350] width 213 height 22
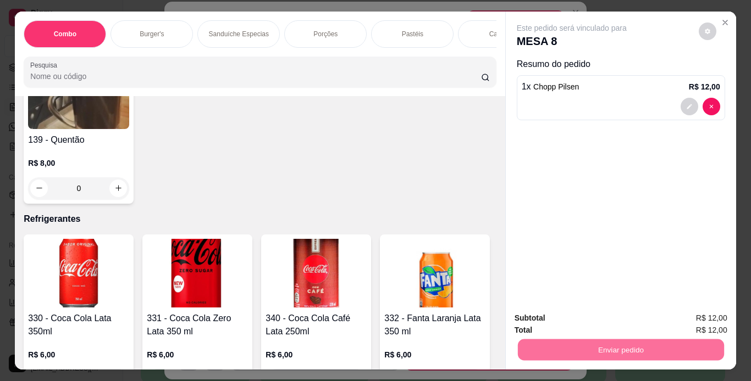
click at [545, 313] on button "Não registrar e enviar pedido" at bounding box center [584, 319] width 114 height 21
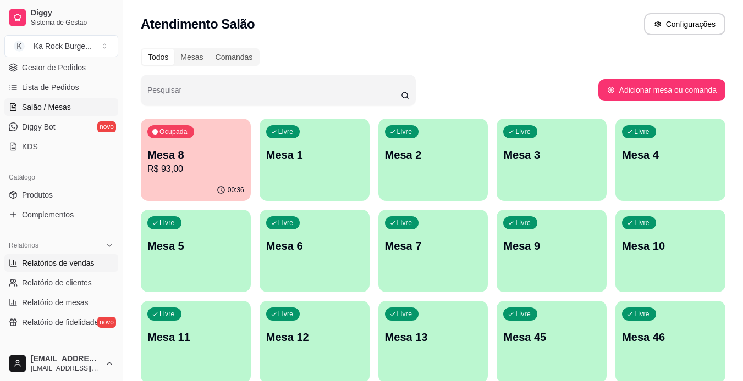
click at [71, 265] on span "Relatórios de vendas" at bounding box center [58, 263] width 73 height 11
select select "ALL"
select select "0"
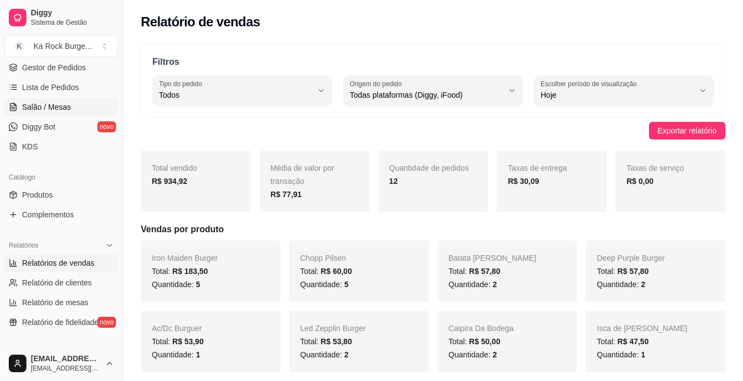
click at [40, 105] on span "Salão / Mesas" at bounding box center [46, 107] width 49 height 11
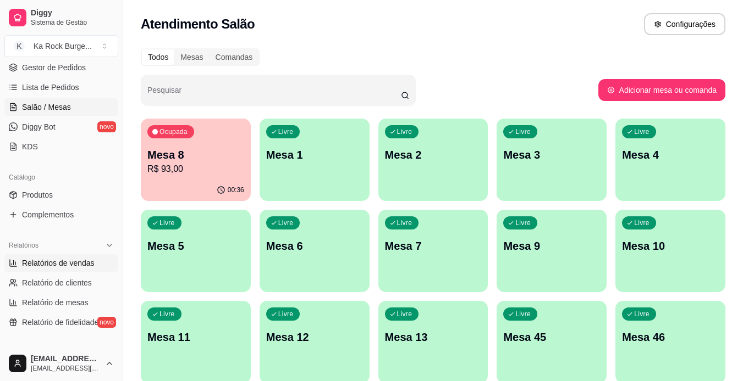
click at [28, 264] on span "Relatórios de vendas" at bounding box center [58, 263] width 73 height 11
select select "ALL"
select select "0"
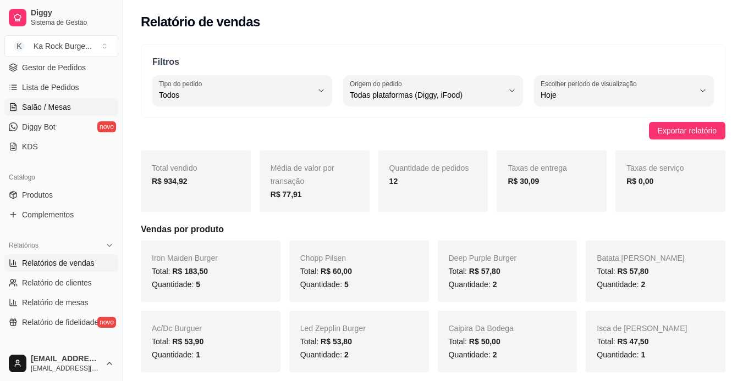
click at [66, 110] on span "Salão / Mesas" at bounding box center [46, 107] width 49 height 11
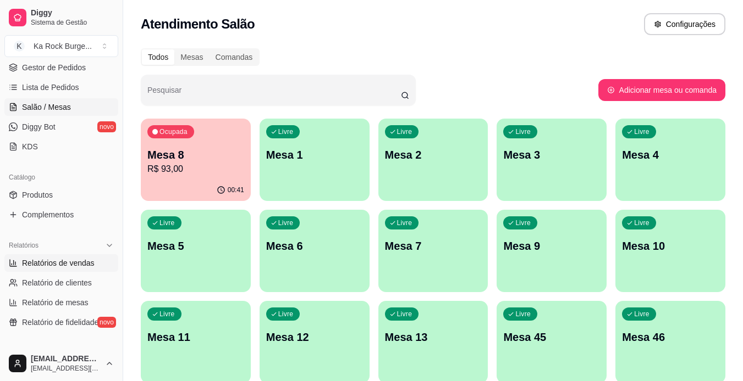
click at [56, 267] on span "Relatórios de vendas" at bounding box center [58, 263] width 73 height 11
select select "ALL"
select select "0"
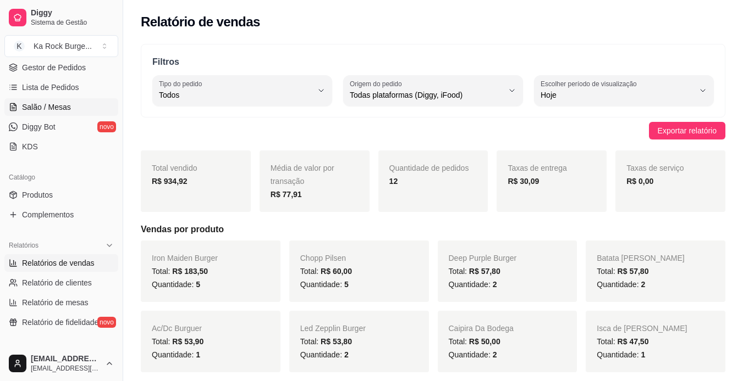
click at [84, 105] on link "Salão / Mesas" at bounding box center [61, 107] width 114 height 18
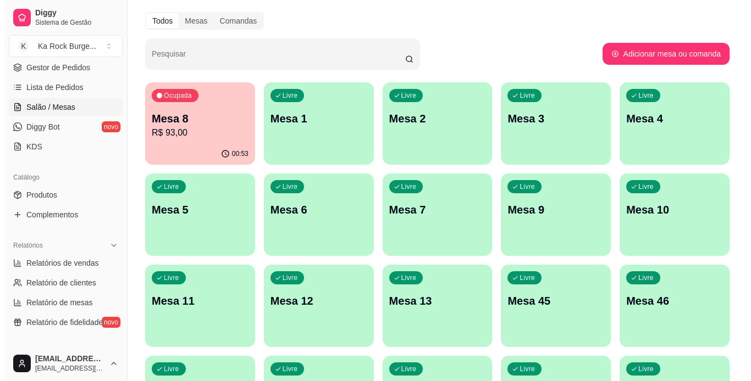
scroll to position [55, 0]
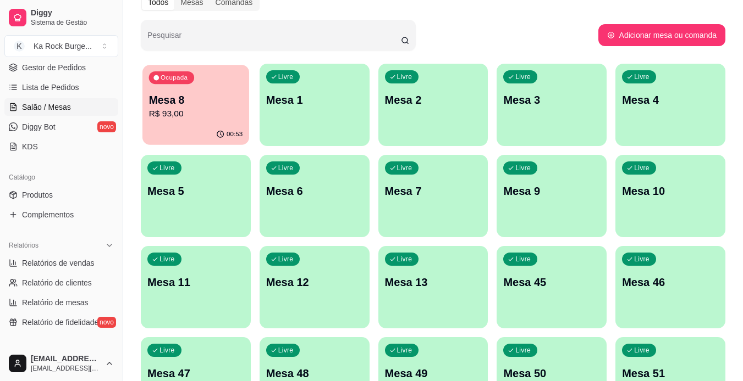
click at [218, 103] on p "Mesa 8" at bounding box center [196, 100] width 94 height 15
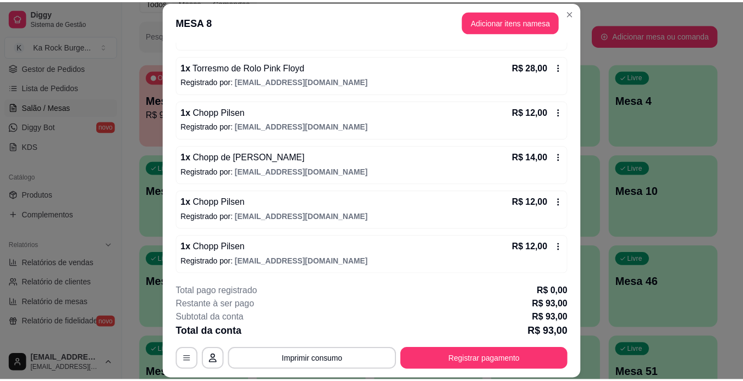
scroll to position [230, 0]
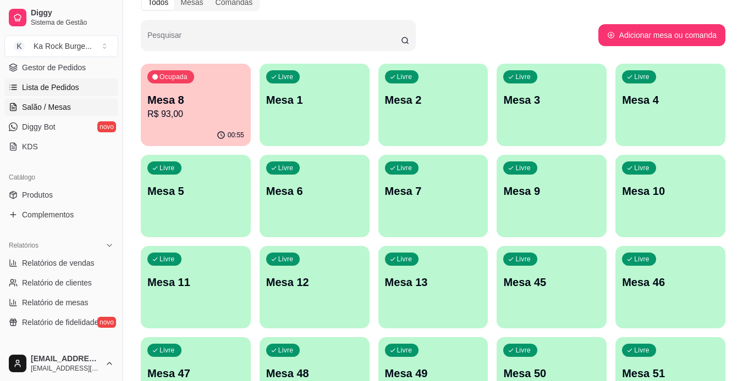
click at [73, 92] on span "Lista de Pedidos" at bounding box center [50, 87] width 57 height 11
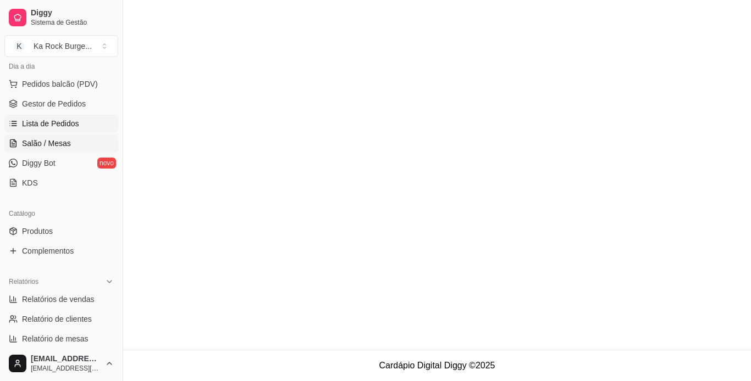
scroll to position [110, 0]
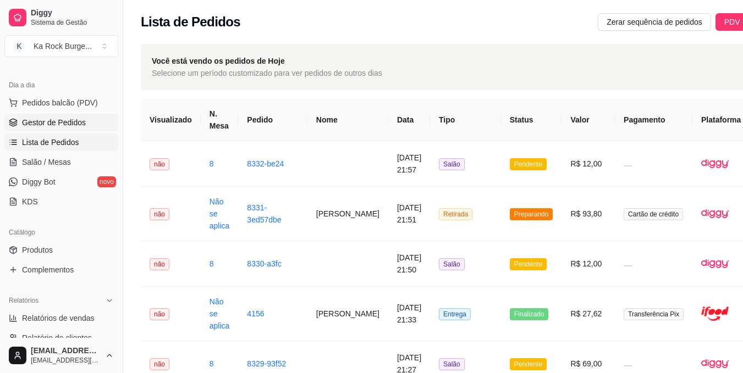
click at [79, 125] on span "Gestor de Pedidos" at bounding box center [54, 122] width 64 height 11
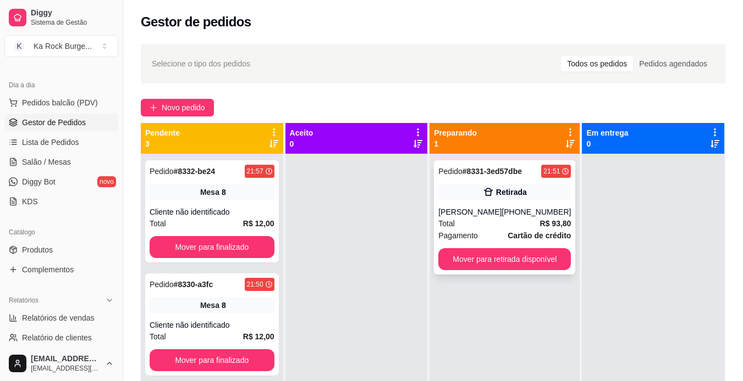
click at [522, 200] on div "Pedido # 8331-3ed57dbe 21:51 Retirada [PERSON_NAME] [PHONE_NUMBER] Total R$ 93,…" at bounding box center [504, 217] width 141 height 114
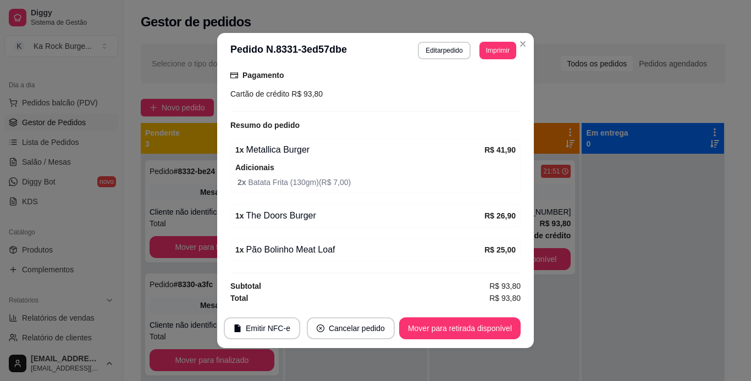
scroll to position [2, 0]
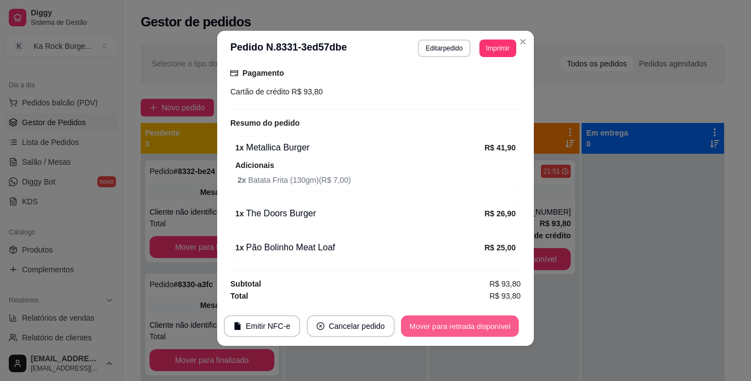
click at [468, 325] on button "Mover para retirada disponível" at bounding box center [460, 326] width 118 height 21
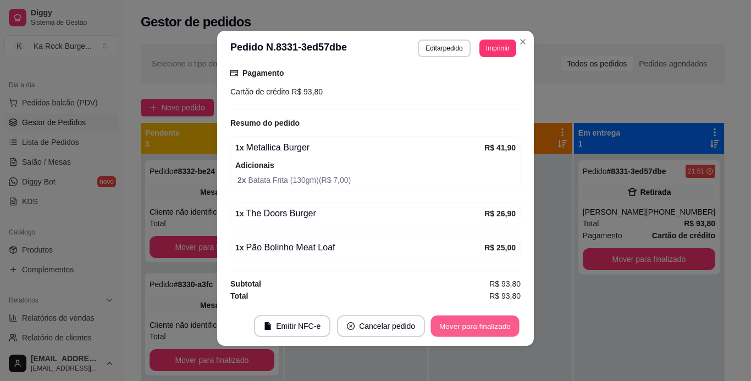
click at [481, 333] on button "Mover para finalizado" at bounding box center [475, 326] width 88 height 21
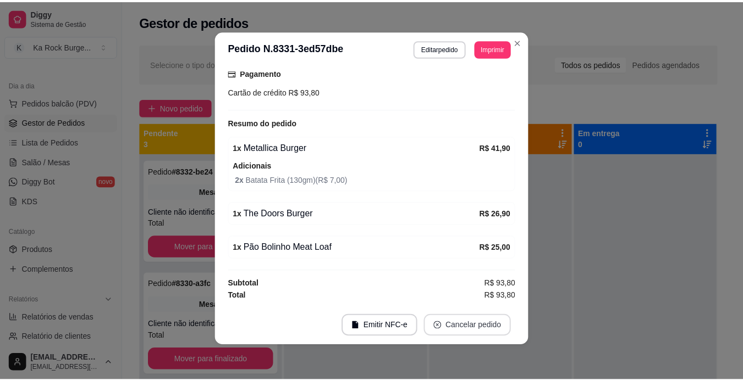
scroll to position [184, 0]
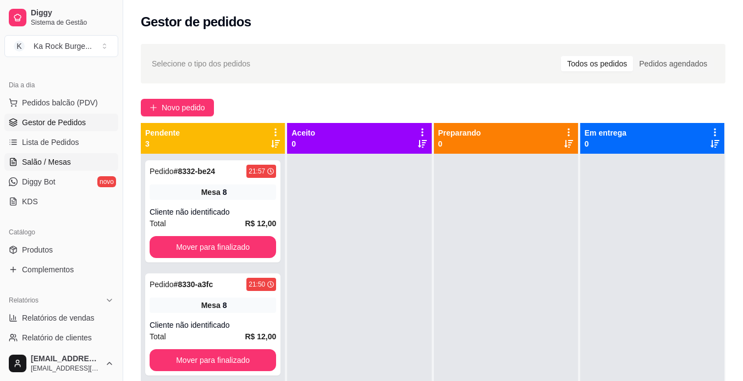
click at [41, 163] on span "Salão / Mesas" at bounding box center [46, 162] width 49 height 11
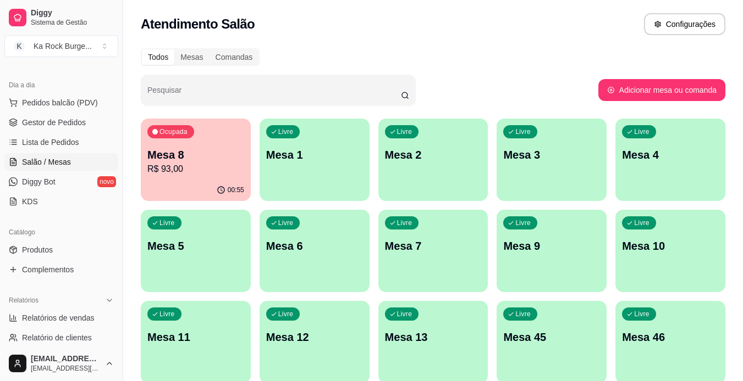
click at [157, 130] on icon "button" at bounding box center [155, 132] width 7 height 7
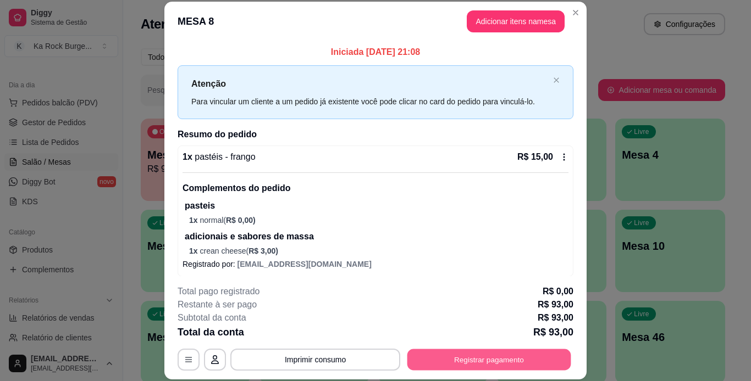
click at [528, 350] on button "Registrar pagamento" at bounding box center [489, 359] width 164 height 21
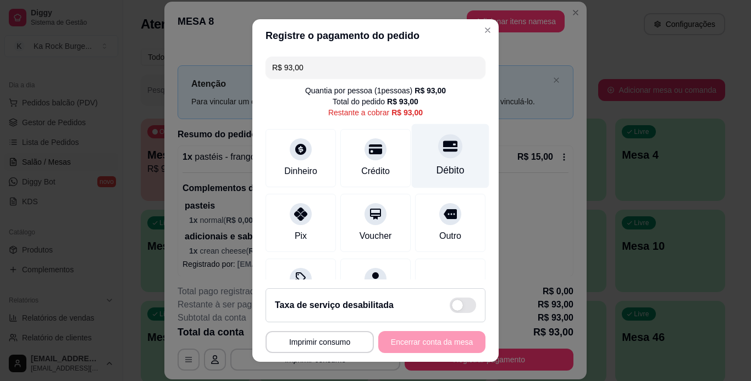
click at [446, 157] on div "Débito" at bounding box center [451, 156] width 78 height 64
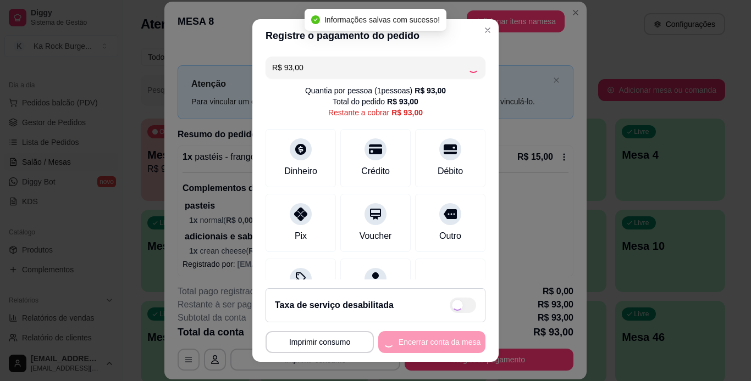
type input "R$ 0,00"
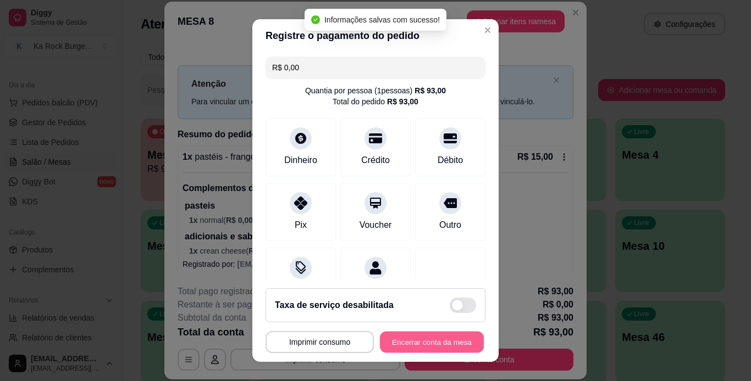
click at [439, 341] on button "Encerrar conta da mesa" at bounding box center [432, 342] width 104 height 21
click at [441, 340] on div "**********" at bounding box center [375, 342] width 220 height 22
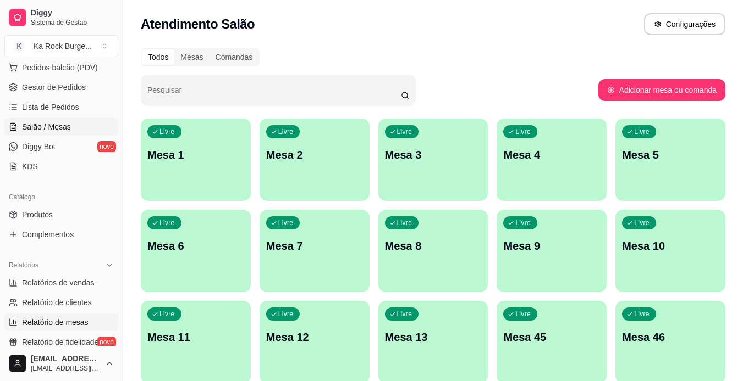
scroll to position [165, 0]
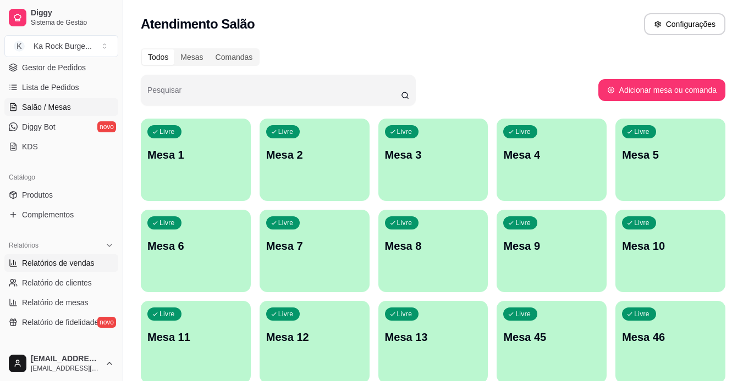
click at [48, 259] on span "Relatórios de vendas" at bounding box center [58, 263] width 73 height 11
select select "ALL"
select select "0"
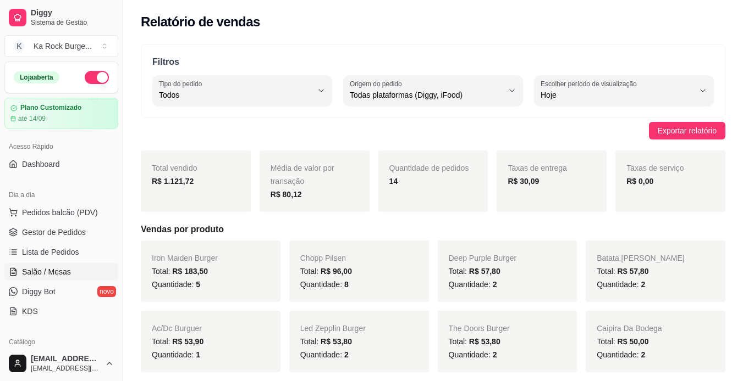
click at [49, 275] on span "Salão / Mesas" at bounding box center [46, 272] width 49 height 11
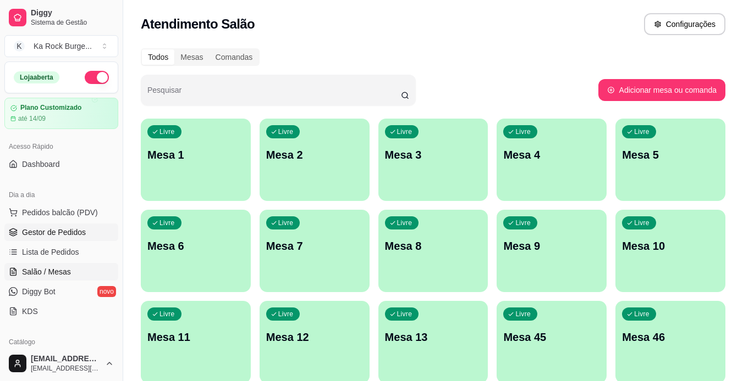
click at [52, 233] on span "Gestor de Pedidos" at bounding box center [54, 232] width 64 height 11
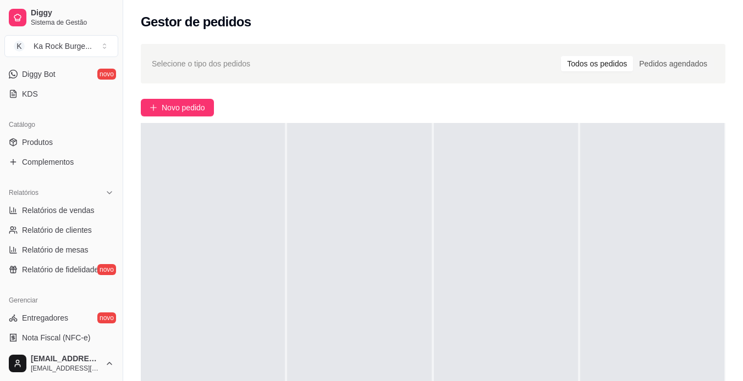
scroll to position [220, 0]
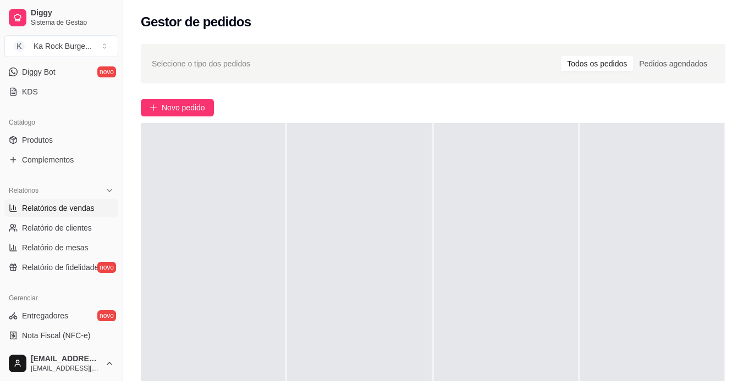
click at [66, 204] on span "Relatórios de vendas" at bounding box center [58, 208] width 73 height 11
select select "ALL"
select select "0"
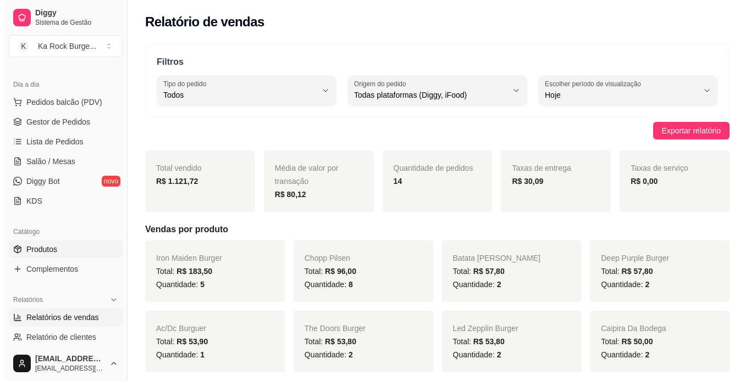
scroll to position [110, 0]
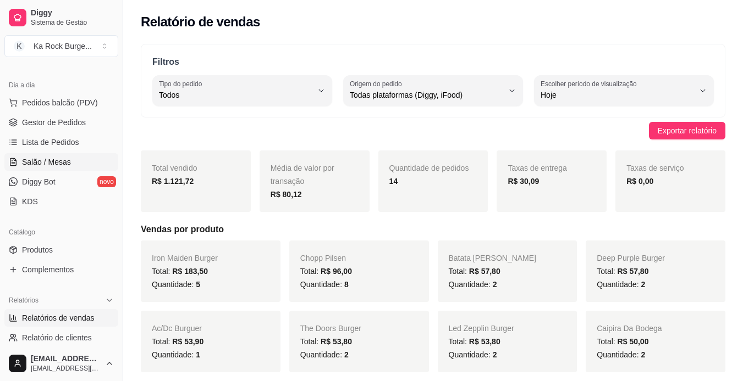
click at [55, 165] on span "Salão / Mesas" at bounding box center [46, 162] width 49 height 11
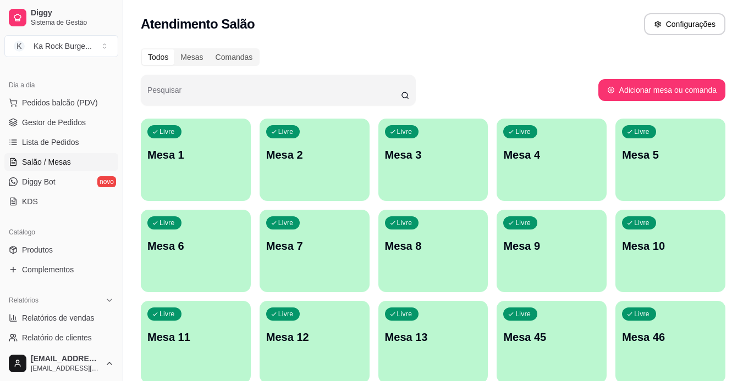
click at [207, 151] on p "Mesa 1" at bounding box center [195, 154] width 97 height 15
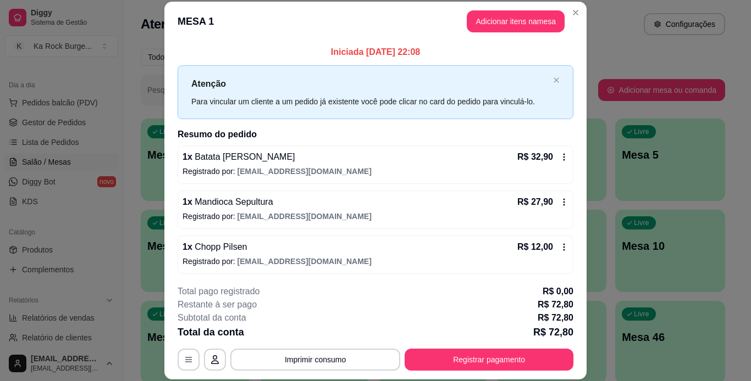
scroll to position [2, 0]
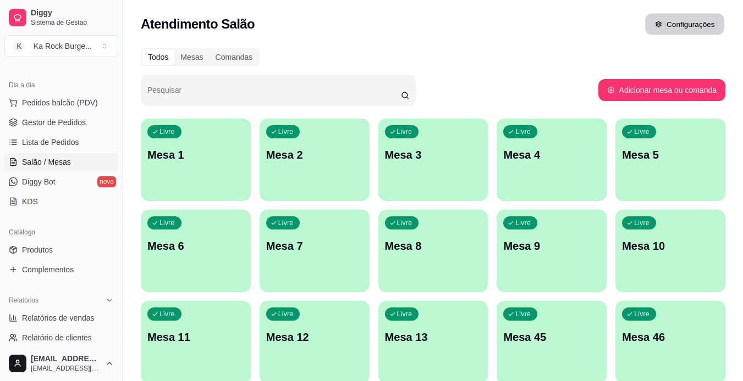
click at [707, 17] on button "Configurações" at bounding box center [684, 24] width 79 height 21
click at [619, 29] on div "Atendimento Salão Configurações" at bounding box center [433, 24] width 584 height 22
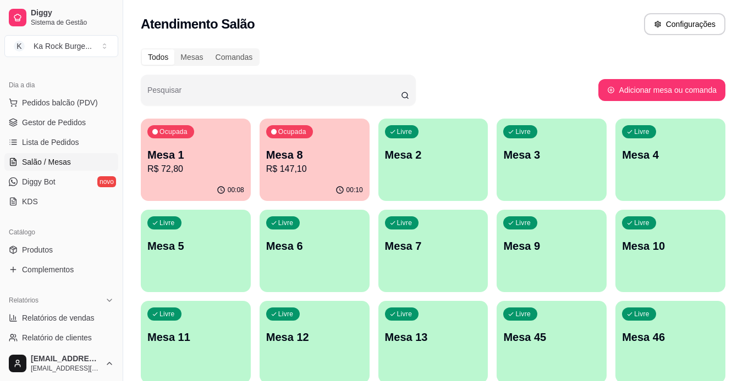
click at [233, 179] on div "Ocupada Mesa 1 R$ 72,80" at bounding box center [196, 149] width 110 height 61
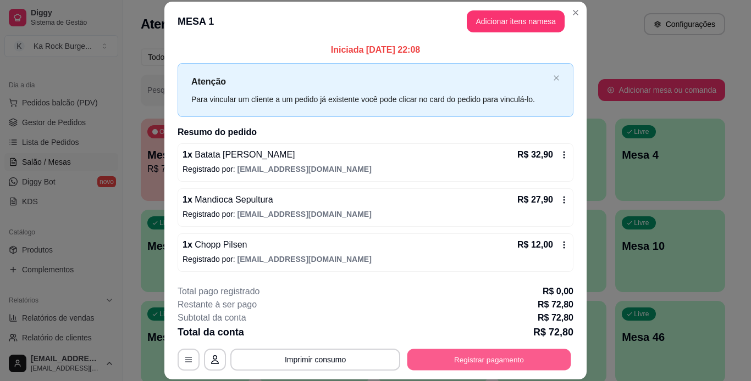
click at [412, 356] on button "Registrar pagamento" at bounding box center [489, 359] width 164 height 21
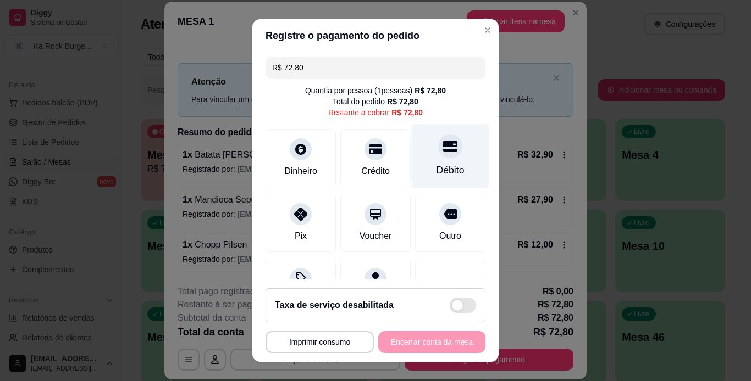
click at [431, 160] on div "Débito" at bounding box center [451, 156] width 78 height 64
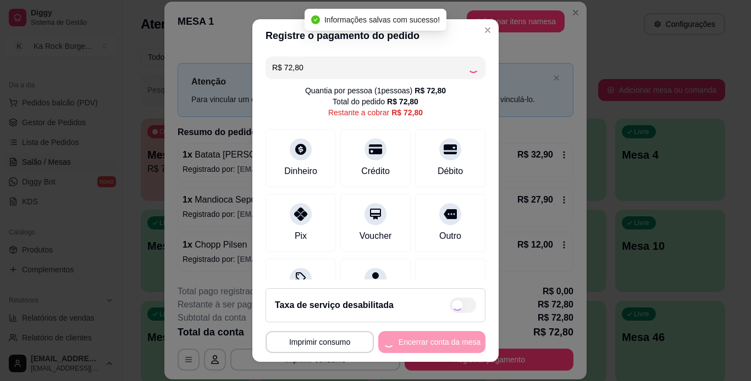
type input "R$ 0,00"
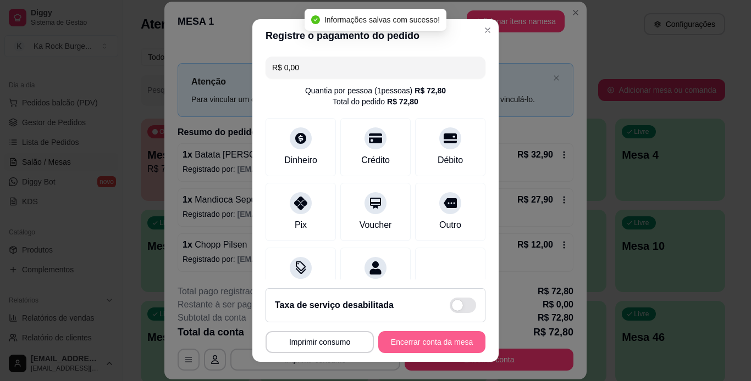
click at [459, 347] on button "Encerrar conta da mesa" at bounding box center [431, 342] width 107 height 22
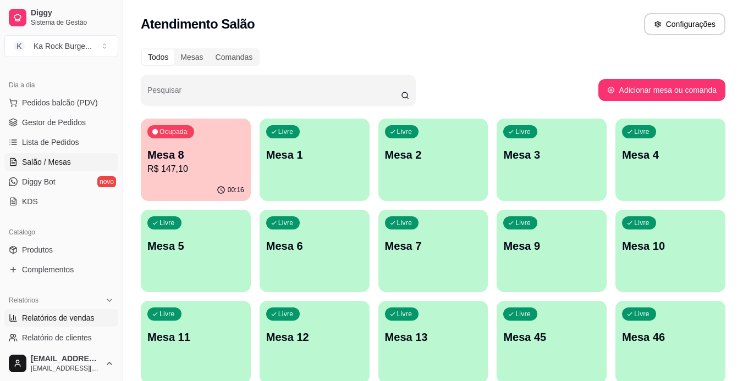
click at [63, 317] on span "Relatórios de vendas" at bounding box center [58, 318] width 73 height 11
select select "ALL"
select select "0"
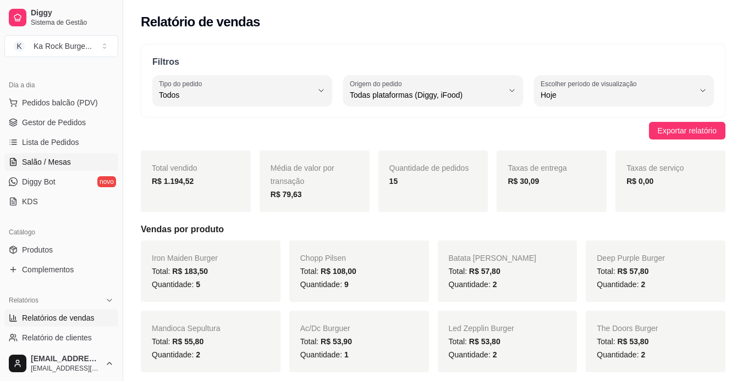
click at [65, 165] on span "Salão / Mesas" at bounding box center [46, 162] width 49 height 11
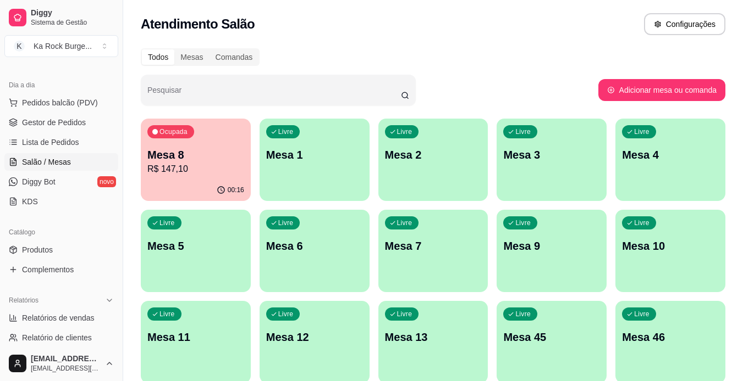
click at [191, 170] on p "R$ 147,10" at bounding box center [195, 169] width 97 height 13
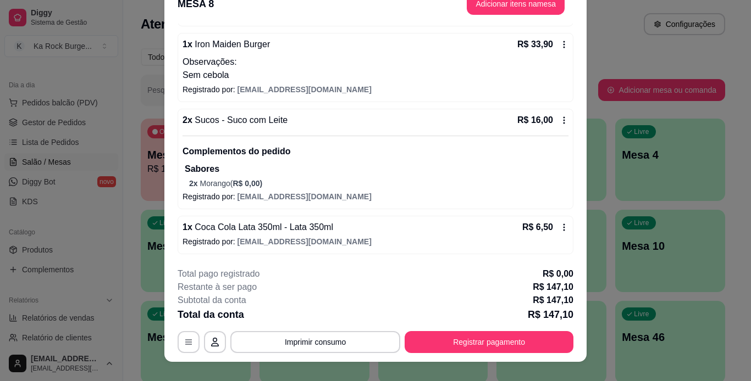
scroll to position [34, 0]
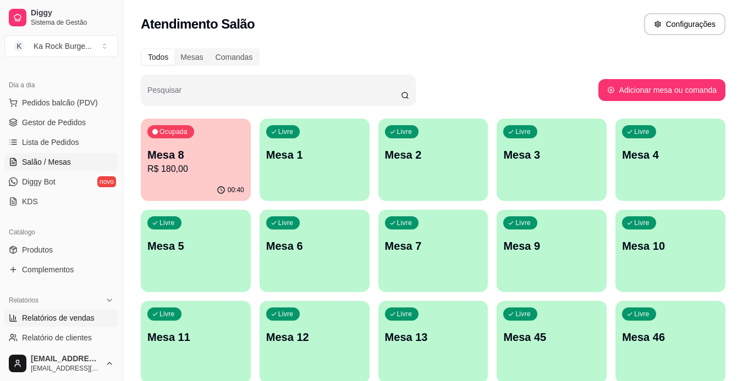
click at [61, 313] on span "Relatórios de vendas" at bounding box center [58, 318] width 73 height 11
select select "ALL"
select select "0"
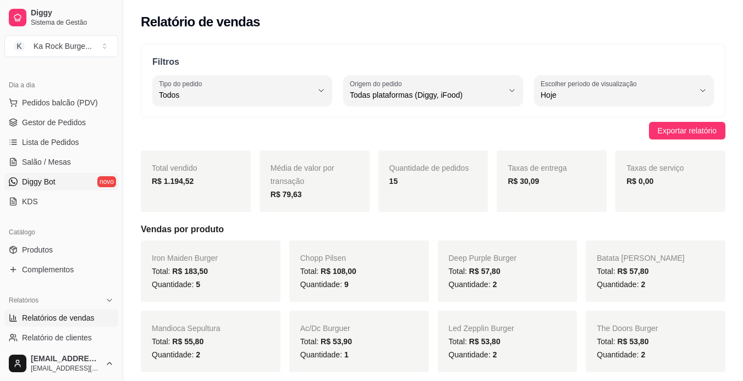
click at [60, 179] on link "Diggy Bot novo" at bounding box center [61, 182] width 114 height 18
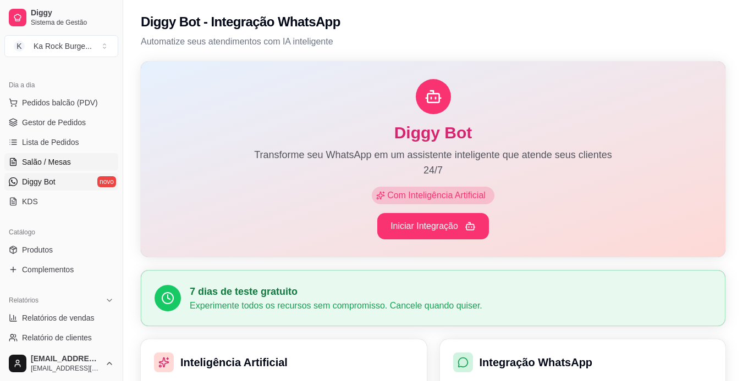
click at [59, 168] on link "Salão / Mesas" at bounding box center [61, 162] width 114 height 18
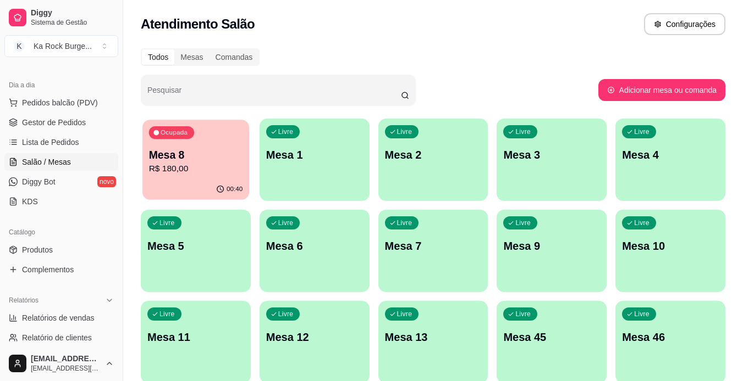
click at [209, 170] on p "R$ 180,00" at bounding box center [196, 169] width 94 height 13
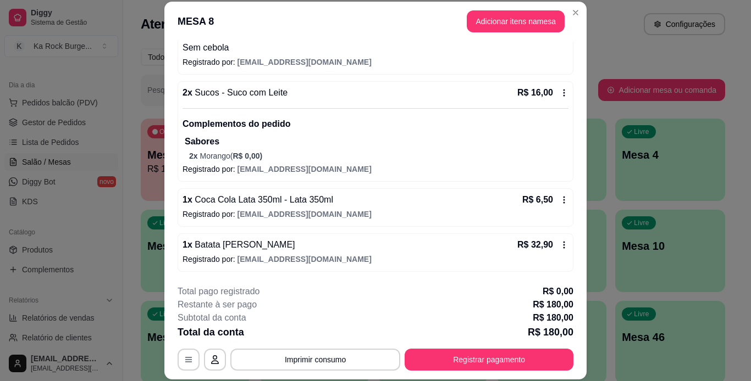
scroll to position [34, 0]
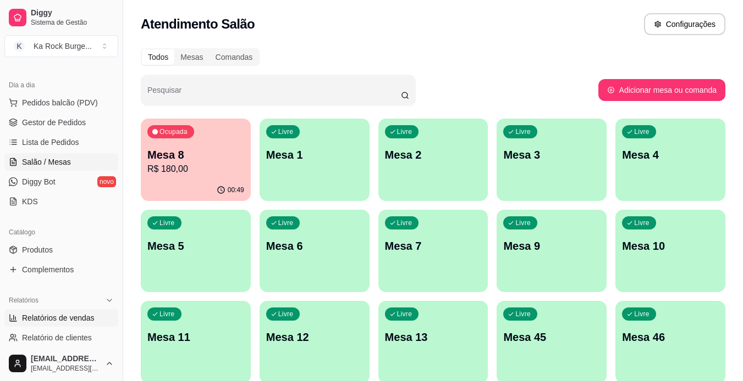
click at [82, 319] on span "Relatórios de vendas" at bounding box center [58, 318] width 73 height 11
select select "ALL"
select select "0"
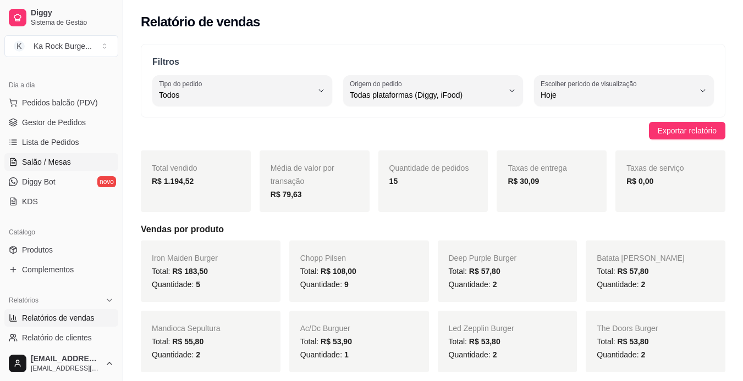
click at [67, 166] on span "Salão / Mesas" at bounding box center [46, 162] width 49 height 11
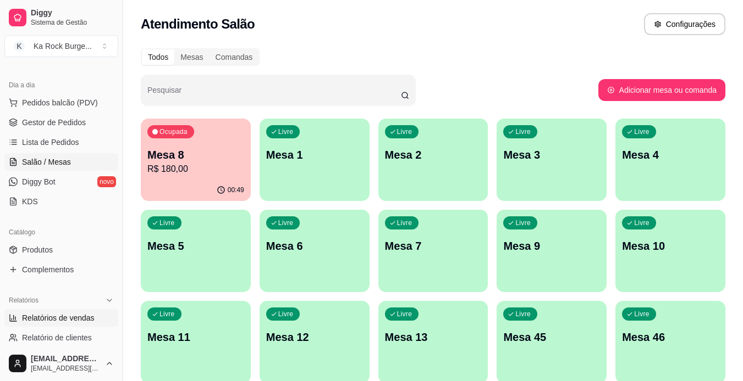
click at [67, 318] on span "Relatórios de vendas" at bounding box center [58, 318] width 73 height 11
select select "ALL"
select select "0"
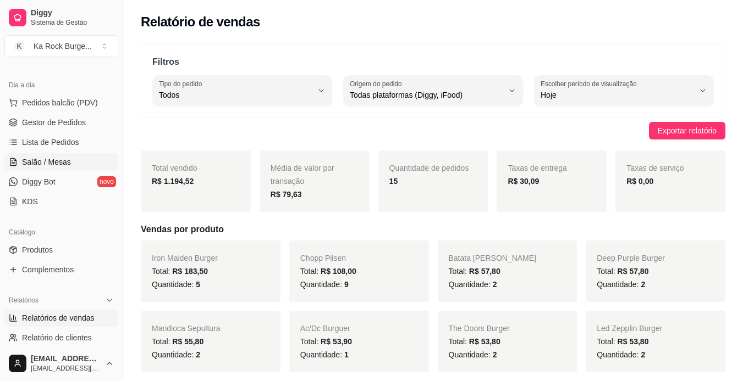
click at [46, 164] on span "Salão / Mesas" at bounding box center [46, 162] width 49 height 11
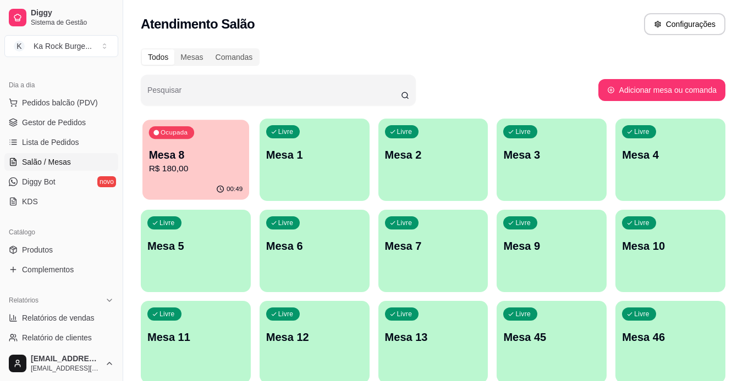
click at [222, 189] on icon "button" at bounding box center [220, 189] width 9 height 9
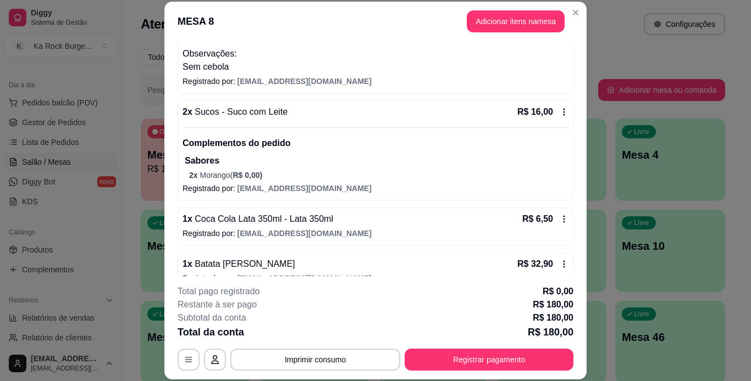
scroll to position [230, 0]
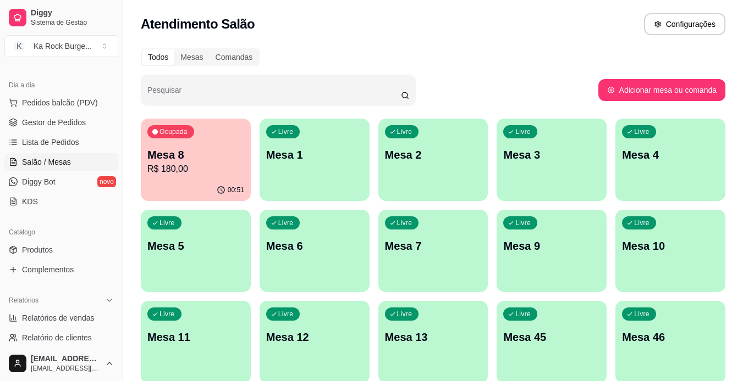
click at [199, 176] on div "Ocupada Mesa 8 R$ 180,00" at bounding box center [196, 149] width 110 height 61
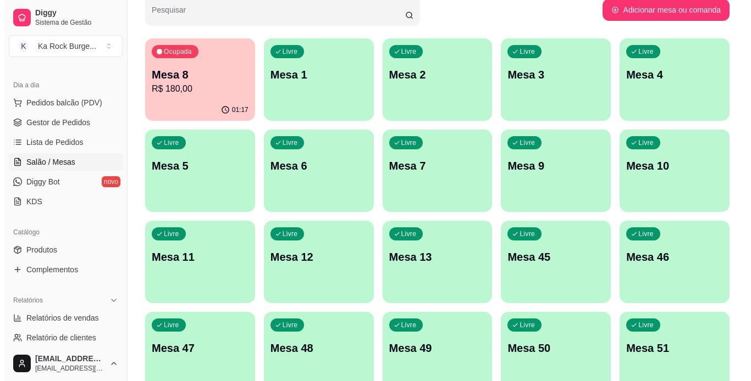
scroll to position [275, 0]
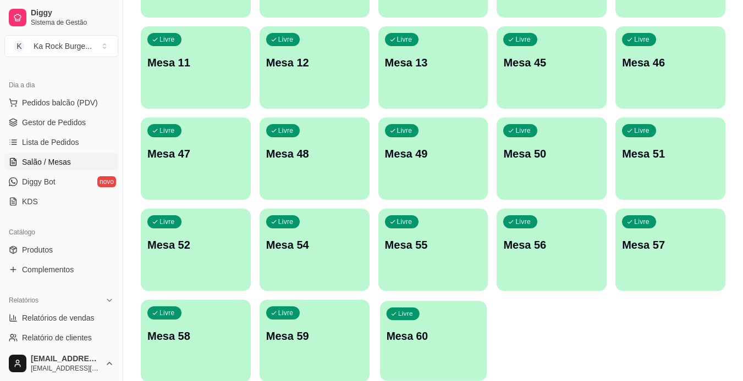
click at [472, 344] on div "Livre Mesa 60" at bounding box center [433, 334] width 107 height 67
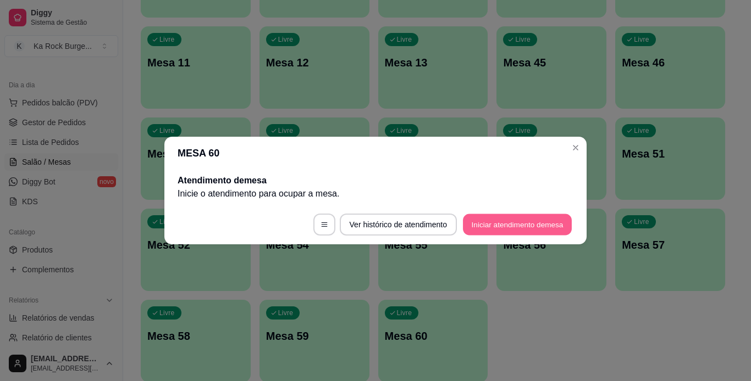
click at [506, 230] on button "Iniciar atendimento de mesa" at bounding box center [517, 224] width 109 height 21
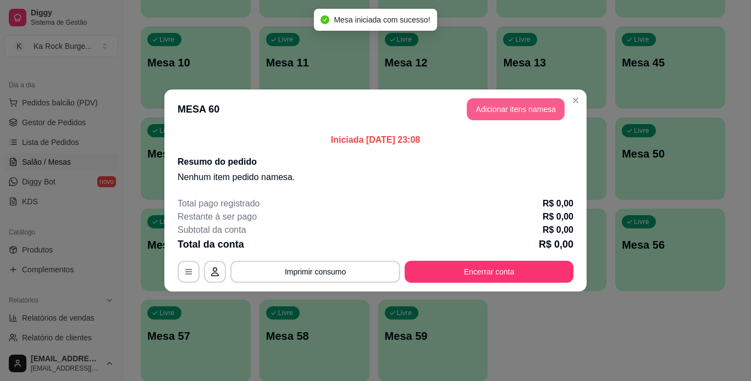
click at [498, 118] on button "Adicionar itens na mesa" at bounding box center [516, 109] width 98 height 22
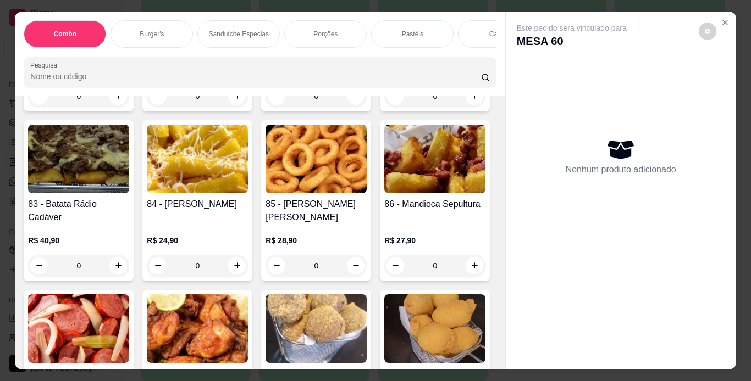
scroll to position [2089, 0]
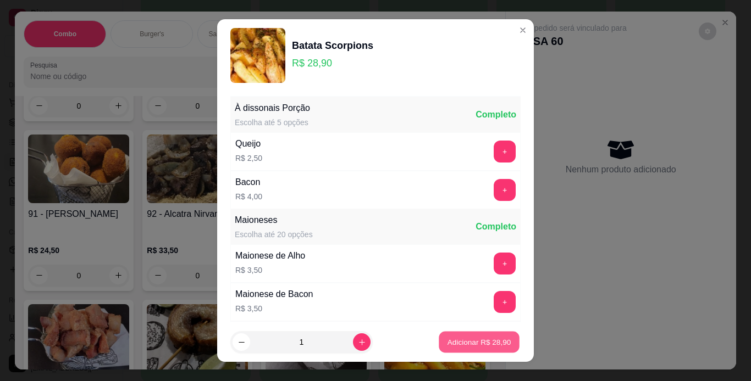
click at [479, 339] on p "Adicionar R$ 28,90" at bounding box center [479, 342] width 64 height 10
type input "1"
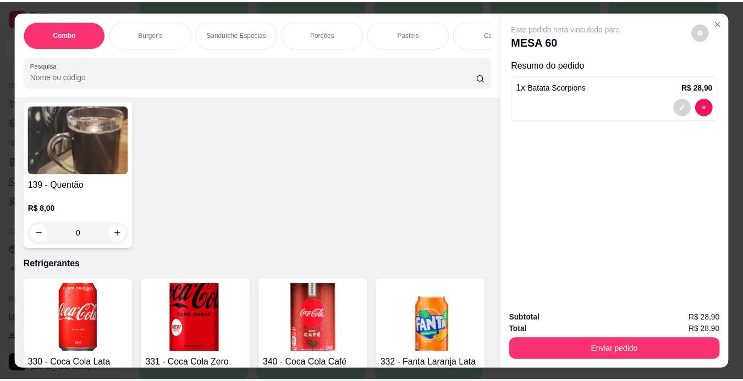
scroll to position [4452, 0]
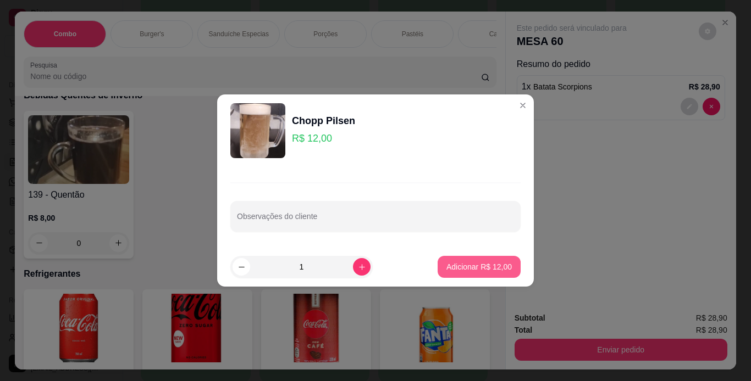
click at [460, 264] on p "Adicionar R$ 12,00" at bounding box center [478, 267] width 65 height 11
type input "1"
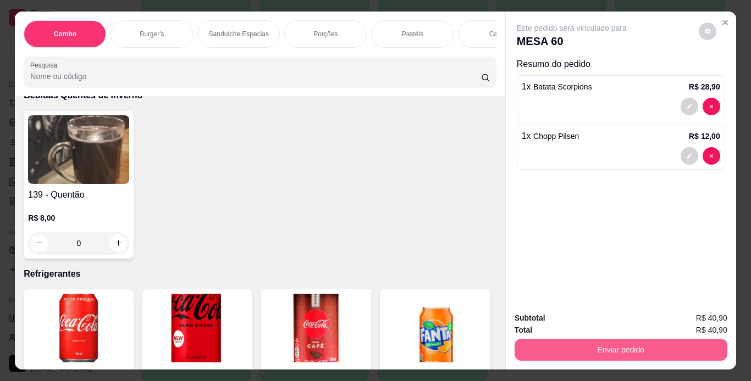
click at [644, 344] on button "Enviar pedido" at bounding box center [620, 350] width 213 height 22
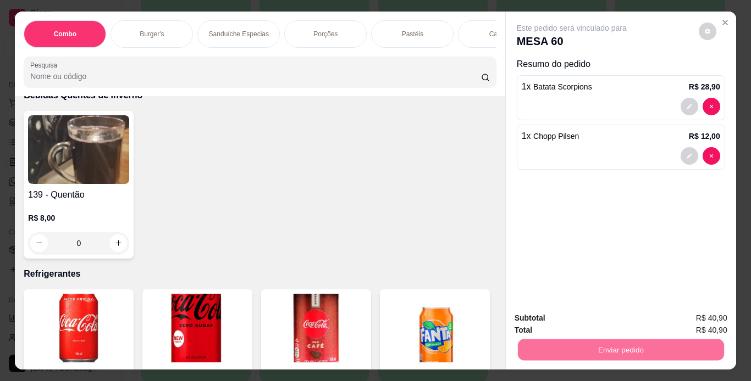
click at [626, 320] on button "Não registrar e enviar pedido" at bounding box center [584, 319] width 114 height 21
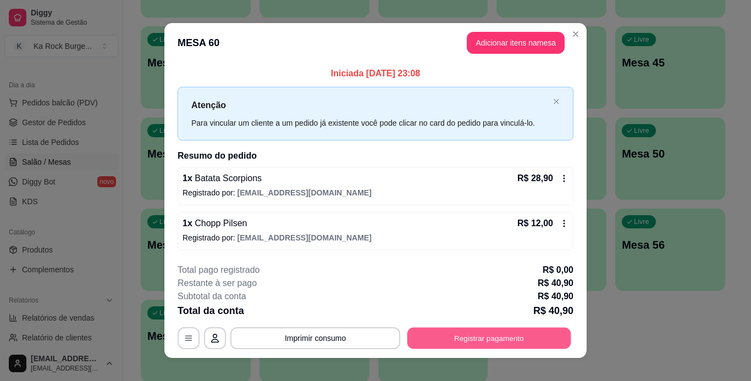
click at [478, 340] on button "Registrar pagamento" at bounding box center [489, 338] width 164 height 21
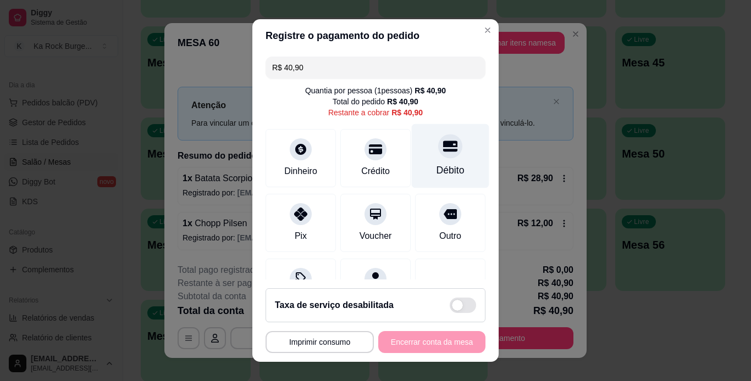
click at [431, 159] on div "Débito" at bounding box center [451, 156] width 78 height 64
type input "R$ 0,00"
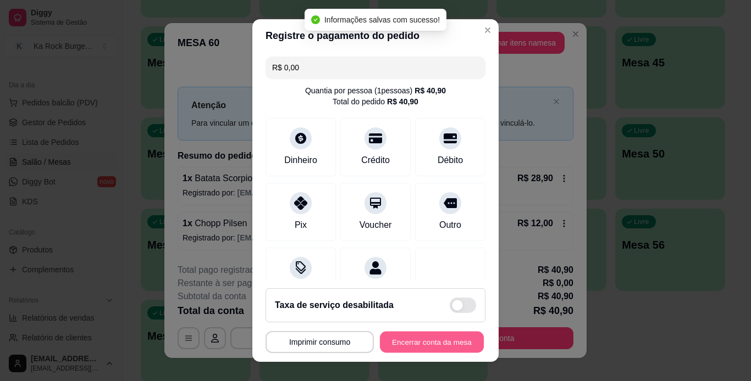
click at [445, 345] on button "Encerrar conta da mesa" at bounding box center [432, 342] width 104 height 21
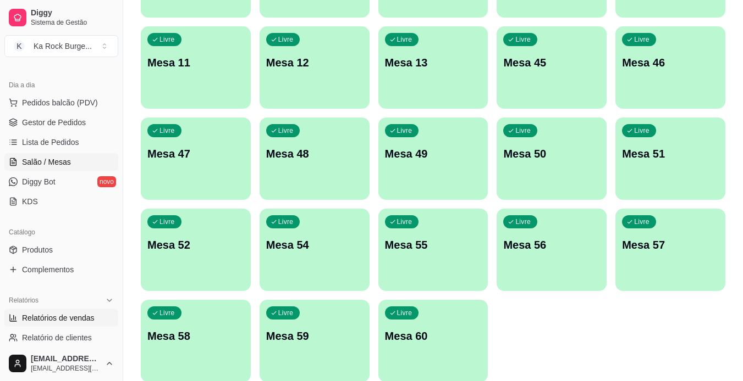
click at [62, 314] on span "Relatórios de vendas" at bounding box center [58, 318] width 73 height 11
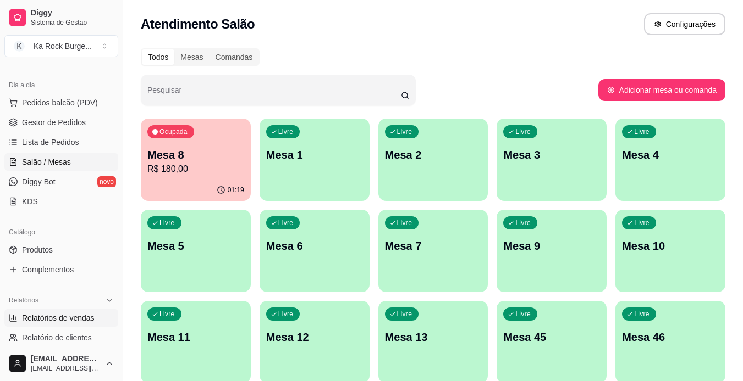
select select "ALL"
select select "0"
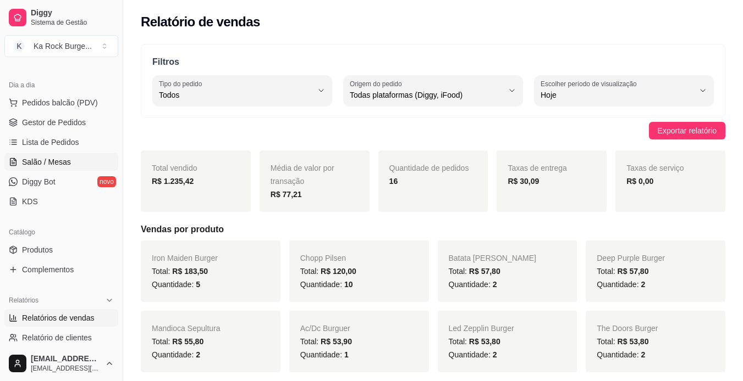
click at [63, 160] on span "Salão / Mesas" at bounding box center [46, 162] width 49 height 11
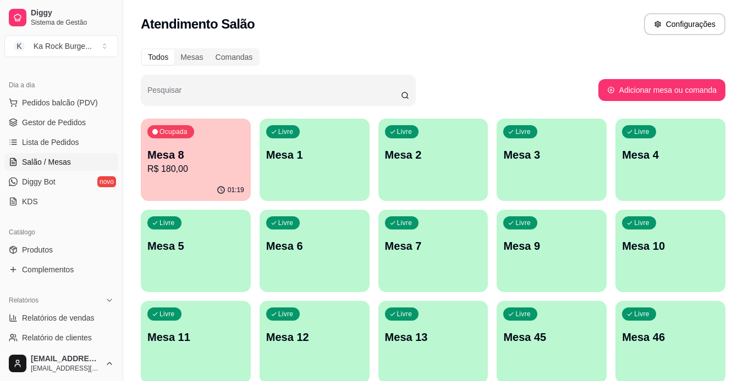
click at [222, 186] on icon "button" at bounding box center [221, 190] width 9 height 9
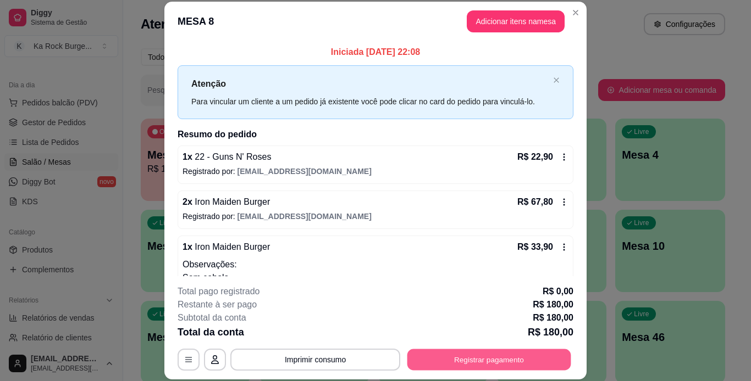
click at [451, 363] on button "Registrar pagamento" at bounding box center [489, 359] width 164 height 21
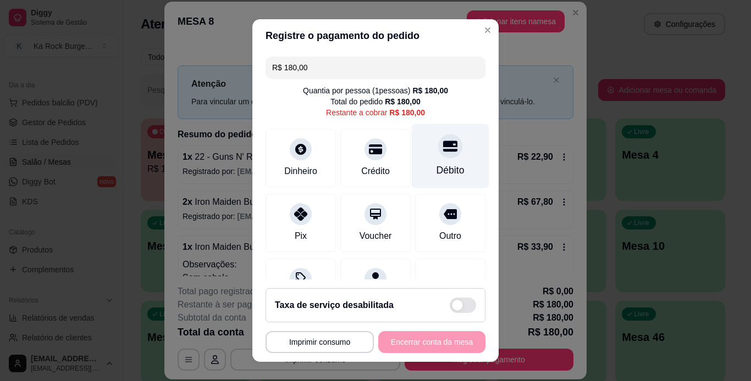
click at [412, 164] on div "Débito" at bounding box center [451, 156] width 78 height 64
type input "R$ 0,00"
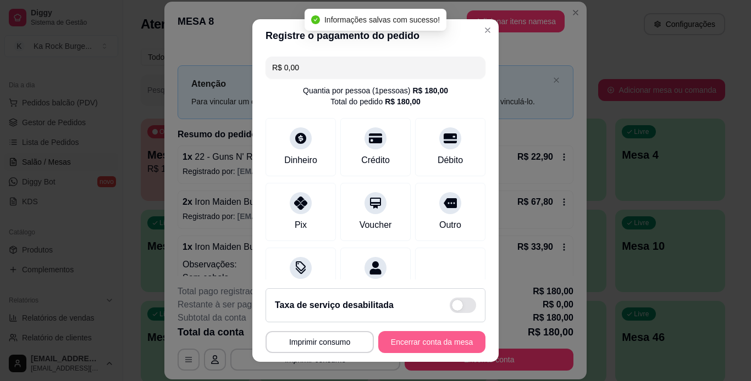
click at [412, 346] on button "Encerrar conta da mesa" at bounding box center [431, 342] width 107 height 22
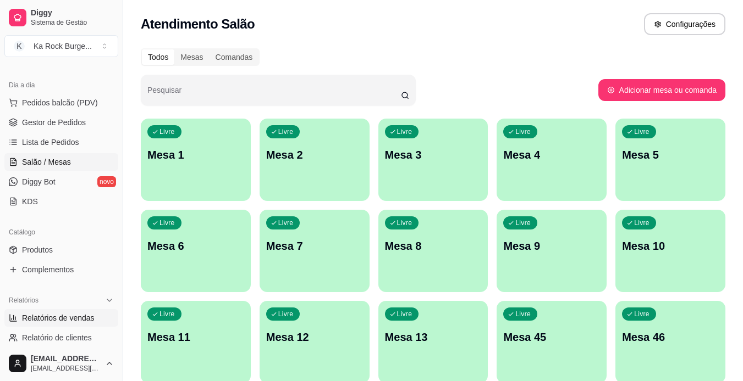
click at [57, 315] on span "Relatórios de vendas" at bounding box center [58, 318] width 73 height 11
select select "ALL"
select select "0"
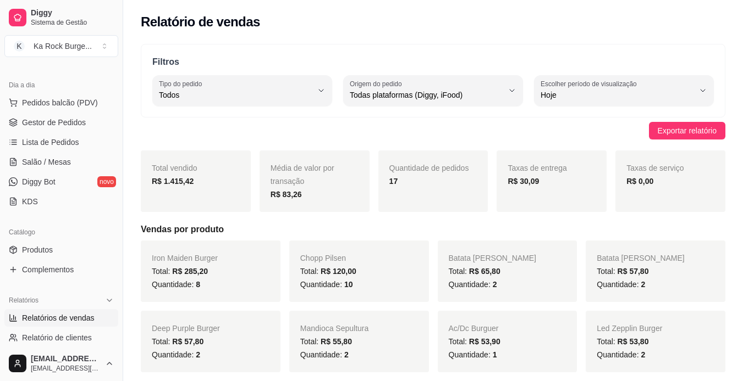
click at [51, 167] on span "Salão / Mesas" at bounding box center [46, 162] width 49 height 11
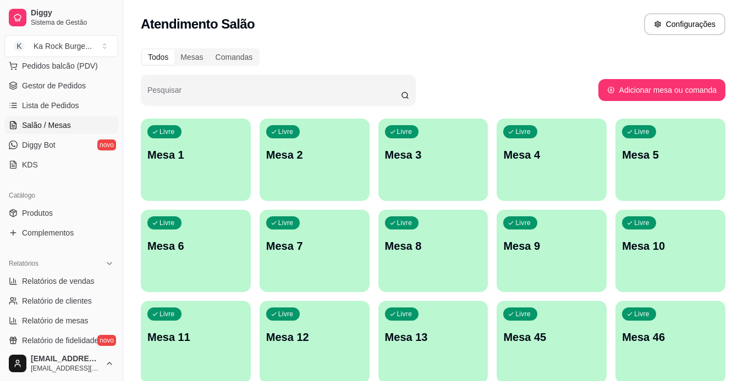
scroll to position [165, 0]
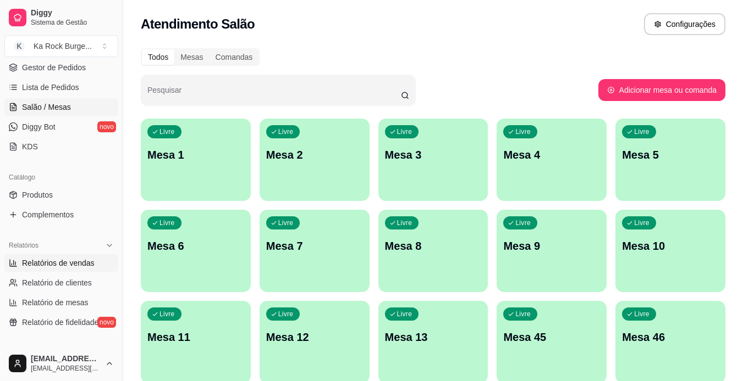
click at [86, 257] on link "Relatórios de vendas" at bounding box center [61, 263] width 114 height 18
select select "ALL"
select select "0"
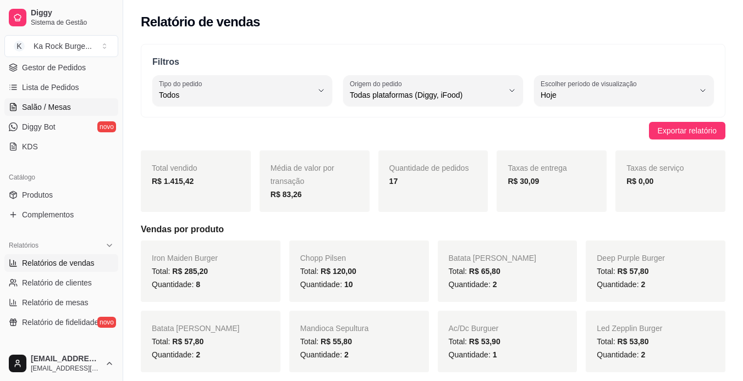
click at [51, 110] on span "Salão / Mesas" at bounding box center [46, 107] width 49 height 11
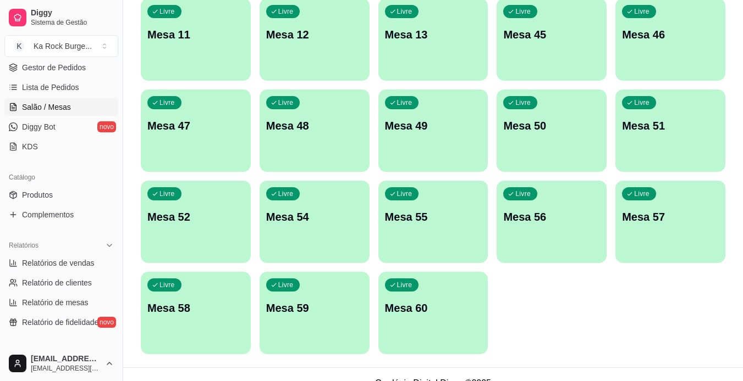
scroll to position [320, 0]
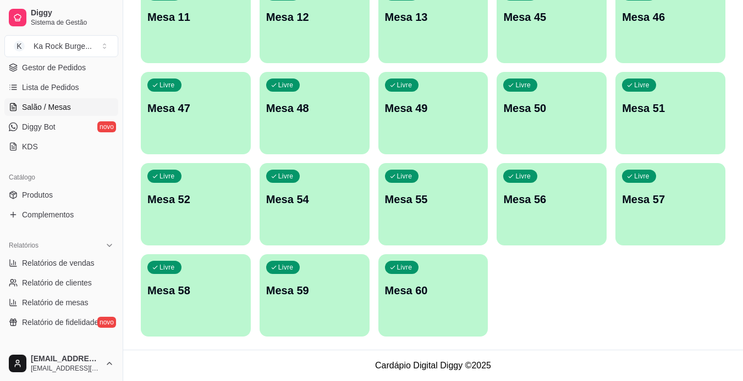
click at [420, 294] on p "Mesa 60" at bounding box center [433, 290] width 97 height 15
